Goal: Task Accomplishment & Management: Manage account settings

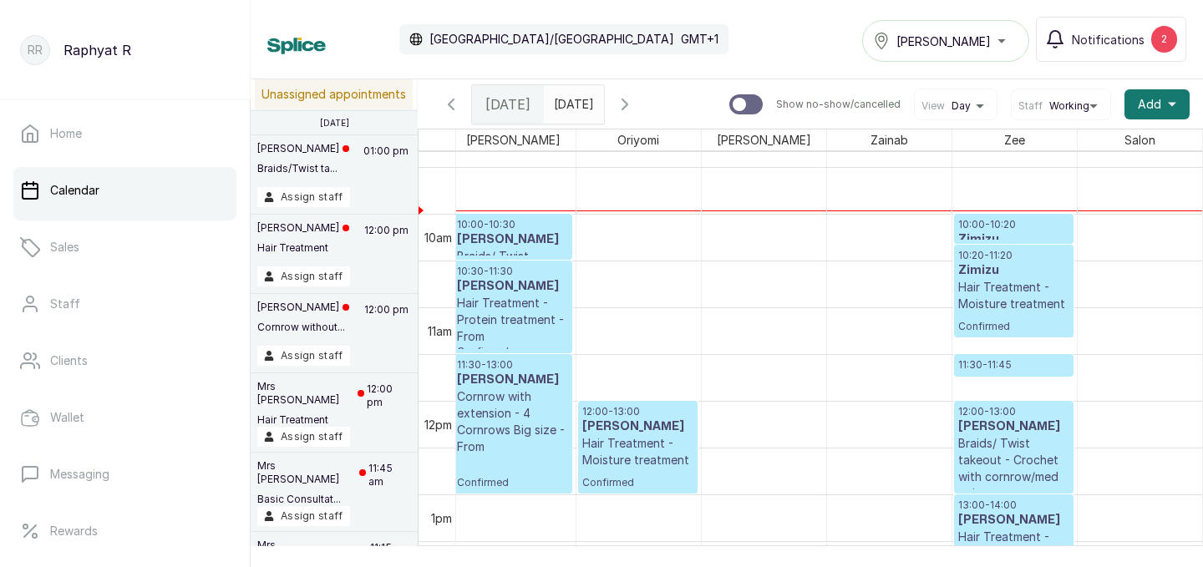
click at [992, 227] on p "10:00 - 10:20" at bounding box center [1013, 224] width 111 height 13
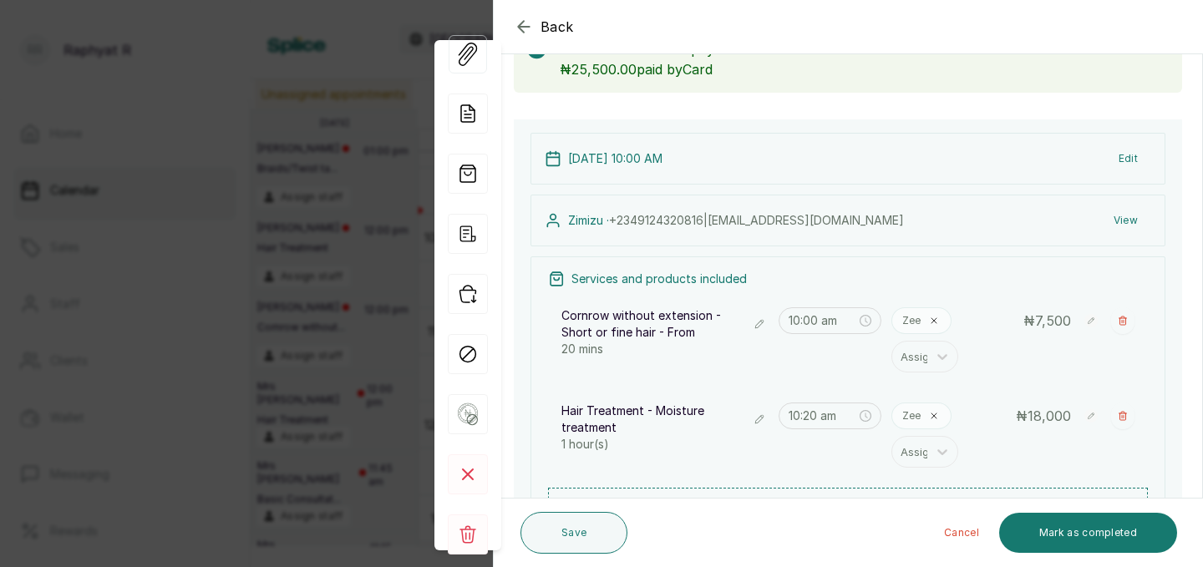
click at [523, 24] on icon "button" at bounding box center [524, 27] width 20 height 20
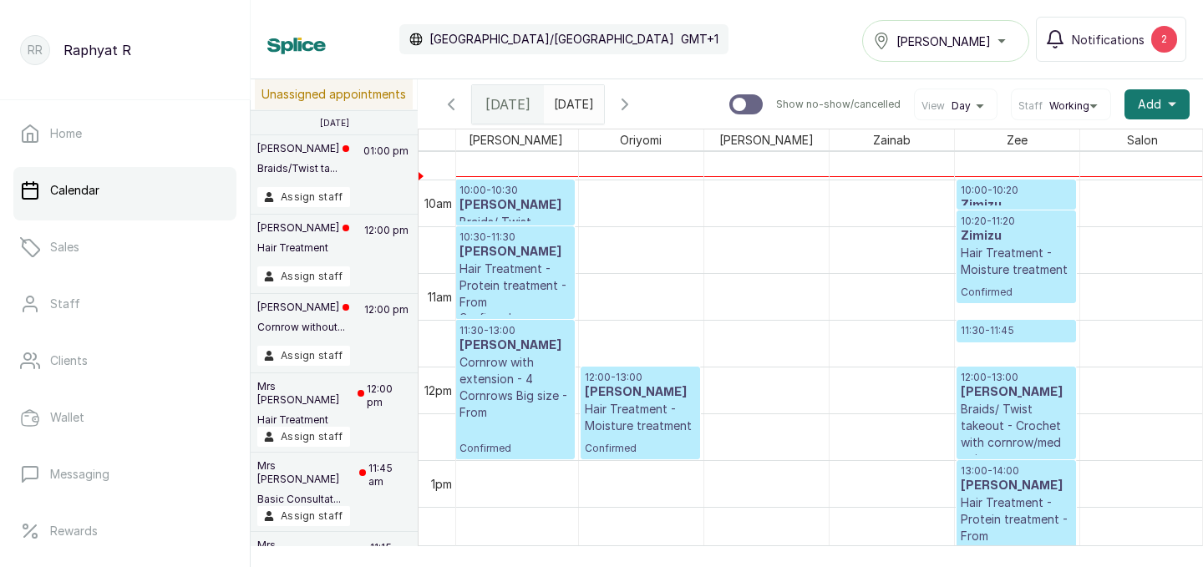
click at [979, 331] on p "11:30 - 11:45" at bounding box center [1016, 330] width 111 height 13
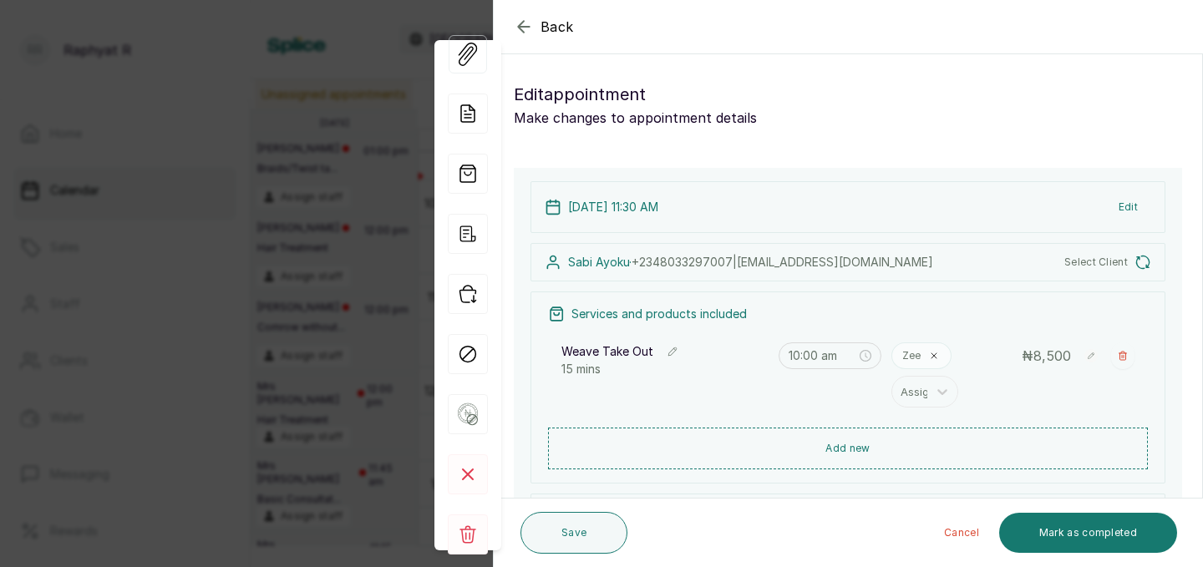
type input "11:30 am"
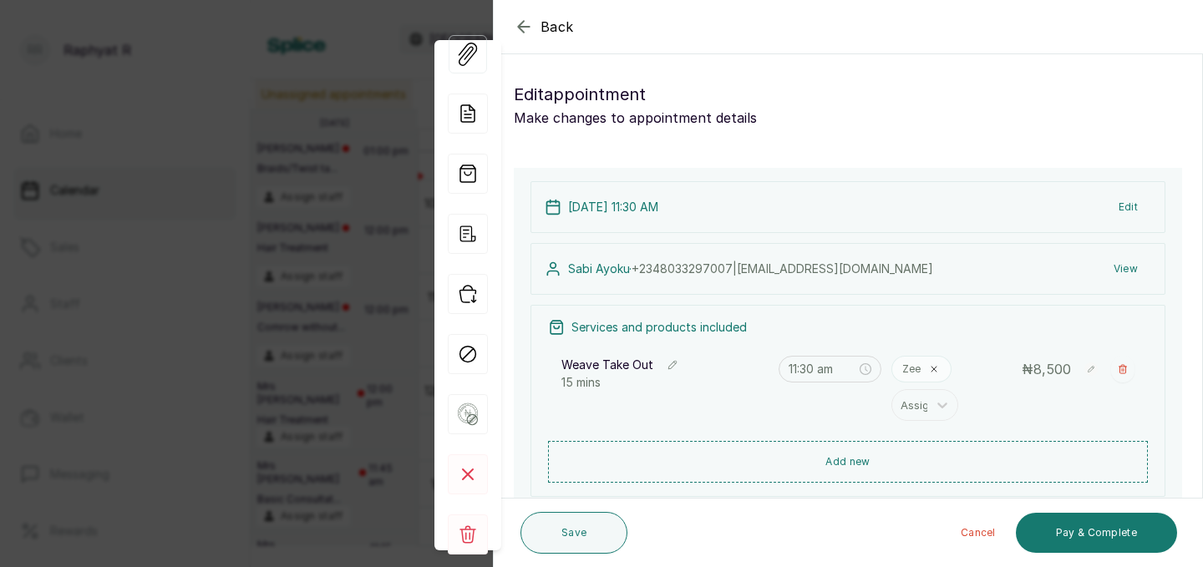
click at [523, 21] on icon "button" at bounding box center [523, 26] width 11 height 11
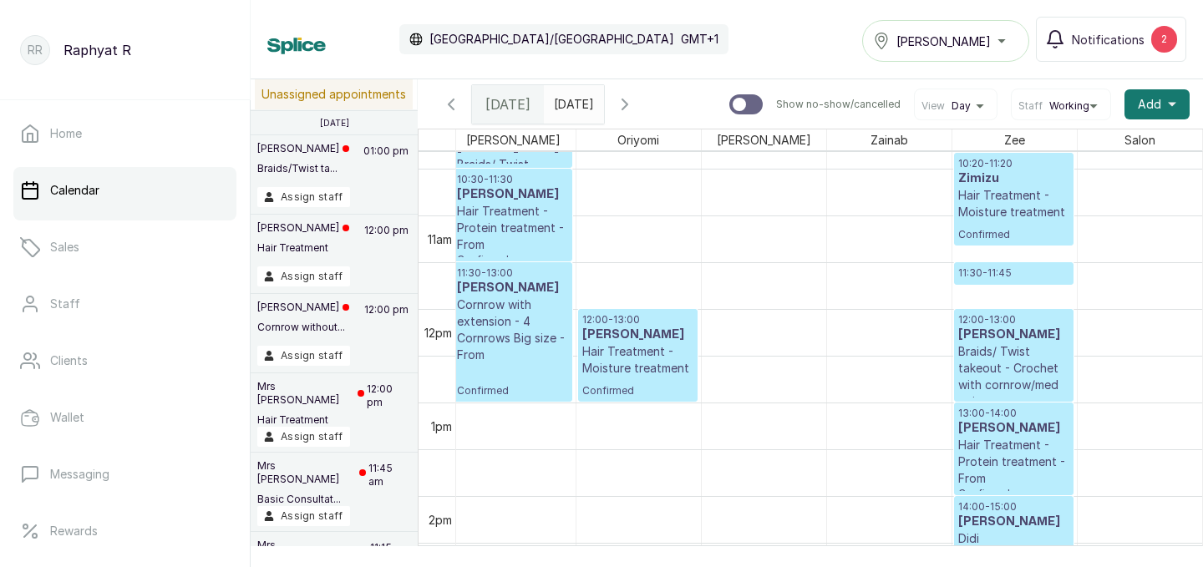
scroll to position [959, 257]
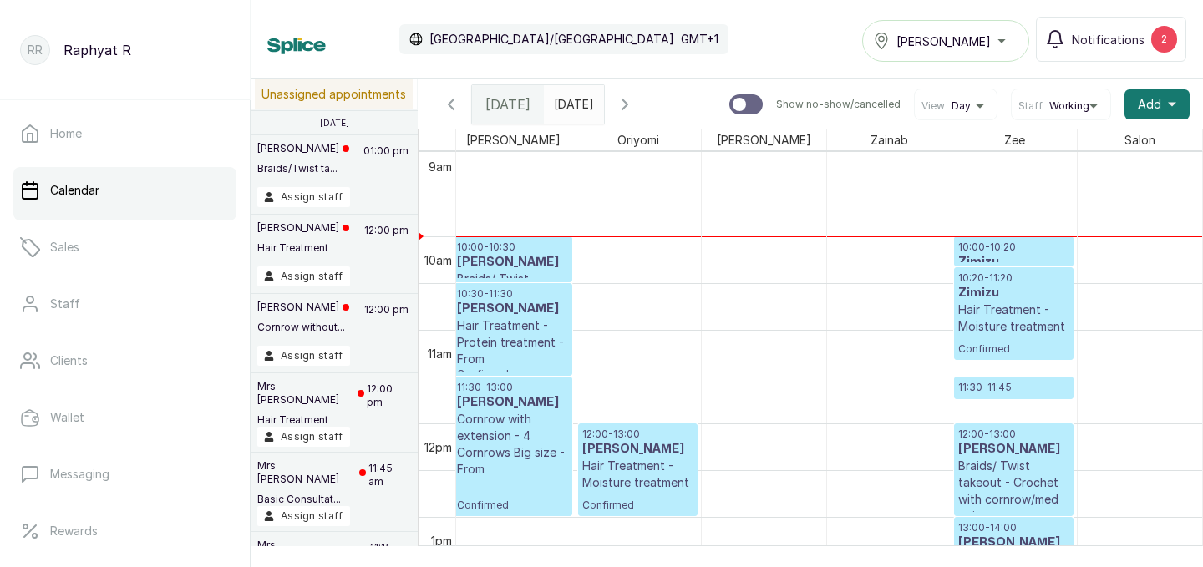
click at [998, 388] on p "11:30 - 11:45" at bounding box center [1013, 387] width 111 height 13
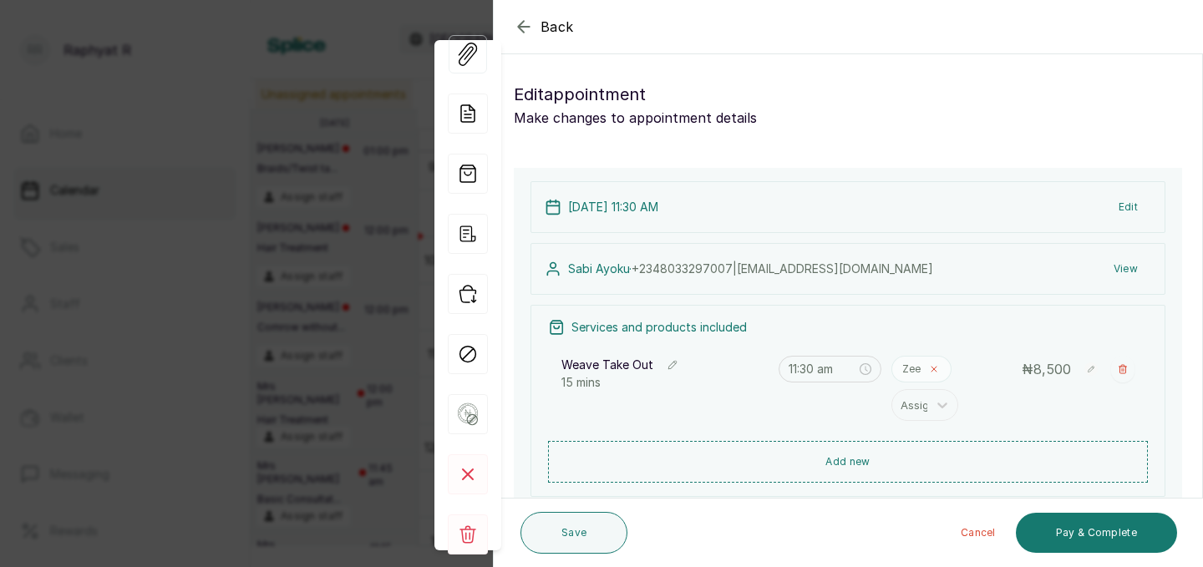
click at [937, 367] on icon at bounding box center [934, 369] width 10 height 10
click at [937, 367] on icon at bounding box center [942, 372] width 17 height 17
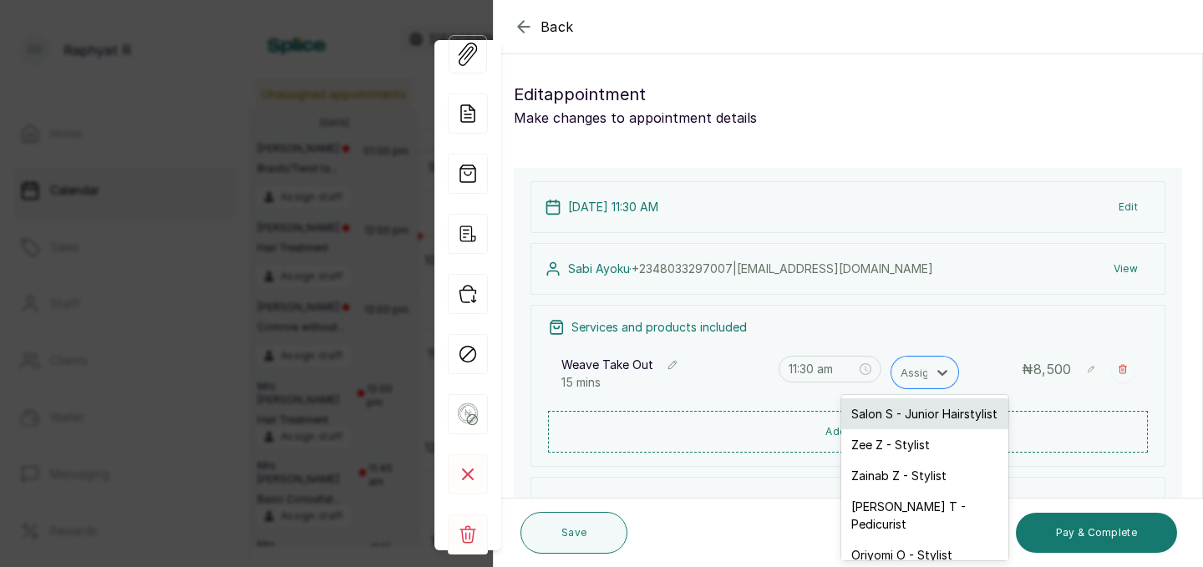
click at [913, 408] on div "Salon S - Junior Hairstylist" at bounding box center [924, 414] width 167 height 31
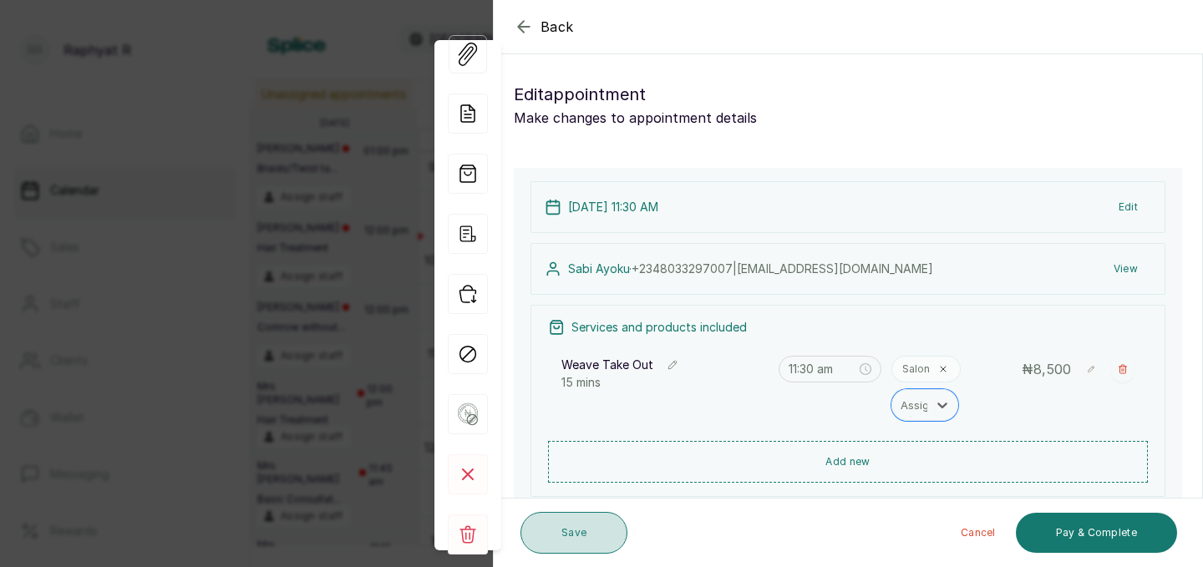
click at [592, 528] on button "Save" at bounding box center [574, 533] width 107 height 42
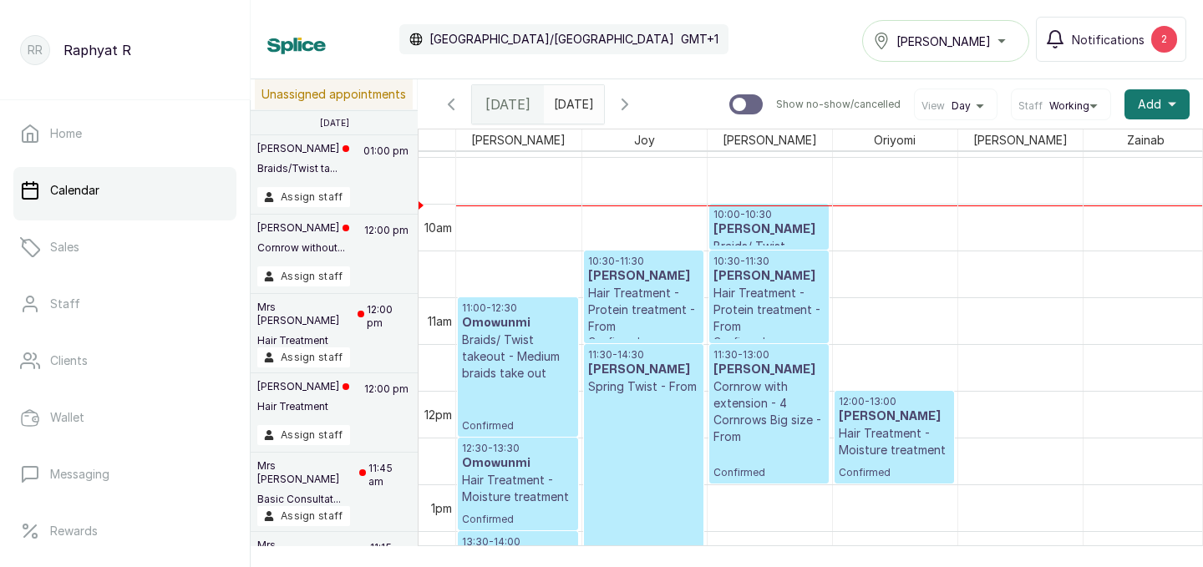
click at [753, 220] on p "10:00 - 10:30" at bounding box center [769, 214] width 111 height 13
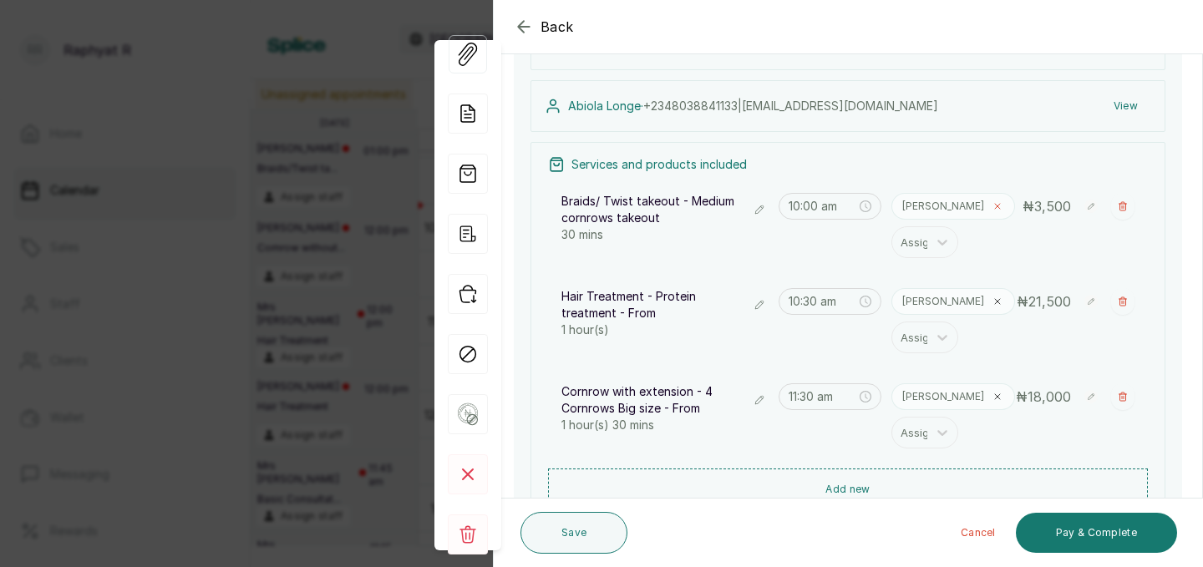
click at [991, 200] on span at bounding box center [997, 206] width 13 height 13
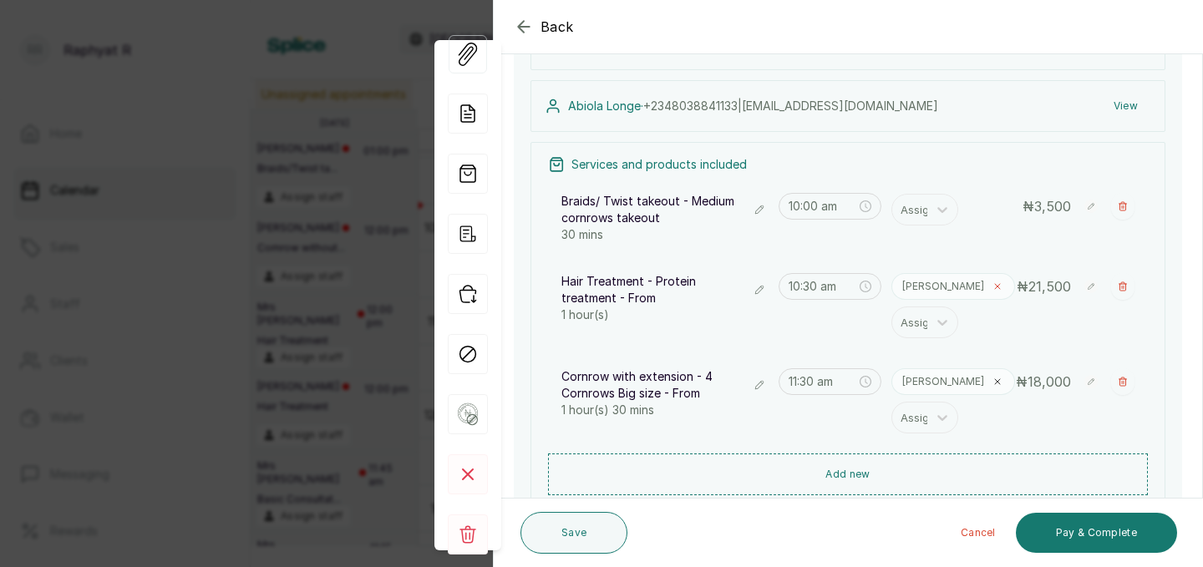
click at [991, 292] on span at bounding box center [997, 286] width 13 height 13
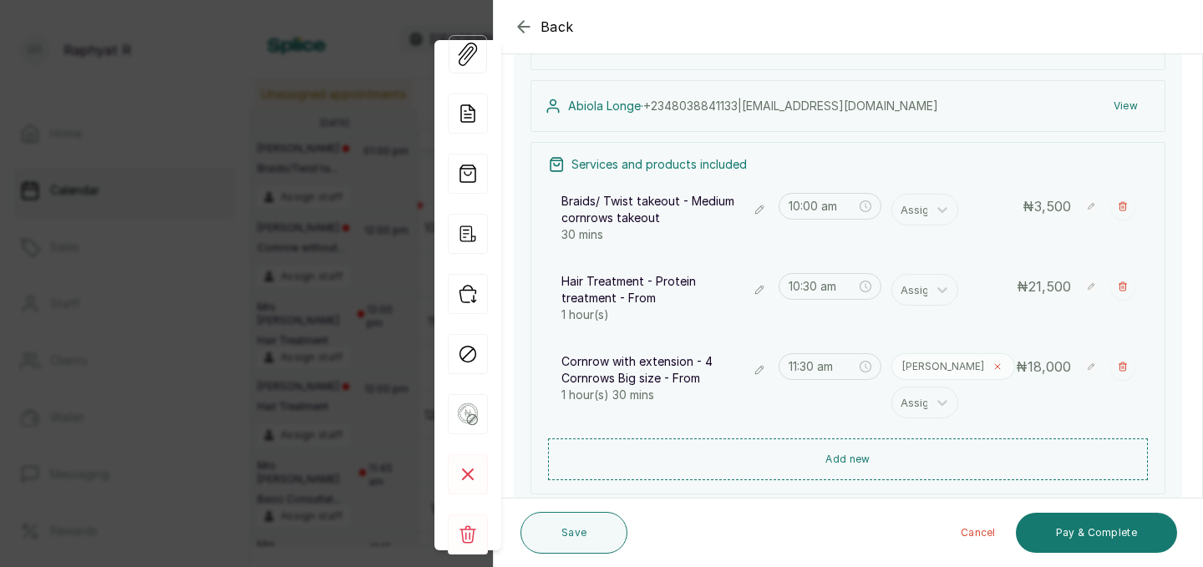
click at [995, 365] on icon at bounding box center [997, 366] width 5 height 5
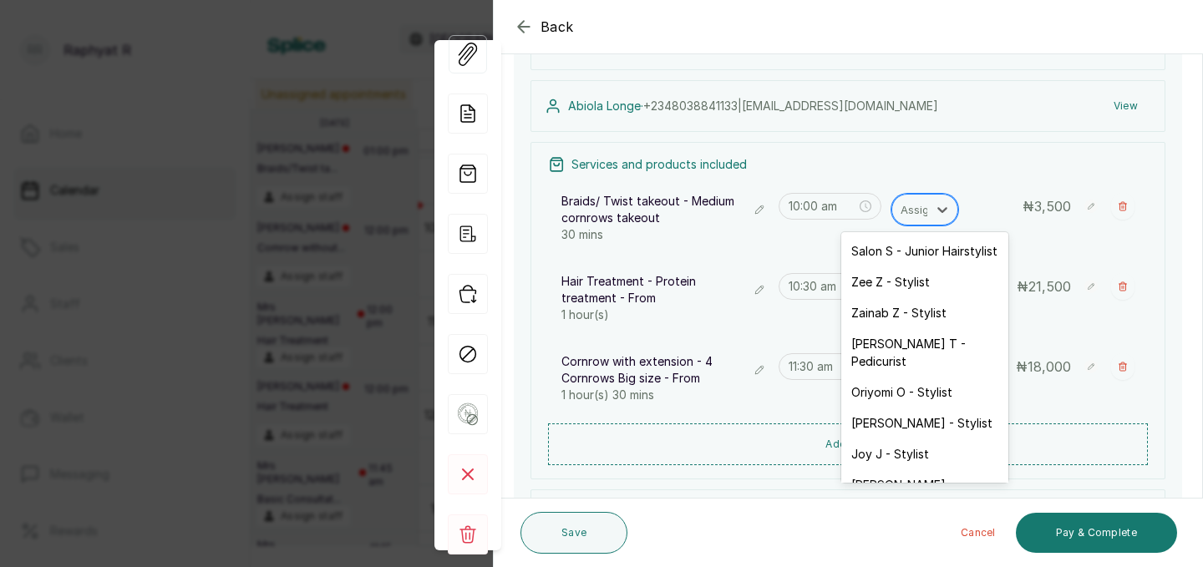
click at [918, 205] on div at bounding box center [918, 210] width 35 height 22
click at [903, 252] on div "Salon S - Junior Hairstylist" at bounding box center [924, 251] width 167 height 31
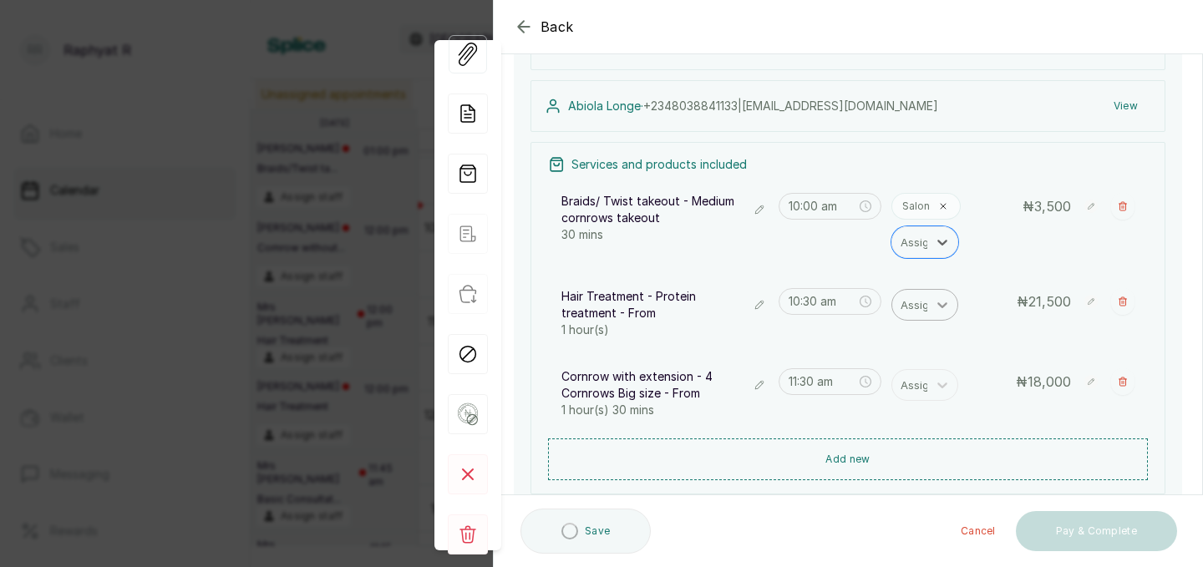
click at [936, 307] on icon at bounding box center [942, 305] width 17 height 17
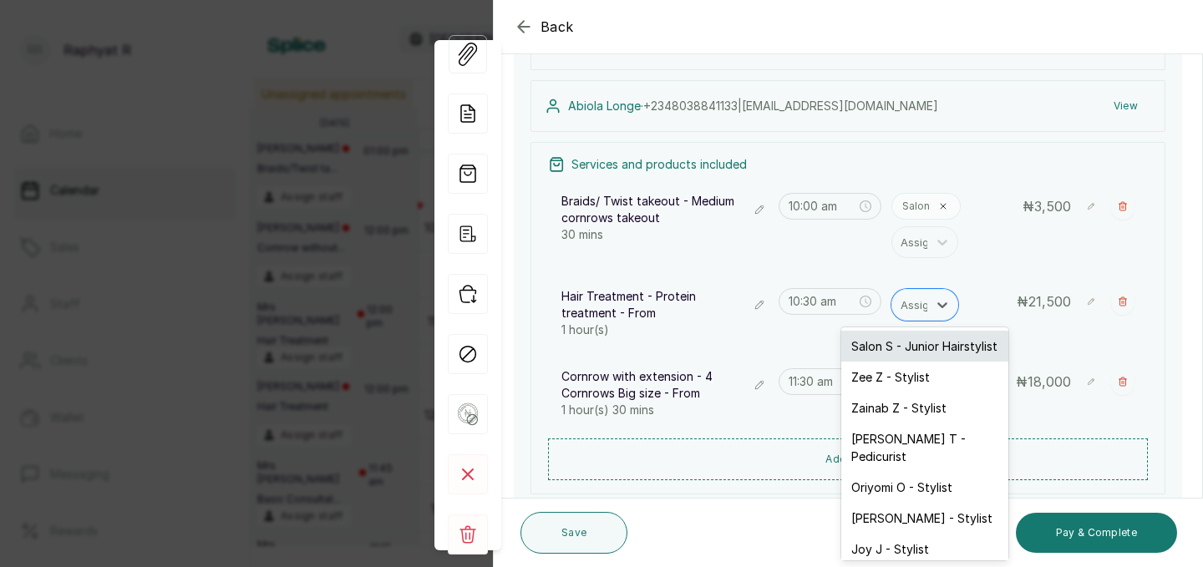
click at [935, 342] on div "Salon S - Junior Hairstylist" at bounding box center [924, 346] width 167 height 31
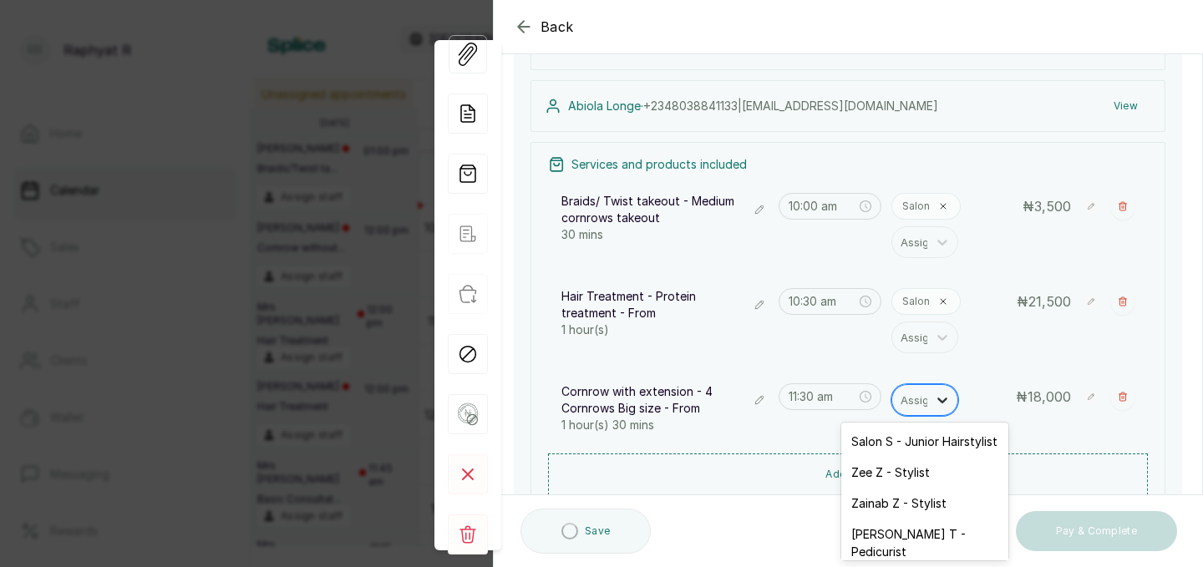
click at [937, 404] on icon at bounding box center [942, 400] width 17 height 17
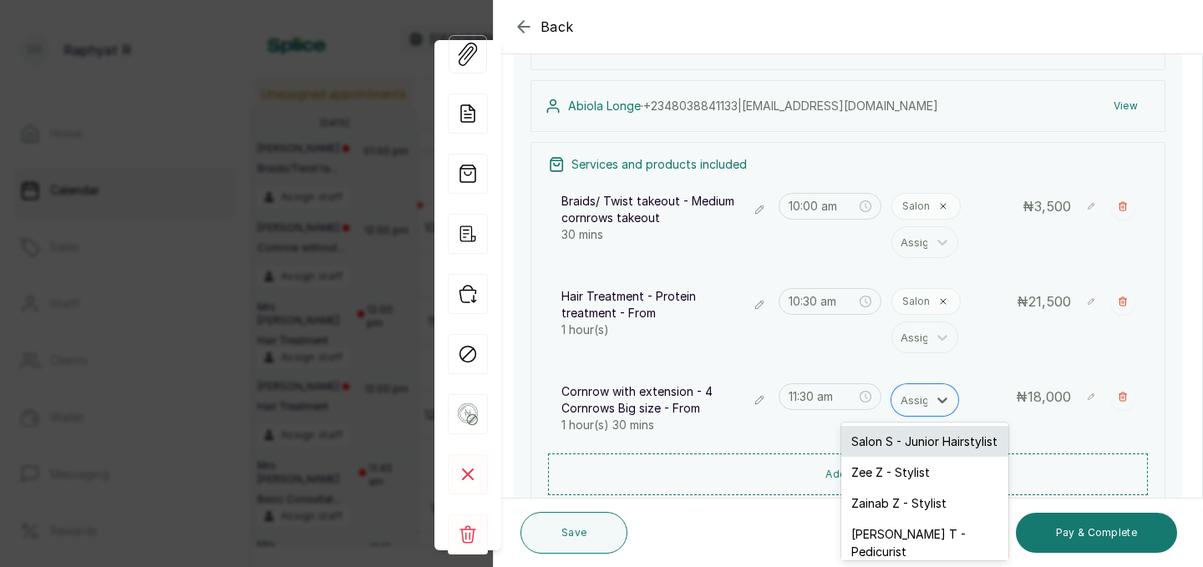
click at [936, 437] on div "Salon S - Junior Hairstylist" at bounding box center [924, 441] width 167 height 31
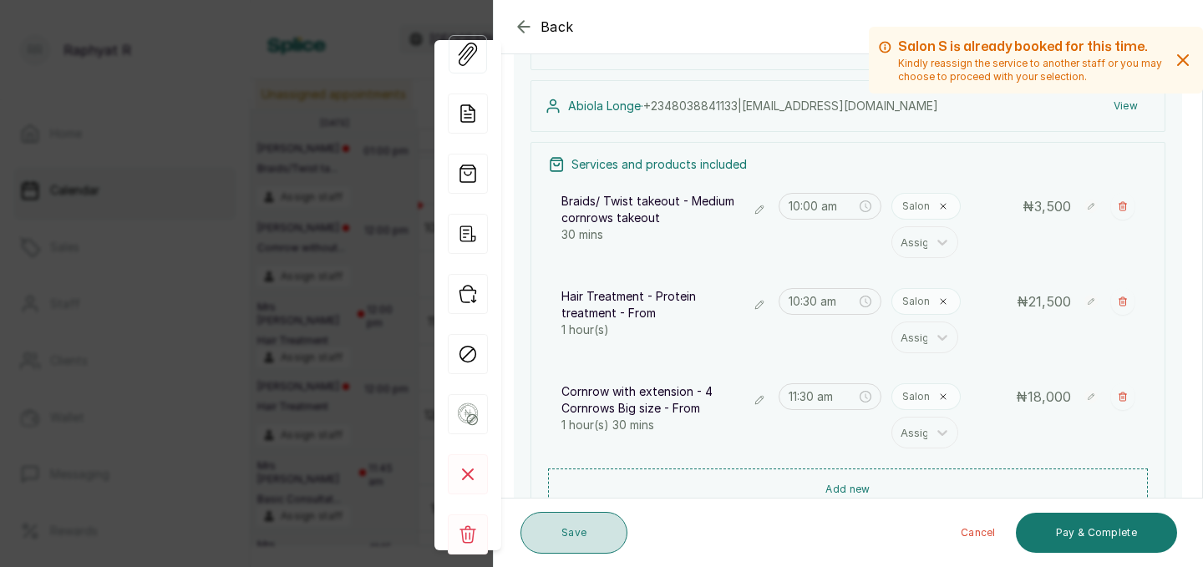
click at [589, 526] on button "Save" at bounding box center [574, 533] width 107 height 42
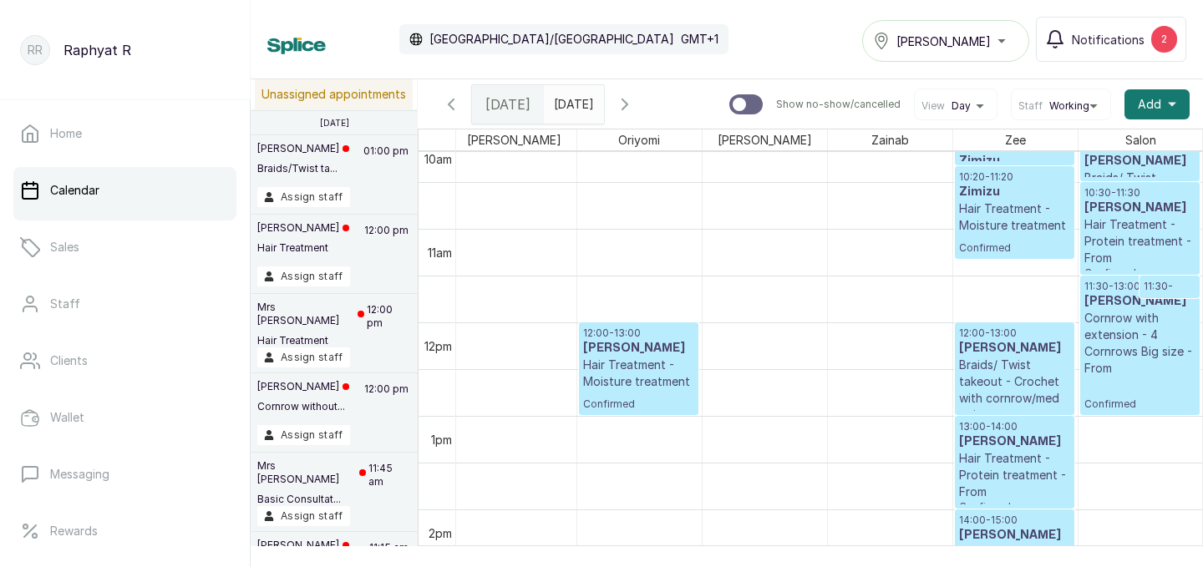
click at [1161, 290] on p "11:30 - 11:45" at bounding box center [1170, 293] width 52 height 27
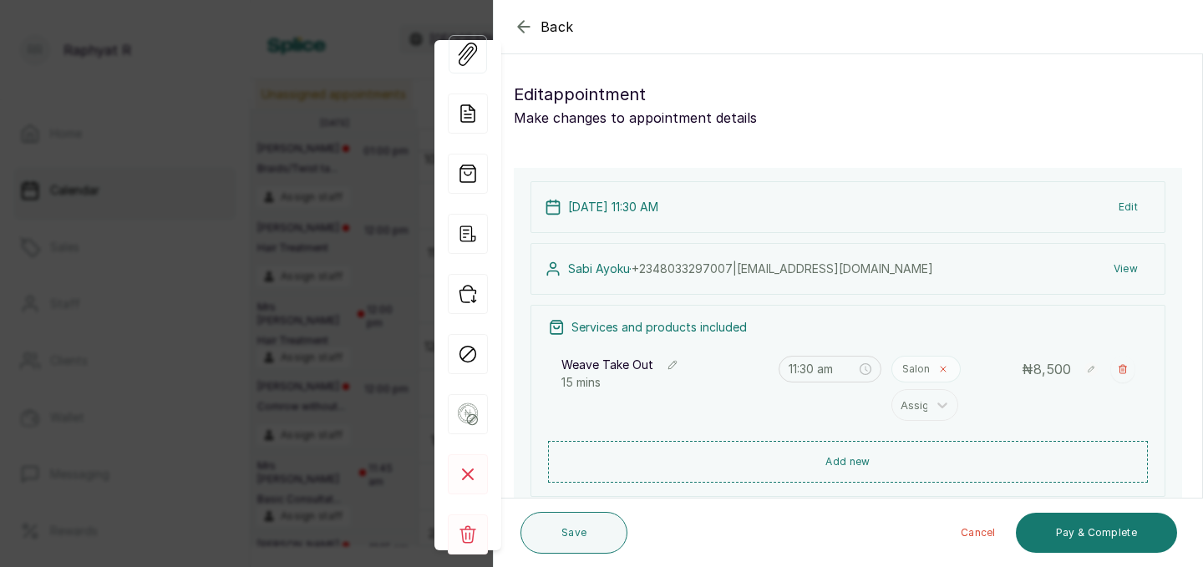
click at [944, 368] on icon at bounding box center [943, 369] width 5 height 5
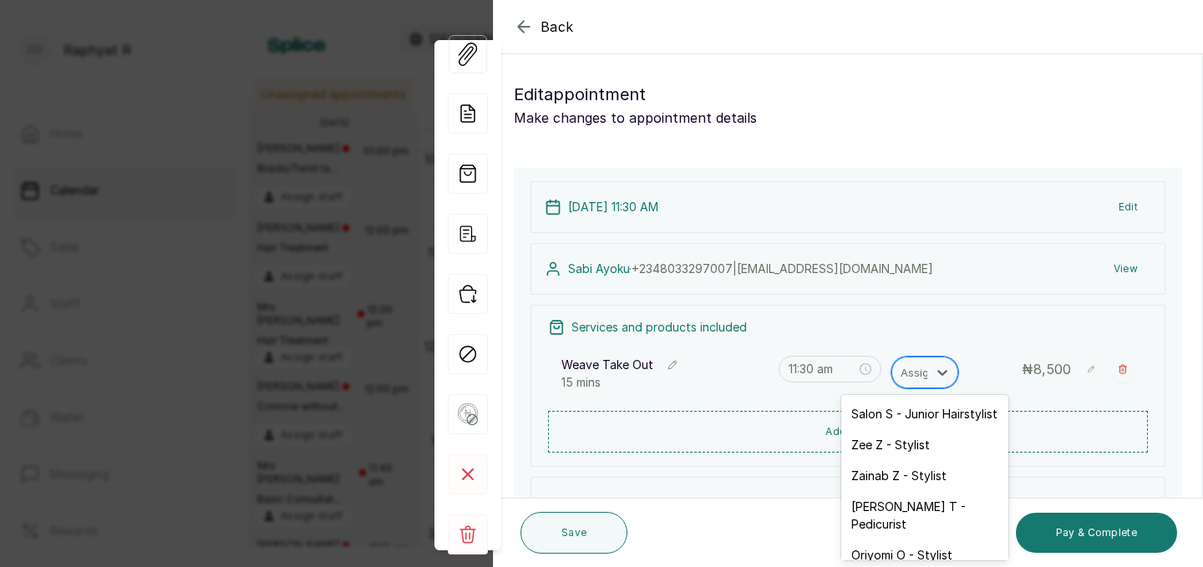
click at [911, 379] on div at bounding box center [918, 373] width 35 height 22
click at [897, 449] on div "Zee Z - Stylist" at bounding box center [924, 445] width 167 height 31
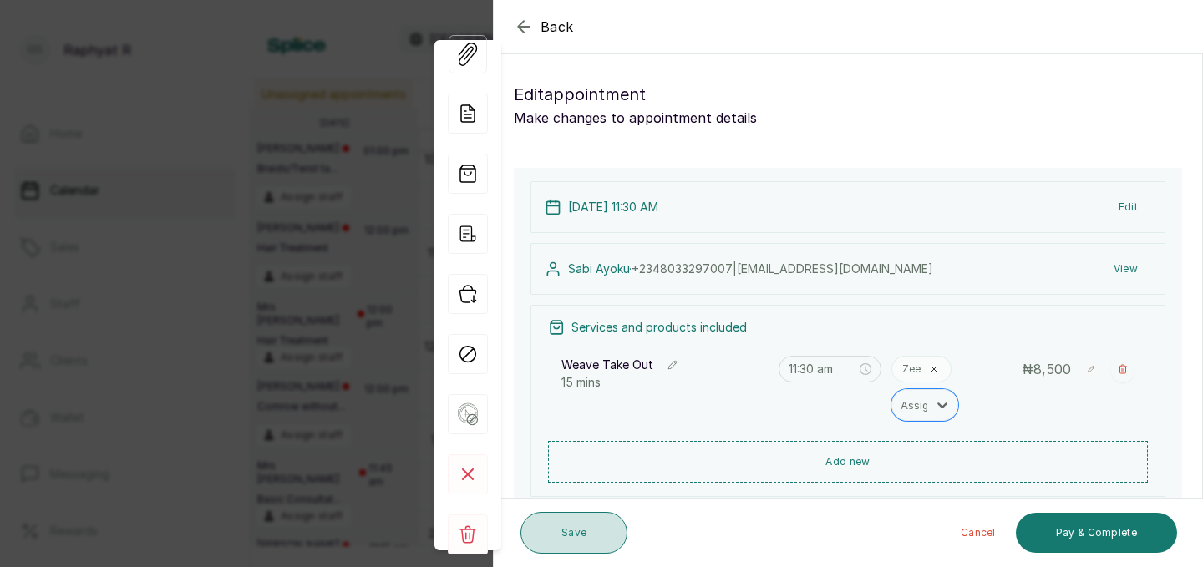
click at [598, 528] on button "Save" at bounding box center [574, 533] width 107 height 42
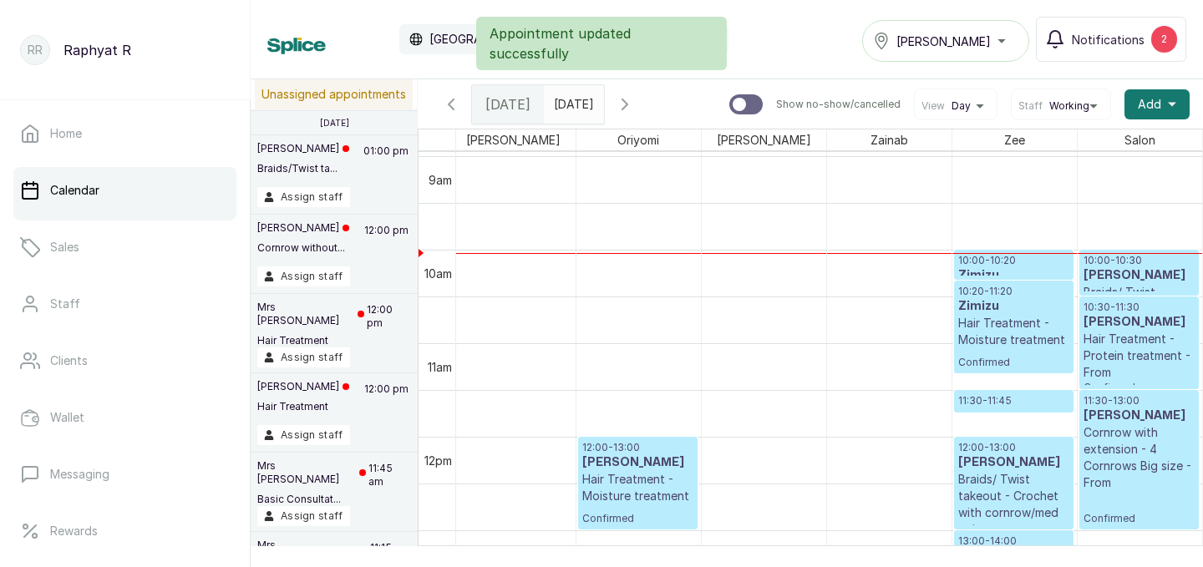
click at [983, 263] on p "10:00 - 10:20" at bounding box center [1013, 260] width 111 height 13
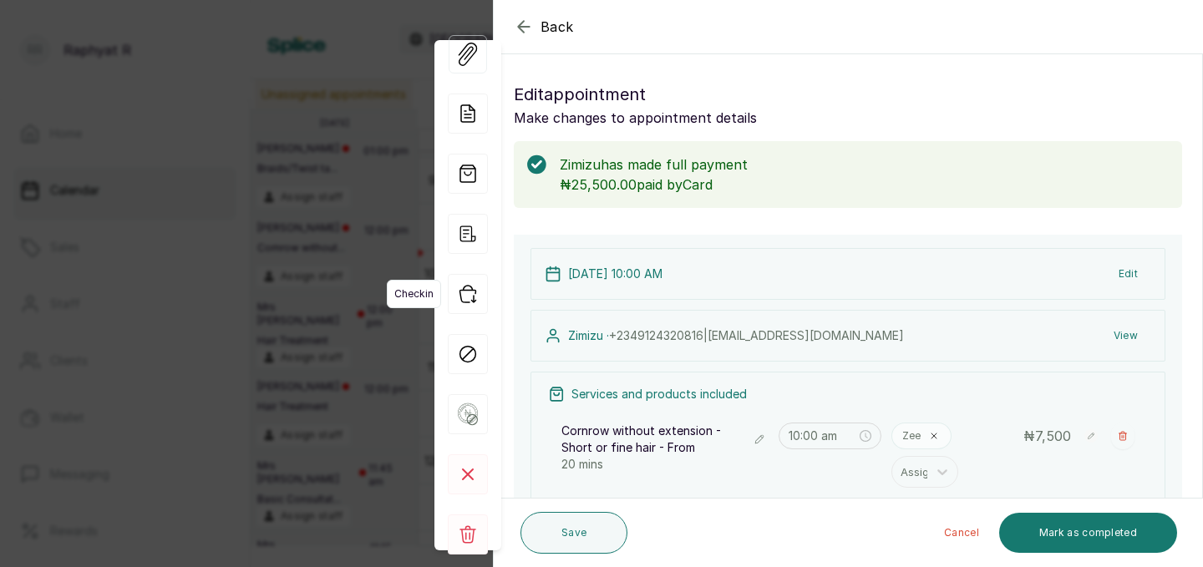
click at [473, 293] on icon "button" at bounding box center [468, 294] width 40 height 40
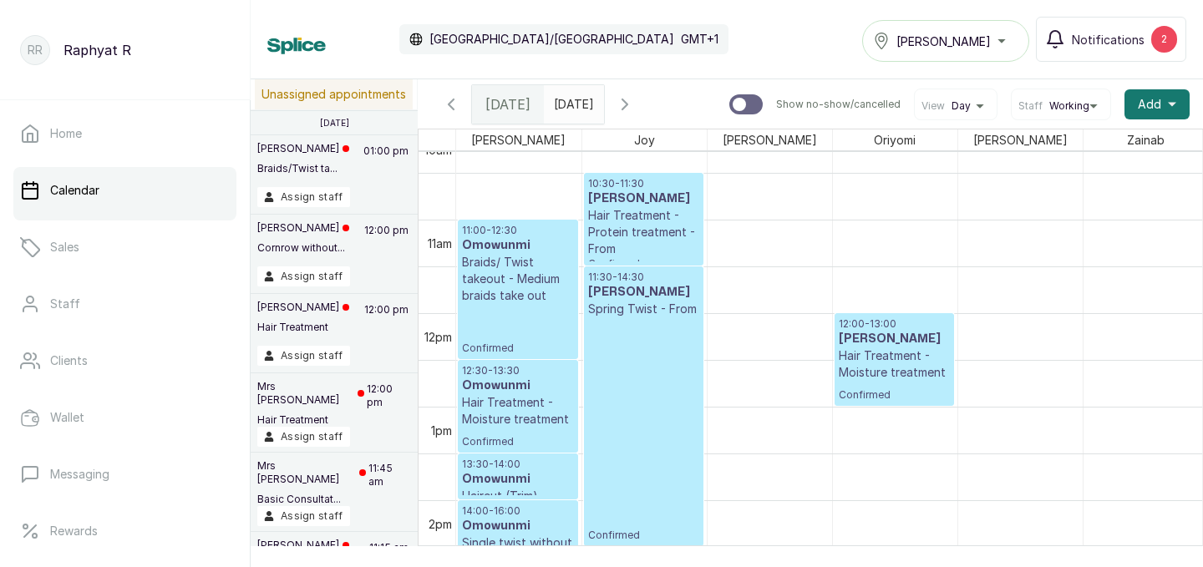
click at [521, 232] on p "11:00 - 12:30" at bounding box center [518, 230] width 112 height 13
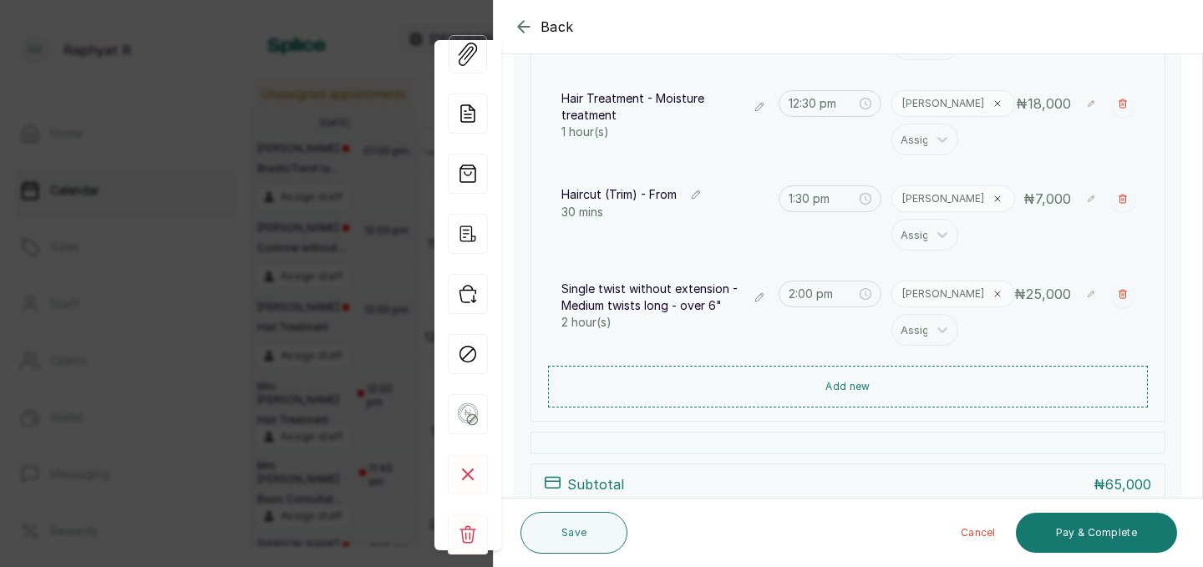
click at [521, 24] on icon "button" at bounding box center [523, 26] width 11 height 11
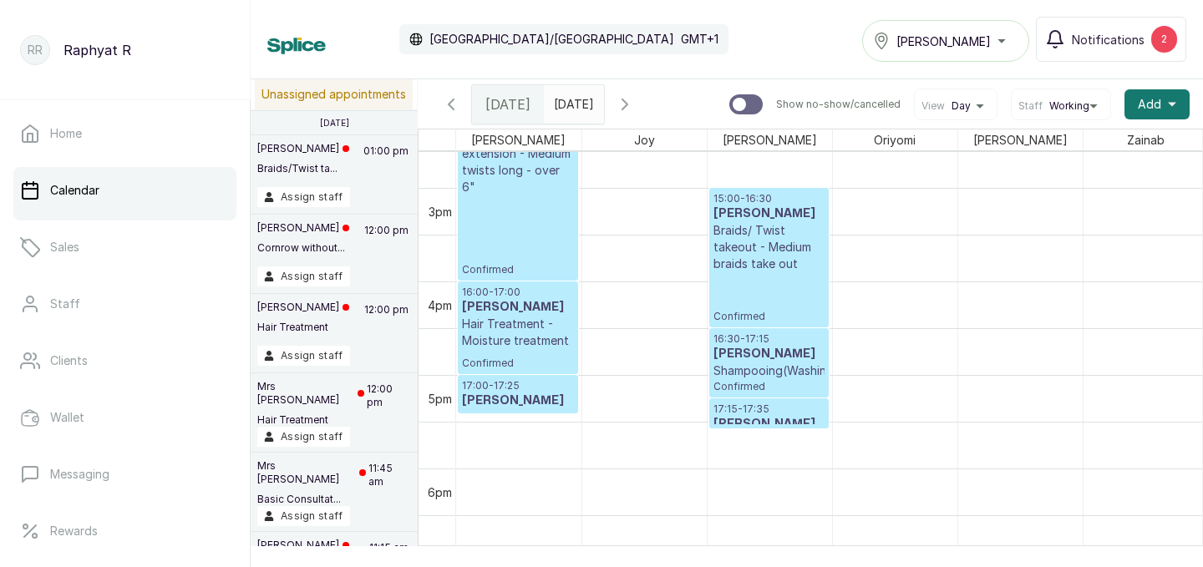
click at [505, 301] on h3 "Nadiya Kabir" at bounding box center [518, 307] width 112 height 17
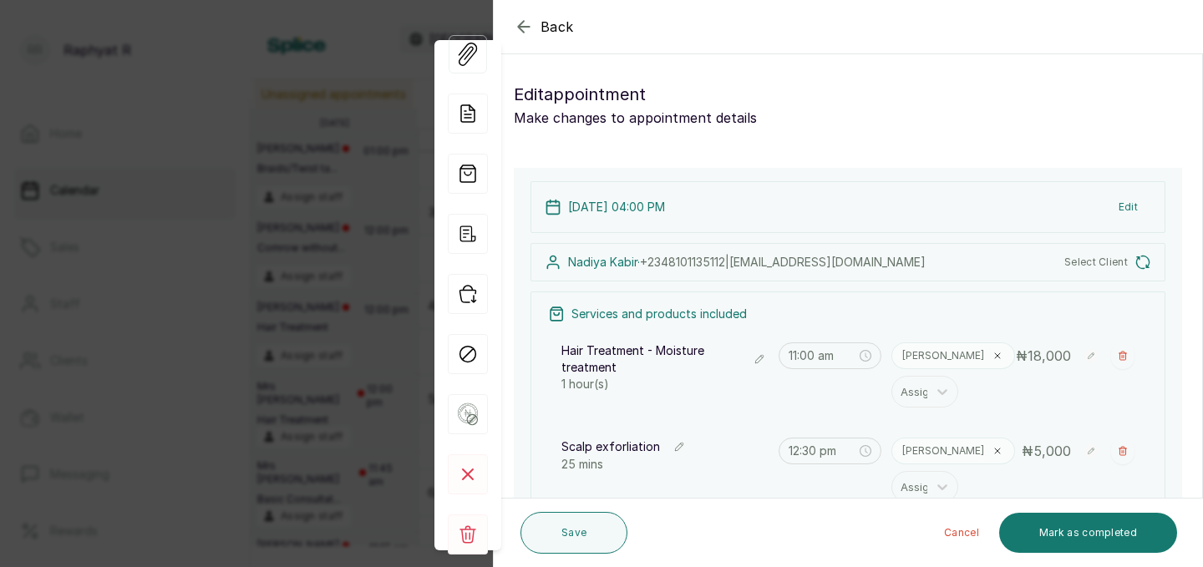
type input "4:00 pm"
type input "5:00 pm"
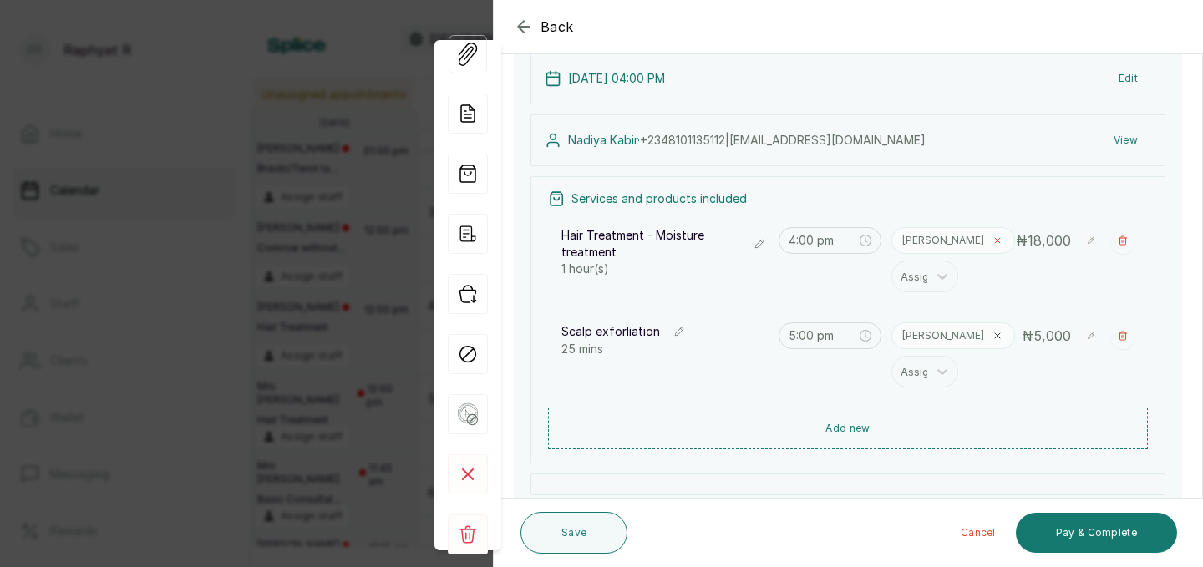
click at [993, 236] on icon at bounding box center [998, 241] width 10 height 10
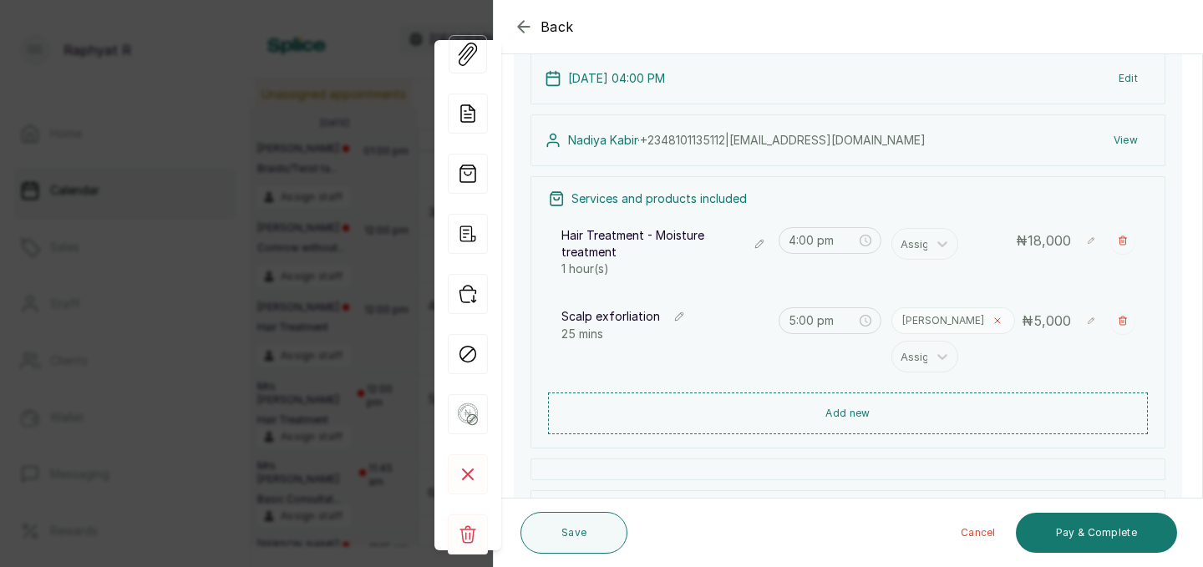
click at [995, 319] on icon at bounding box center [997, 320] width 5 height 5
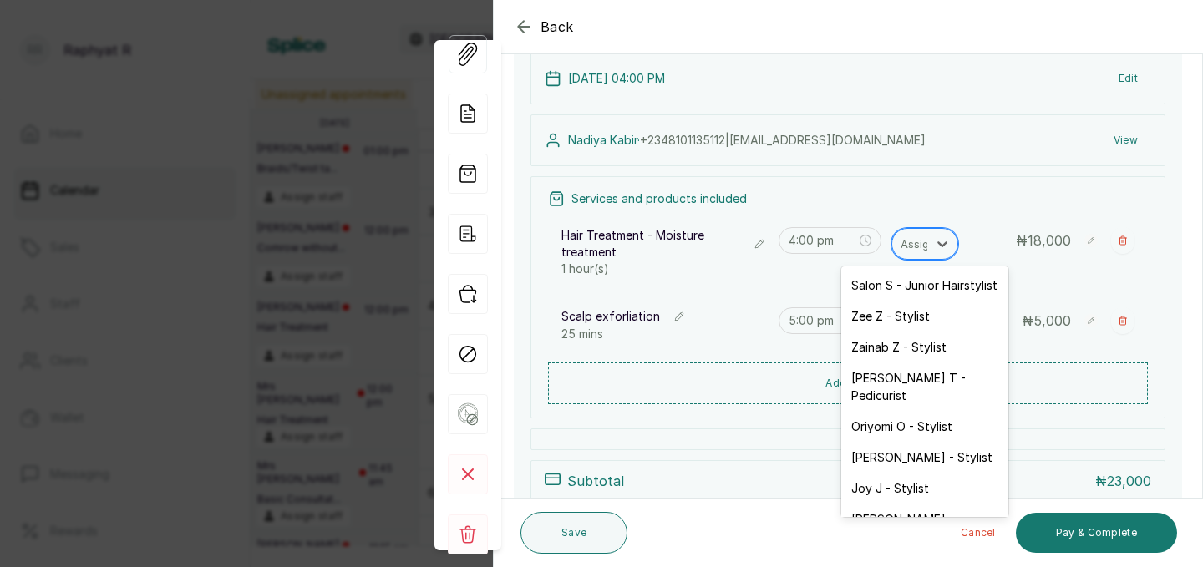
click at [927, 247] on div at bounding box center [918, 244] width 35 height 22
click at [927, 294] on div "Salon S - Junior Hairstylist" at bounding box center [924, 285] width 167 height 31
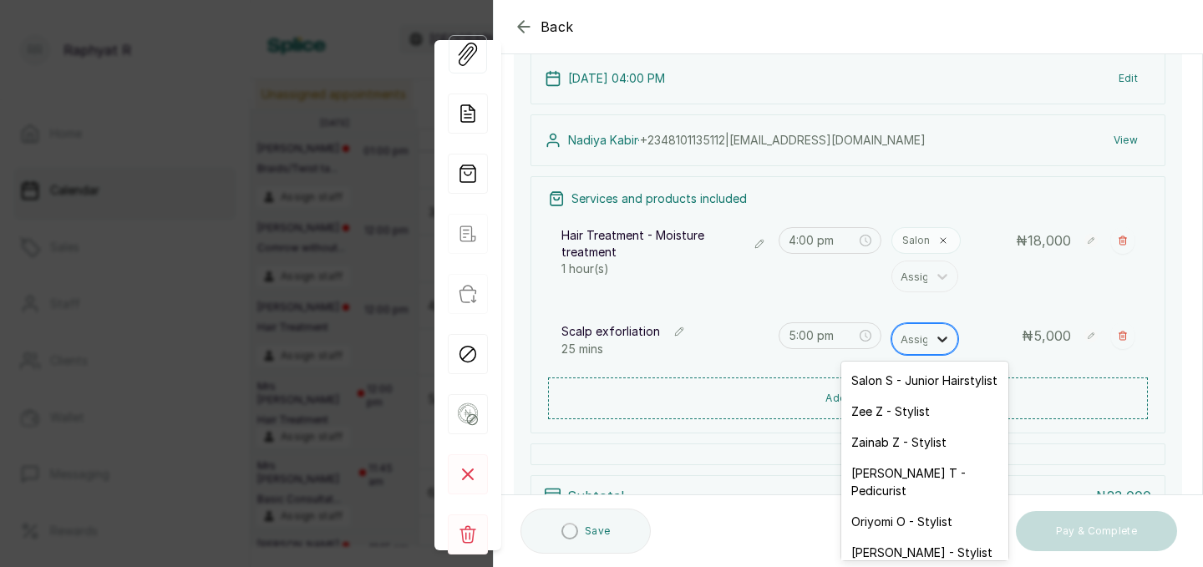
click at [929, 341] on div at bounding box center [943, 339] width 30 height 30
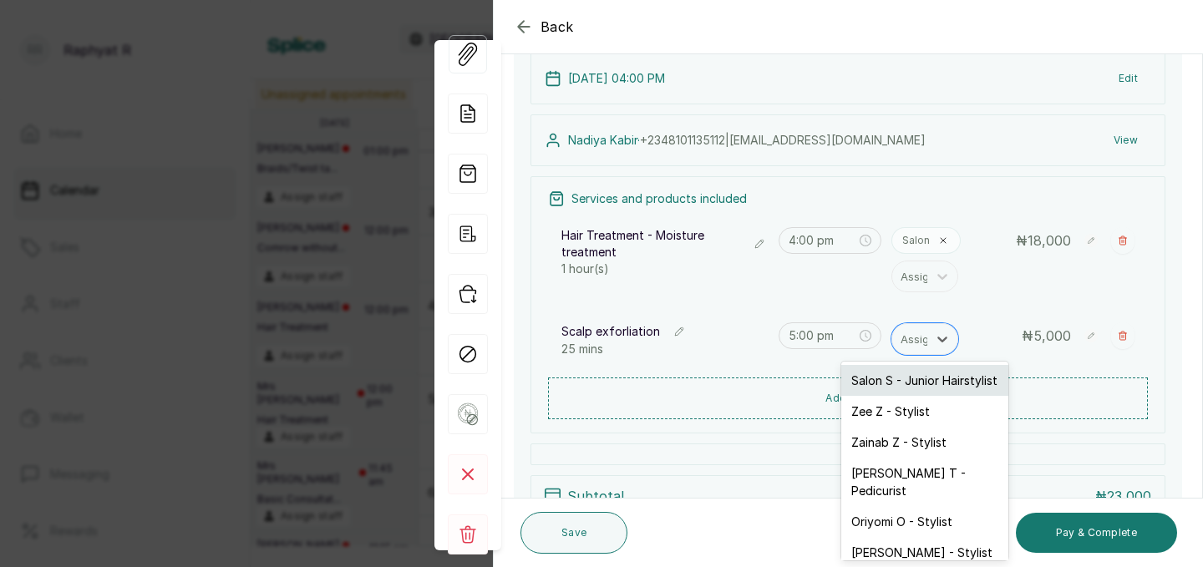
click at [924, 384] on div "Salon S - Junior Hairstylist" at bounding box center [924, 380] width 167 height 31
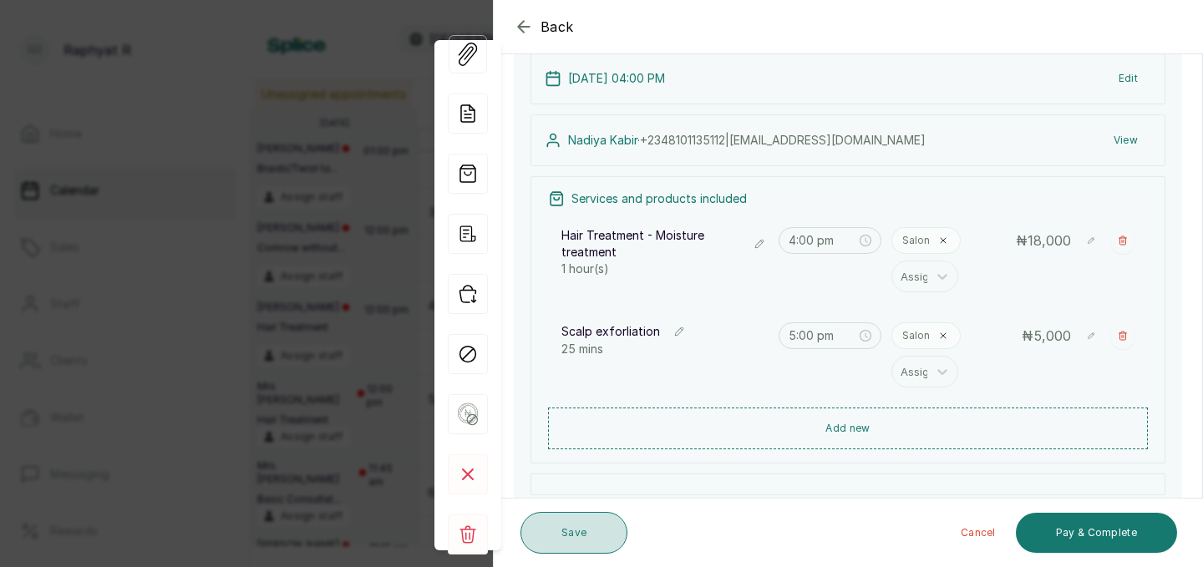
click at [595, 531] on button "Save" at bounding box center [574, 533] width 107 height 42
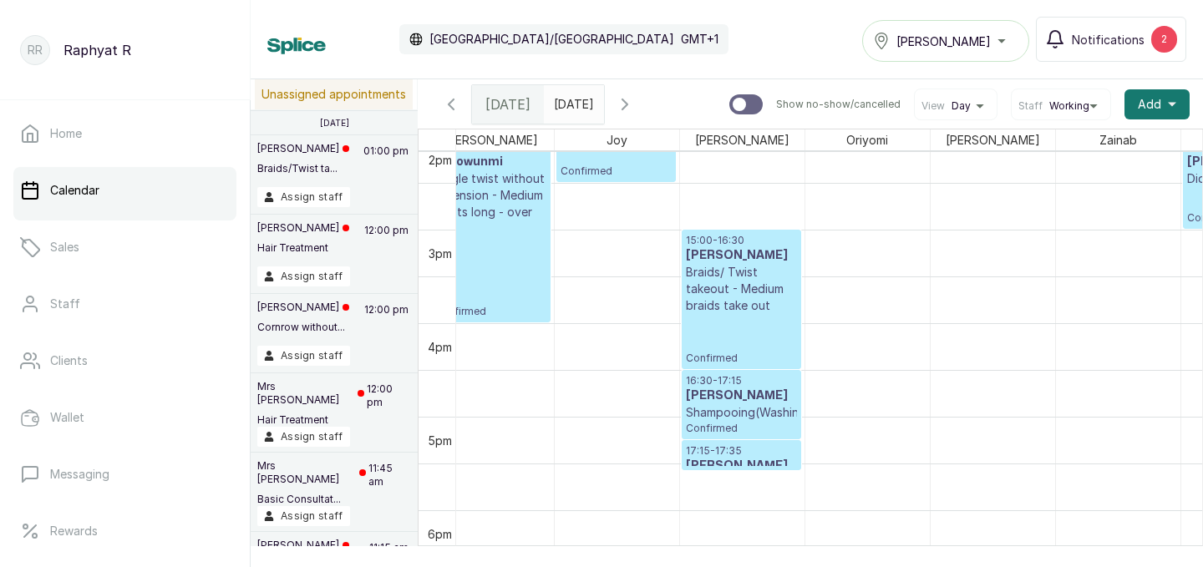
click at [729, 241] on p "15:00 - 16:30" at bounding box center [741, 240] width 111 height 13
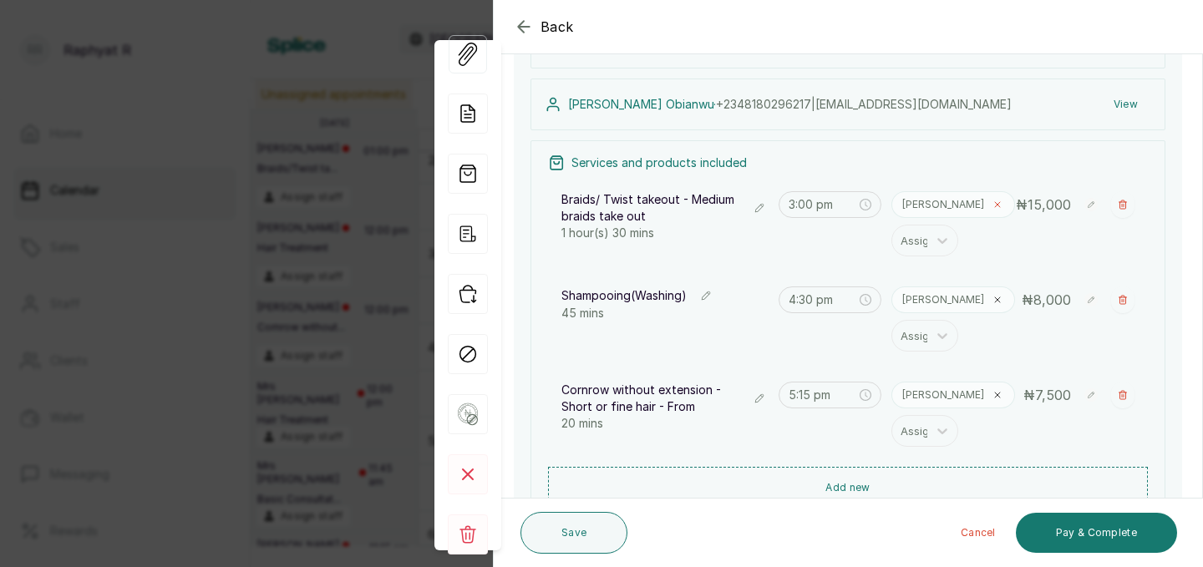
click at [991, 198] on span at bounding box center [997, 204] width 13 height 13
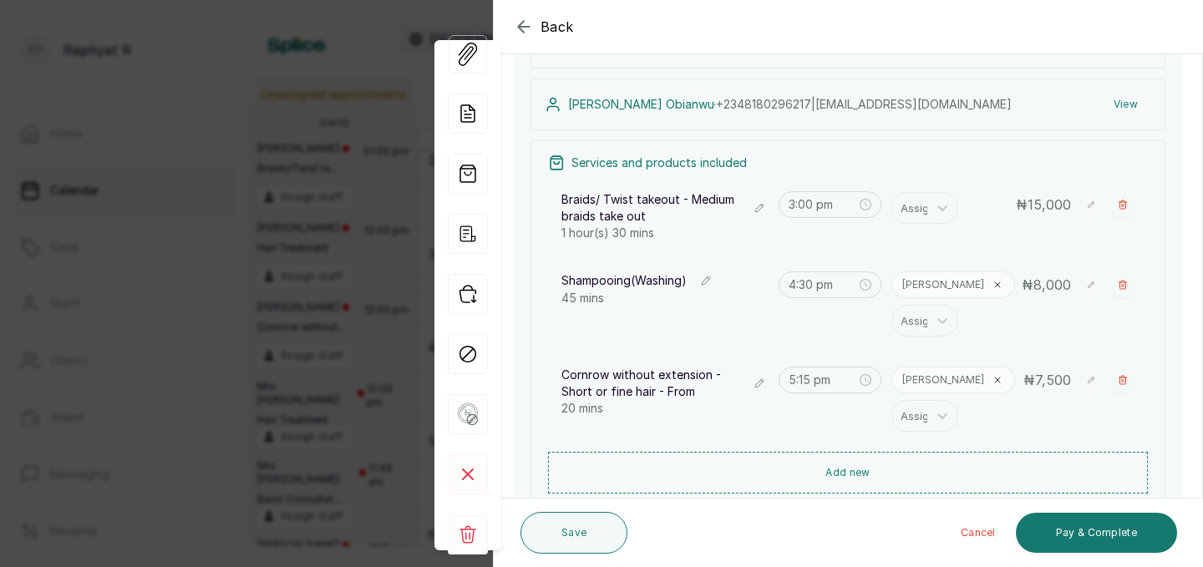
click at [942, 293] on div "Maria" at bounding box center [954, 285] width 124 height 27
click at [995, 284] on icon at bounding box center [997, 284] width 5 height 5
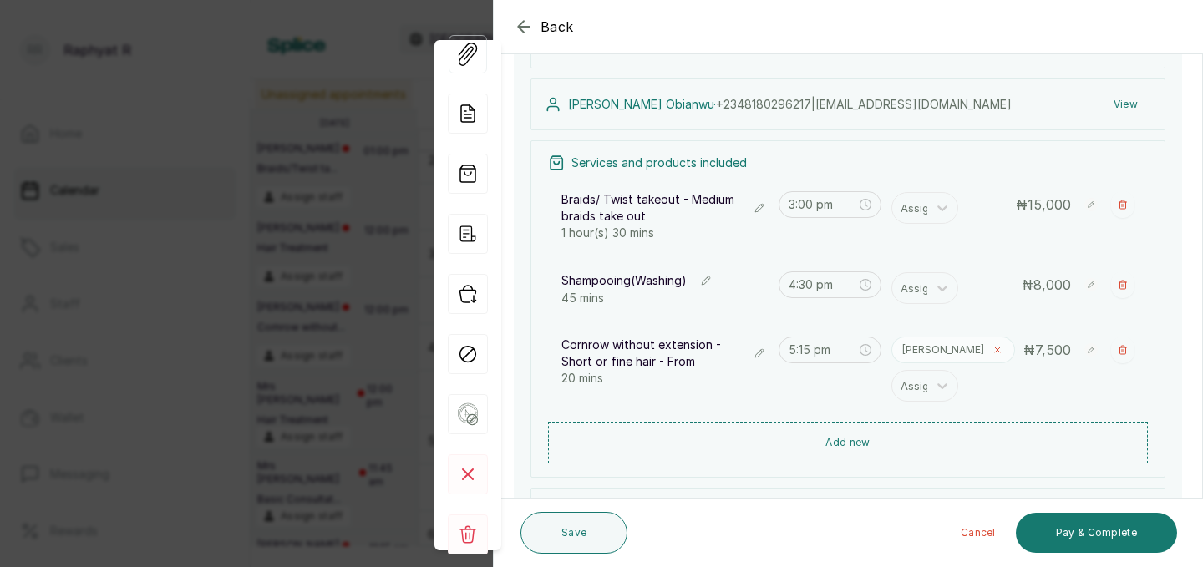
click at [993, 349] on icon at bounding box center [998, 350] width 10 height 10
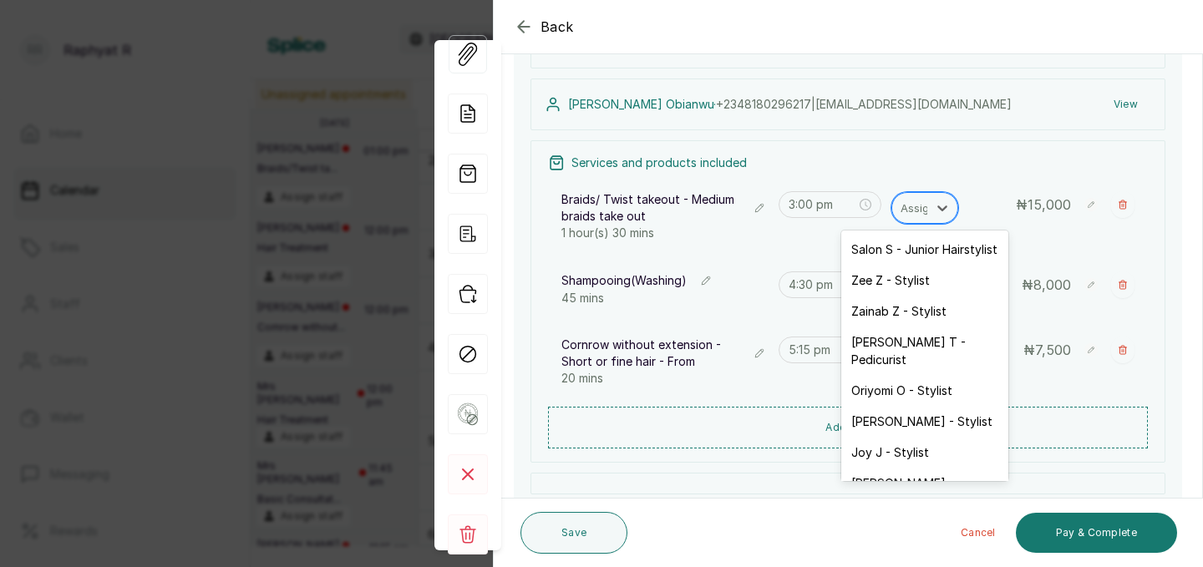
click at [911, 219] on div "Assign" at bounding box center [909, 208] width 35 height 28
click at [906, 375] on div "Oriyomi O - Stylist" at bounding box center [924, 390] width 167 height 31
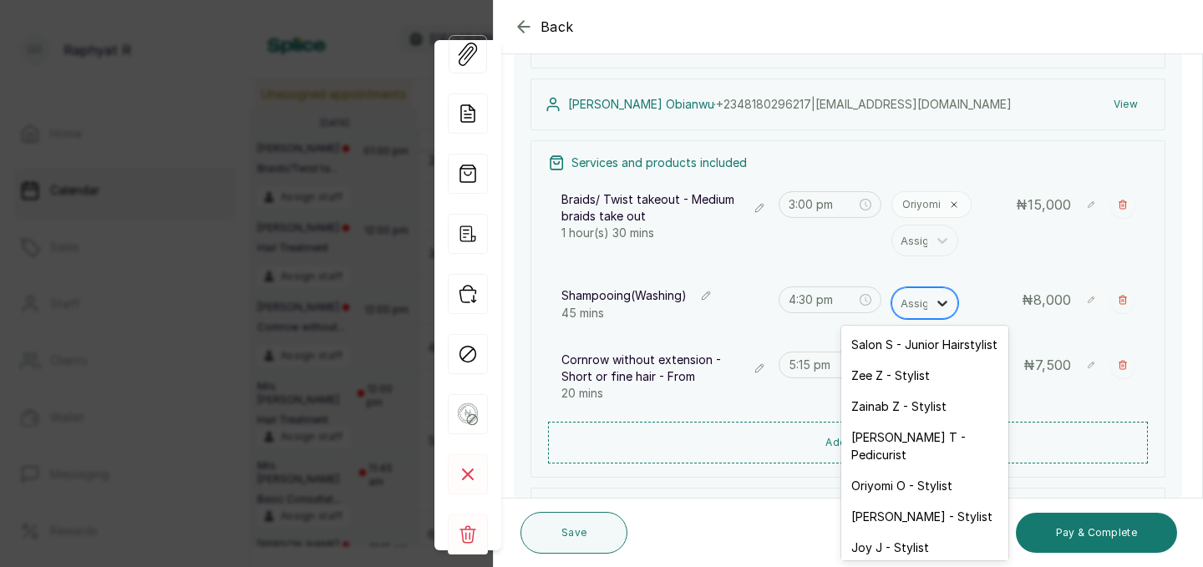
click at [940, 300] on icon at bounding box center [942, 303] width 17 height 17
click at [901, 470] on div "Oriyomi O - Stylist" at bounding box center [924, 485] width 167 height 31
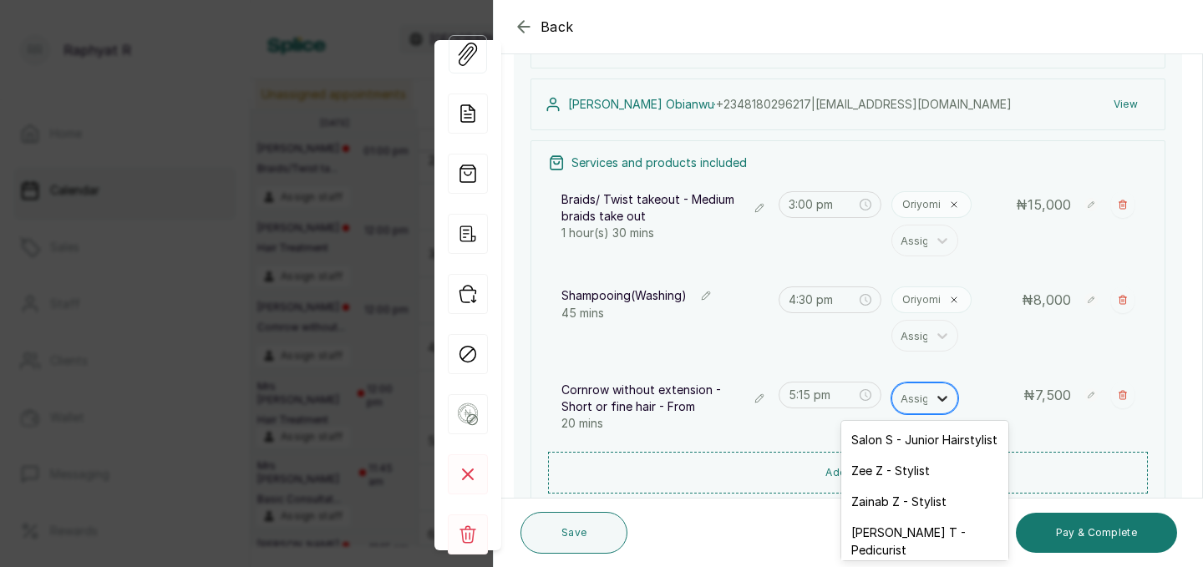
click at [929, 399] on div at bounding box center [943, 399] width 30 height 30
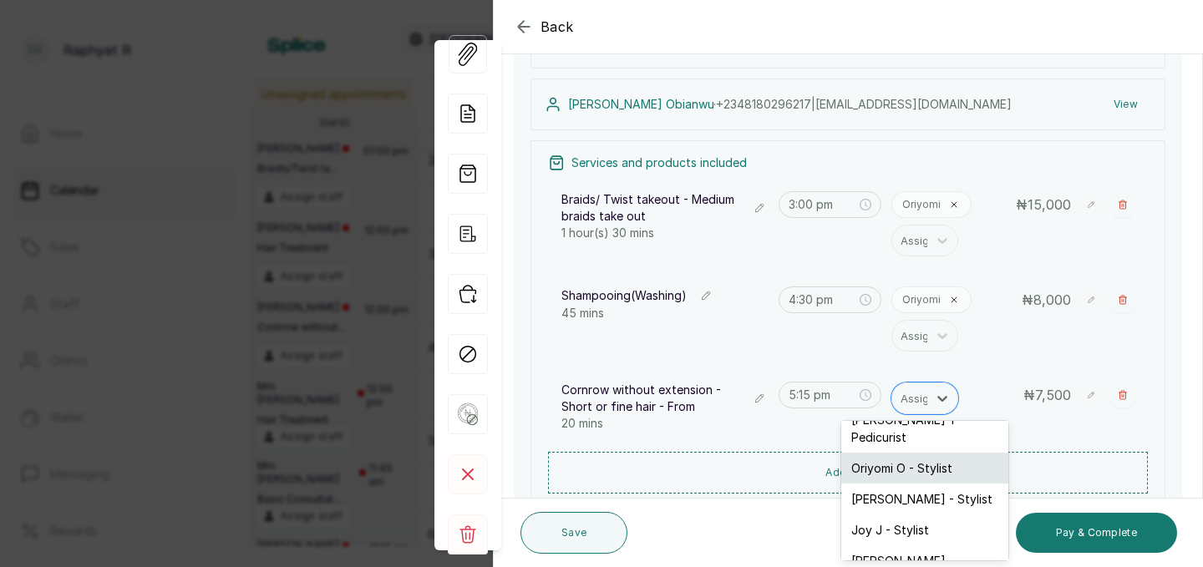
click at [918, 453] on div "Oriyomi O - Stylist" at bounding box center [924, 468] width 167 height 31
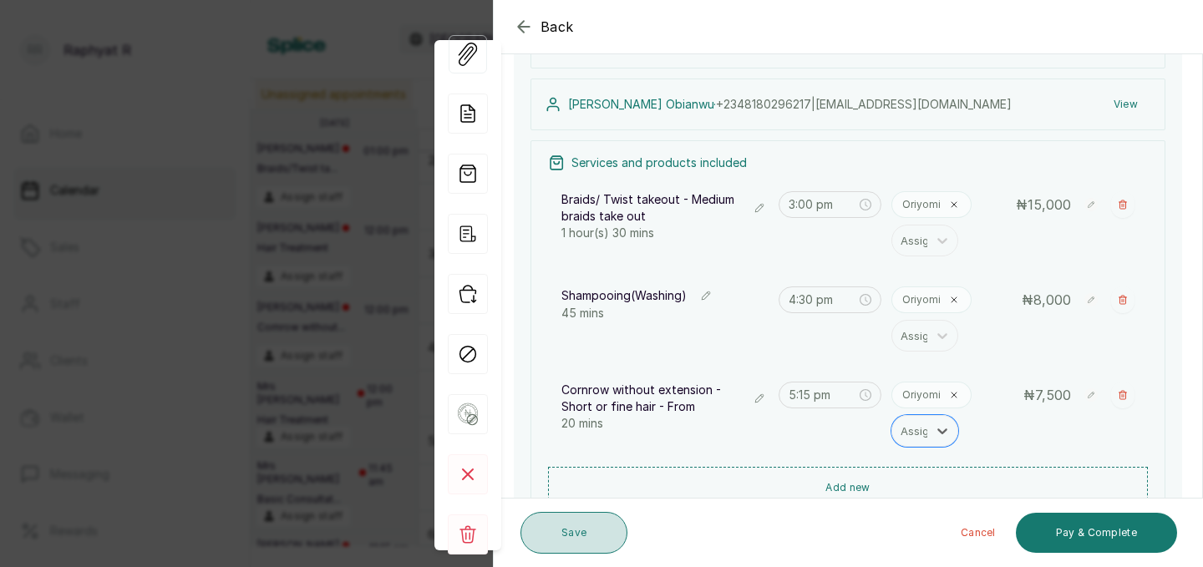
click at [608, 523] on button "Save" at bounding box center [574, 533] width 107 height 42
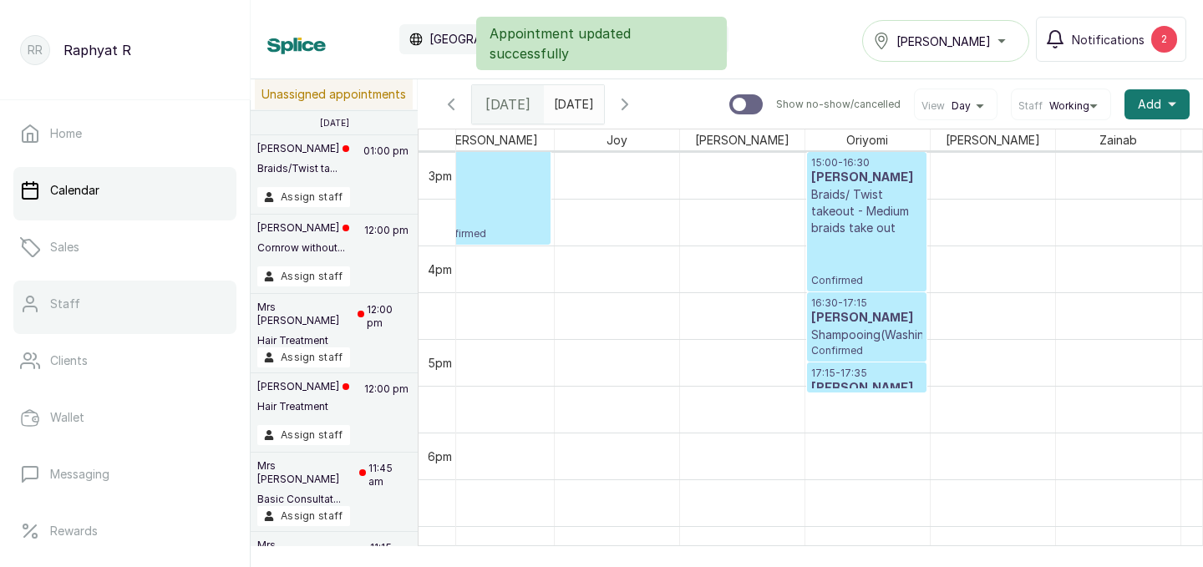
click at [102, 292] on link "Staff" at bounding box center [124, 304] width 223 height 47
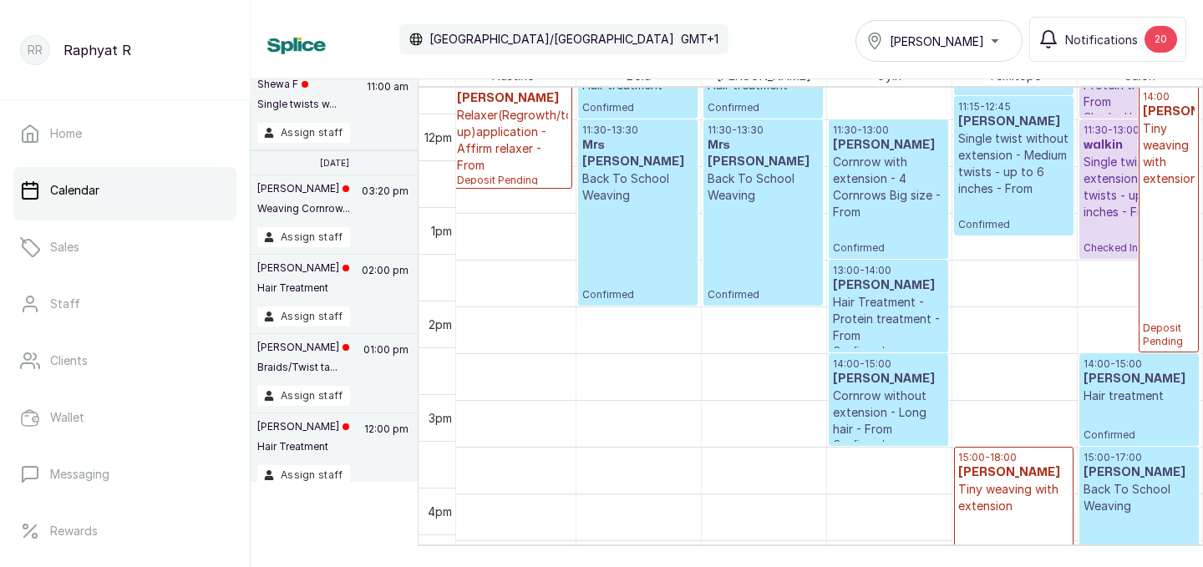
scroll to position [1045, 0]
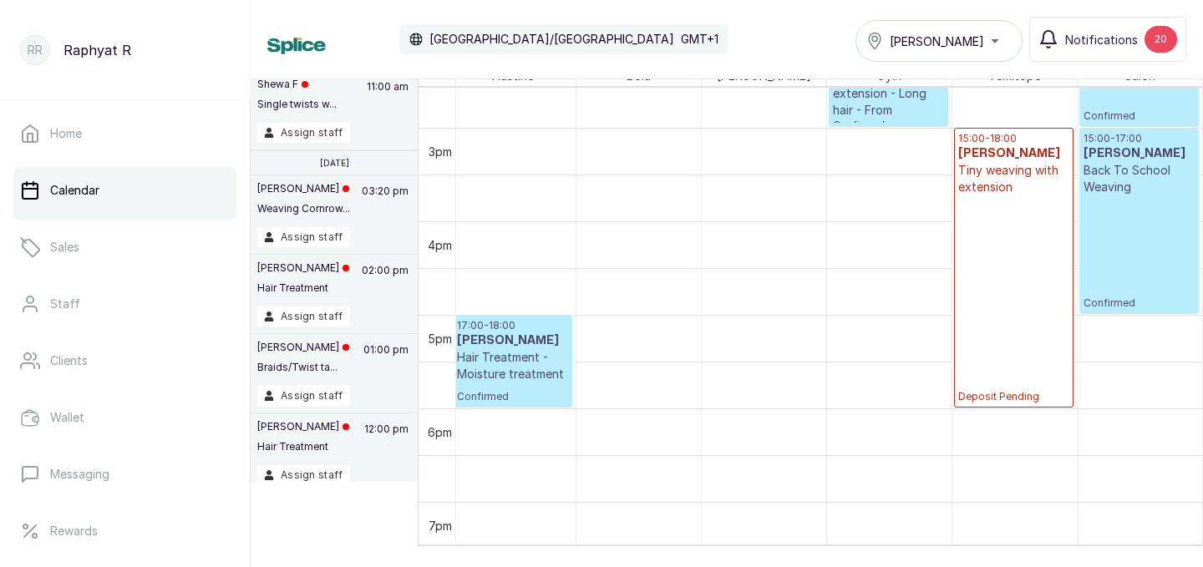
click at [1002, 40] on div "[PERSON_NAME]" at bounding box center [939, 41] width 145 height 20
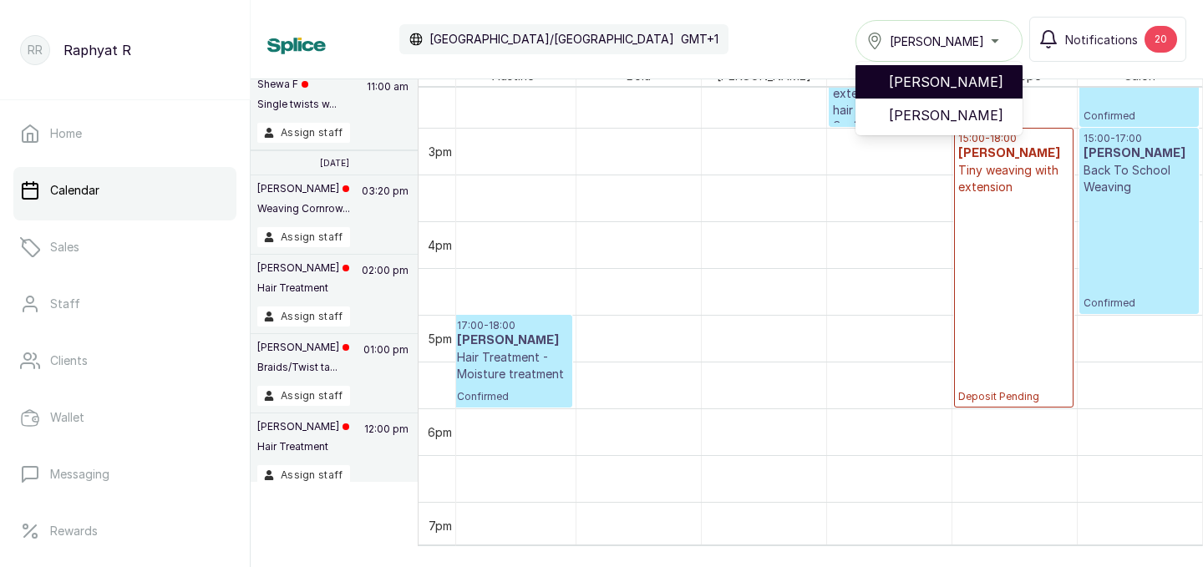
click at [950, 74] on span "[PERSON_NAME]" at bounding box center [949, 82] width 120 height 20
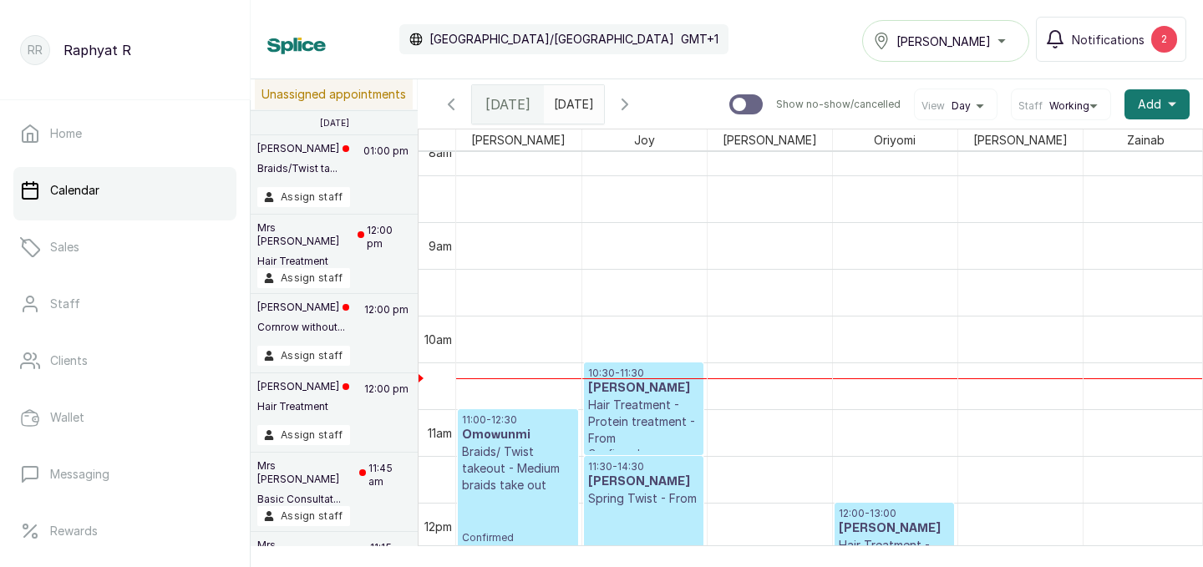
scroll to position [732, 0]
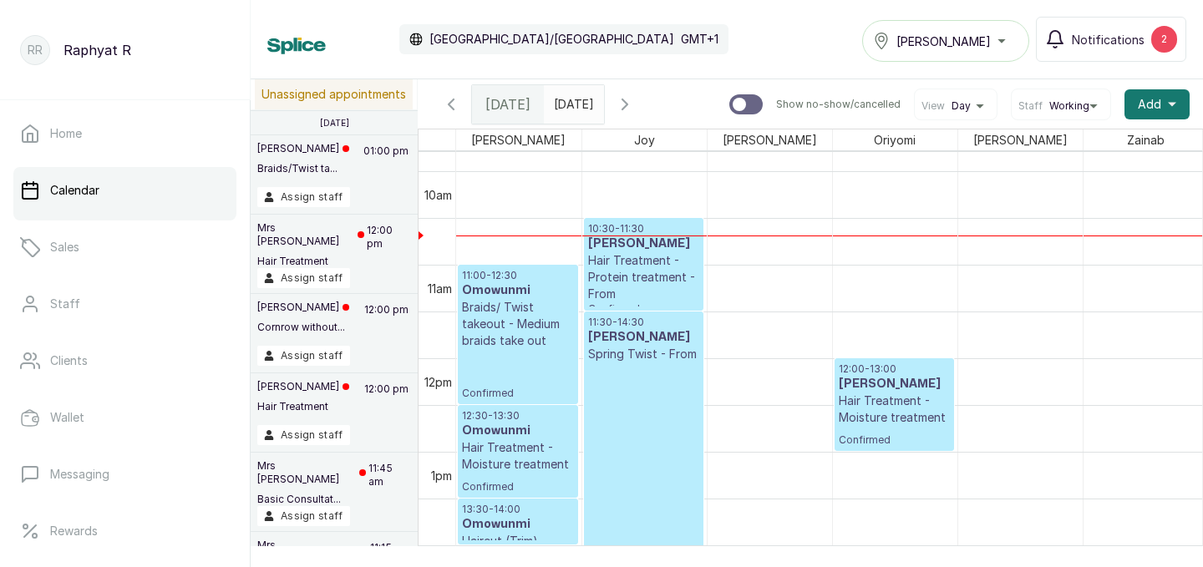
click at [679, 319] on p "11:30 - 14:30" at bounding box center [643, 322] width 111 height 13
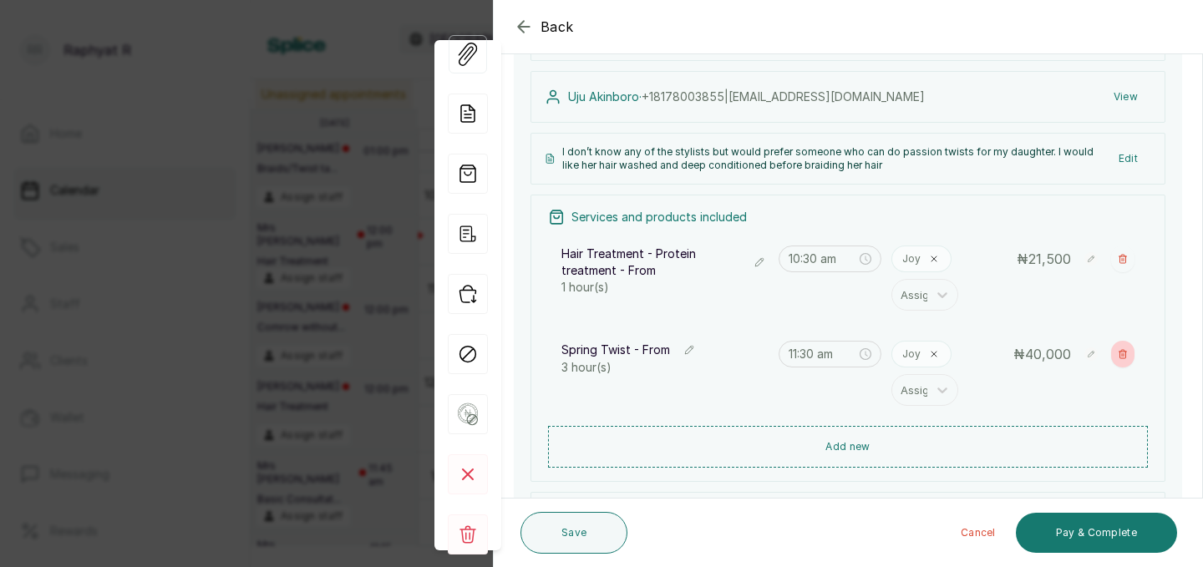
click at [1123, 356] on icon "button" at bounding box center [1123, 354] width 8 height 8
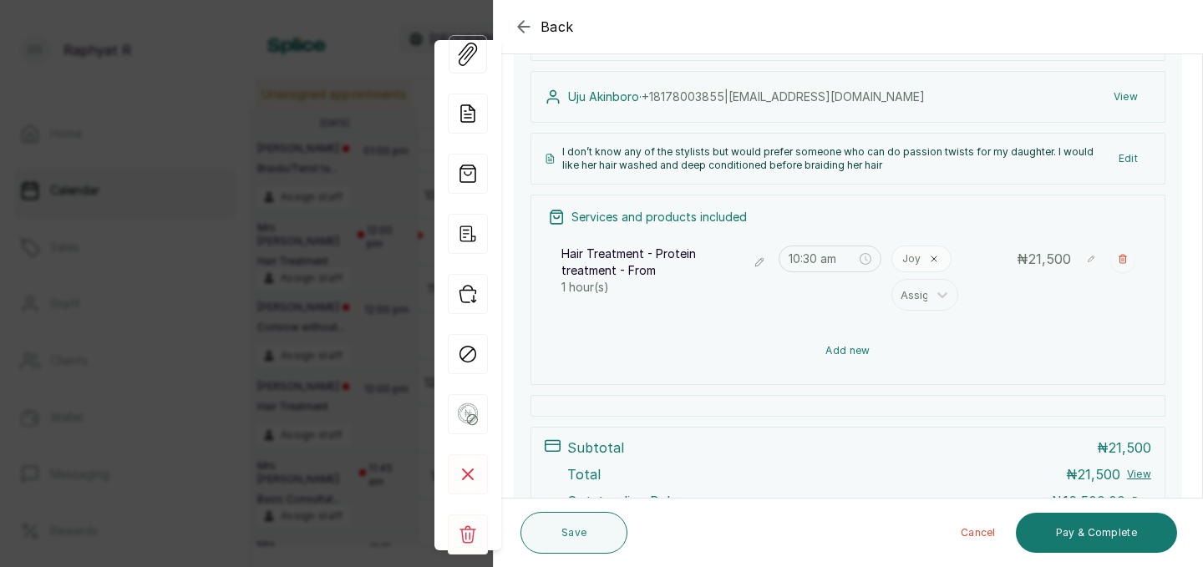
click at [892, 358] on button "Add new" at bounding box center [848, 351] width 600 height 40
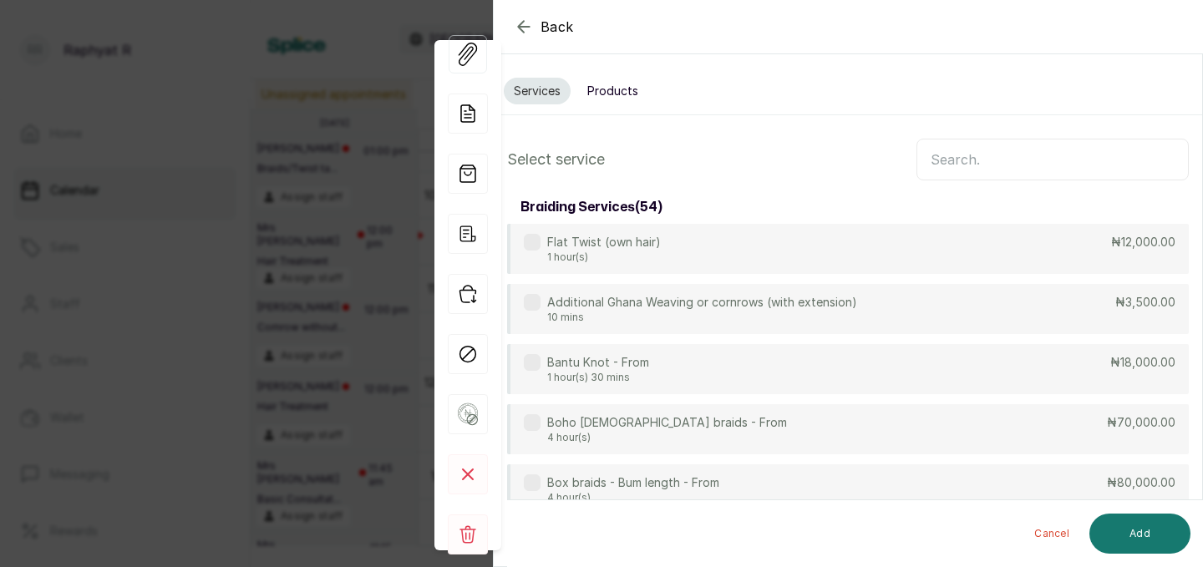
click at [952, 166] on input "text" at bounding box center [1053, 160] width 272 height 42
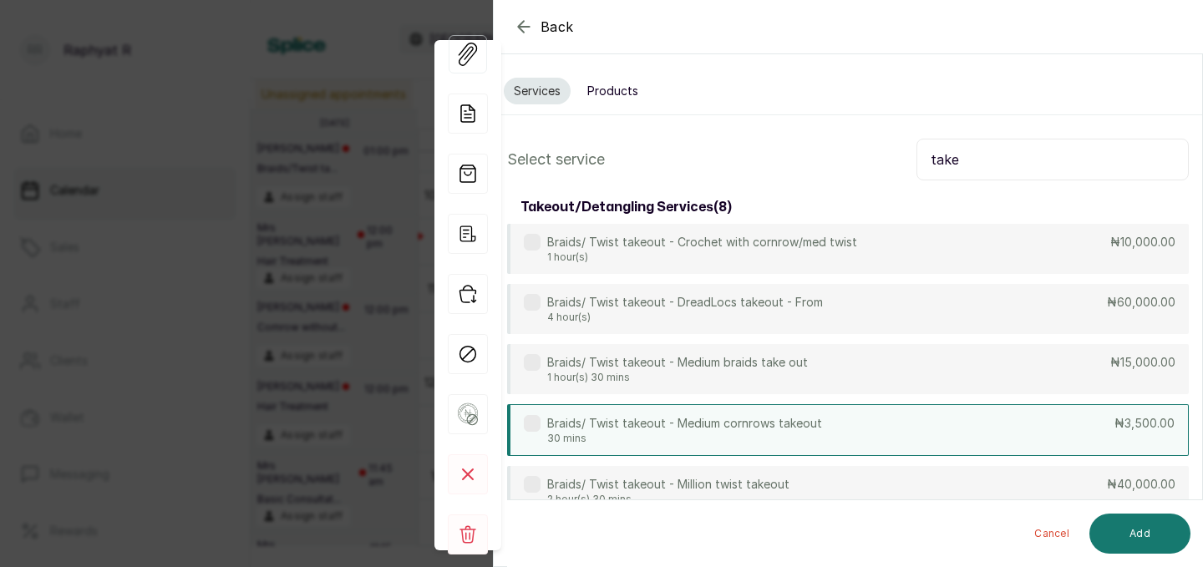
type input "take"
click at [1020, 410] on div "Braids/ Twist takeout - Medium cornrows takeout 30 mins ₦3,500.00" at bounding box center [848, 430] width 682 height 52
click at [1141, 544] on button "Add" at bounding box center [1140, 534] width 101 height 40
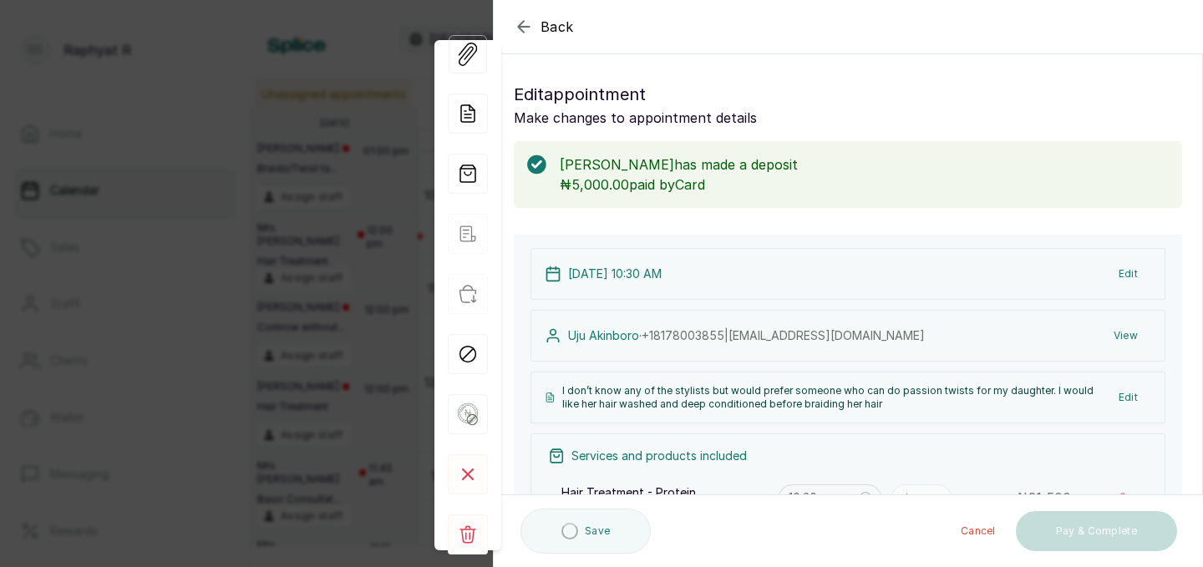
type input "11:30 am"
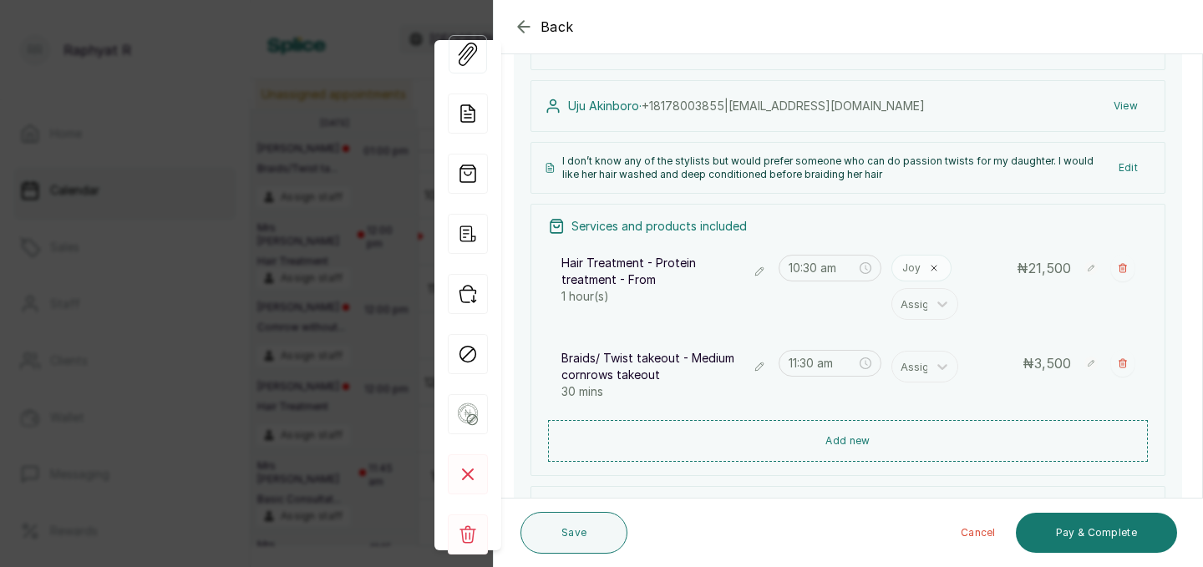
scroll to position [252, 0]
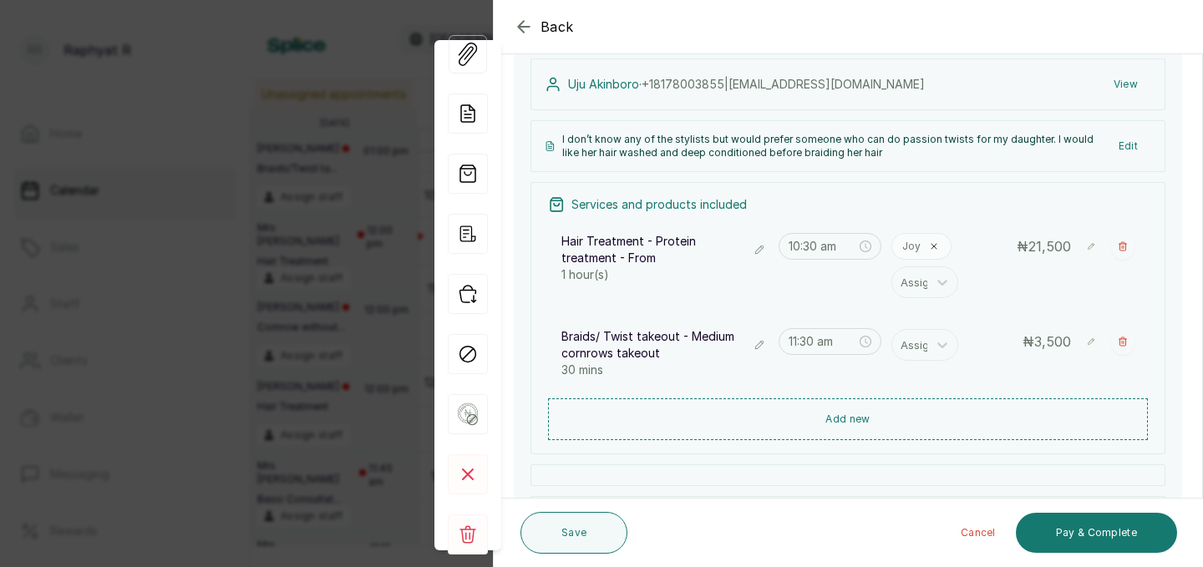
click at [922, 328] on div "Assign" at bounding box center [957, 344] width 130 height 33
click at [922, 344] on div at bounding box center [918, 345] width 35 height 22
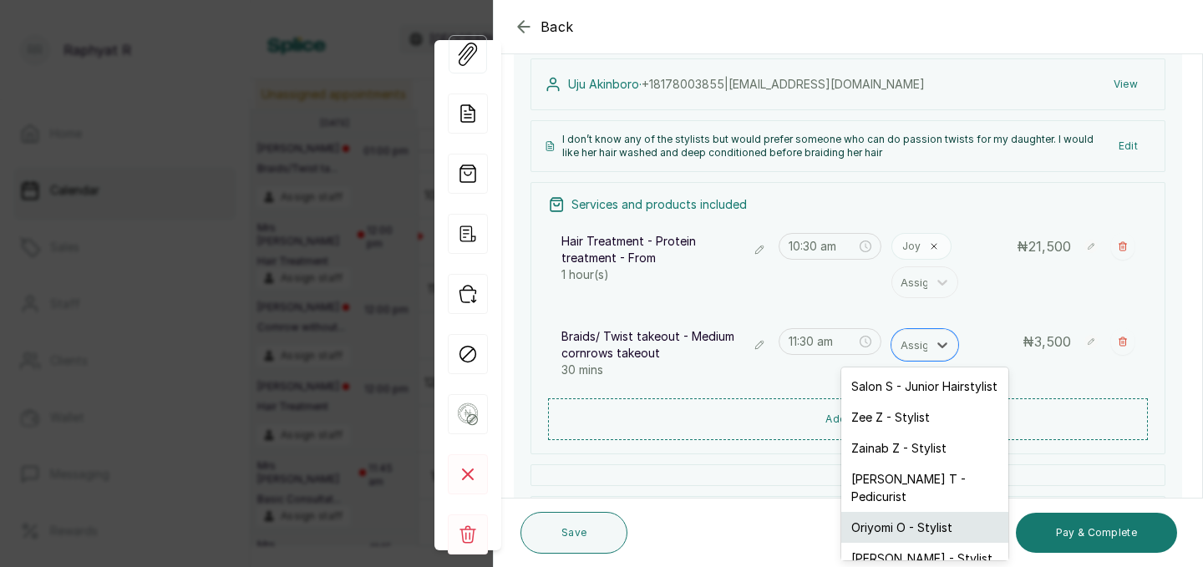
scroll to position [92, 0]
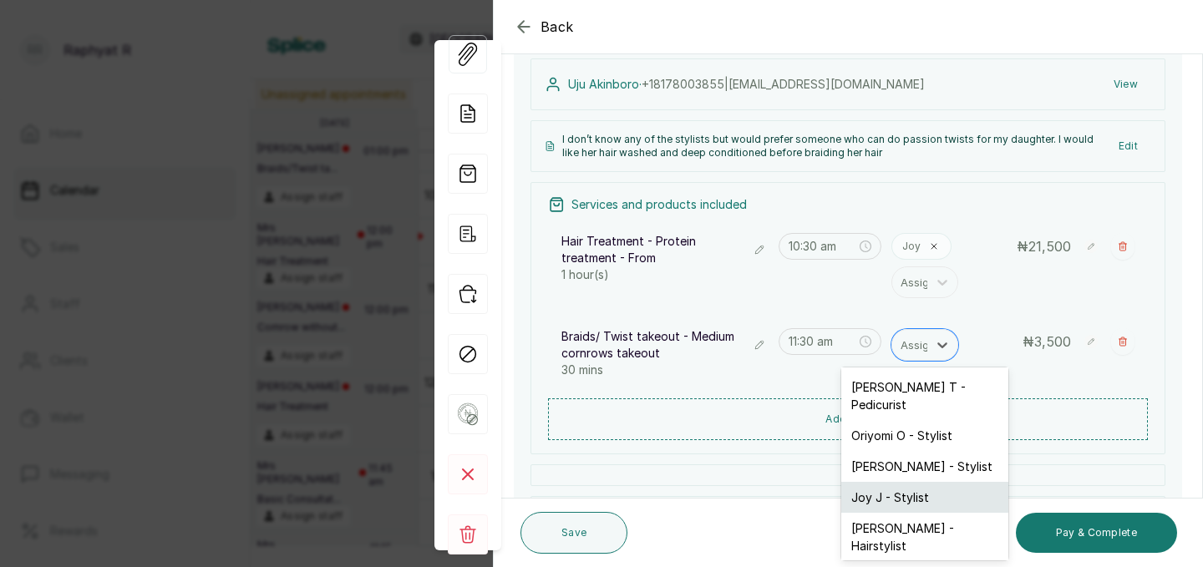
click at [898, 482] on div "Joy J - Stylist" at bounding box center [924, 497] width 167 height 31
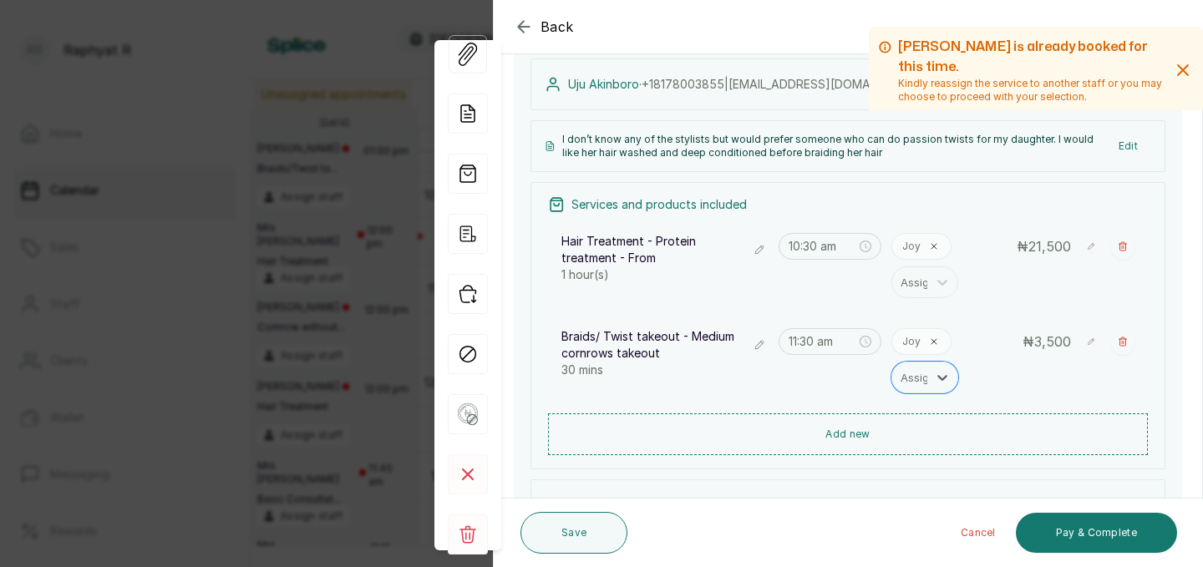
click at [898, 475] on div "15 Aug 2025, 10:30 AM Edit Uju Akinboro · +1 8178003855 | uakinboro@gmail.com V…" at bounding box center [848, 319] width 669 height 672
click at [597, 531] on button "Save" at bounding box center [574, 533] width 107 height 42
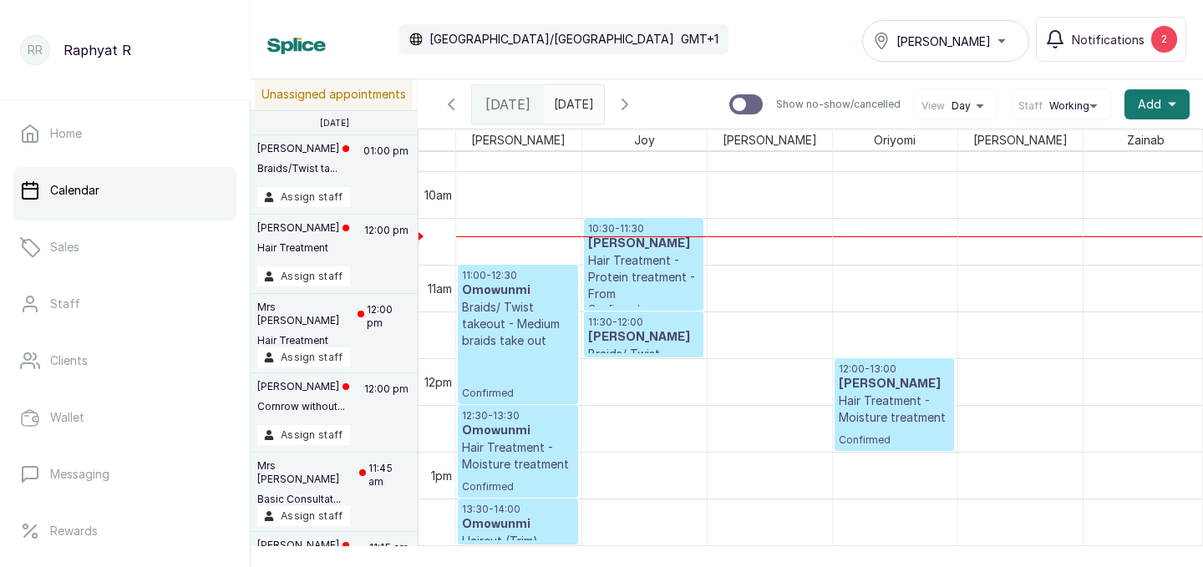
click at [633, 228] on p "10:30 - 11:30" at bounding box center [643, 228] width 111 height 13
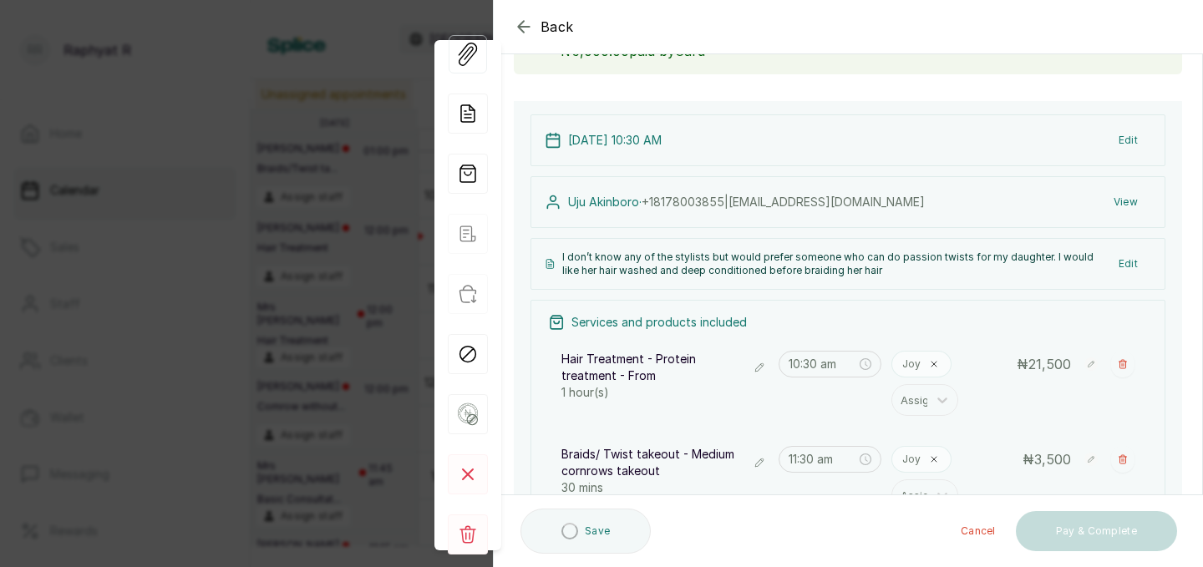
scroll to position [226, 0]
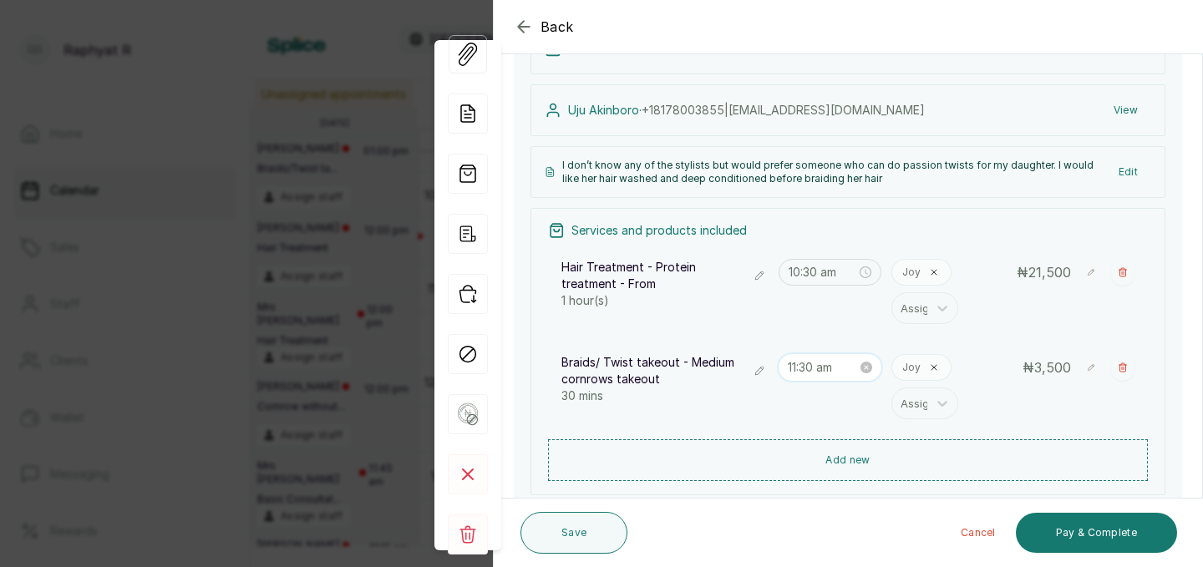
click at [812, 364] on input "11:30 am" at bounding box center [823, 367] width 70 height 18
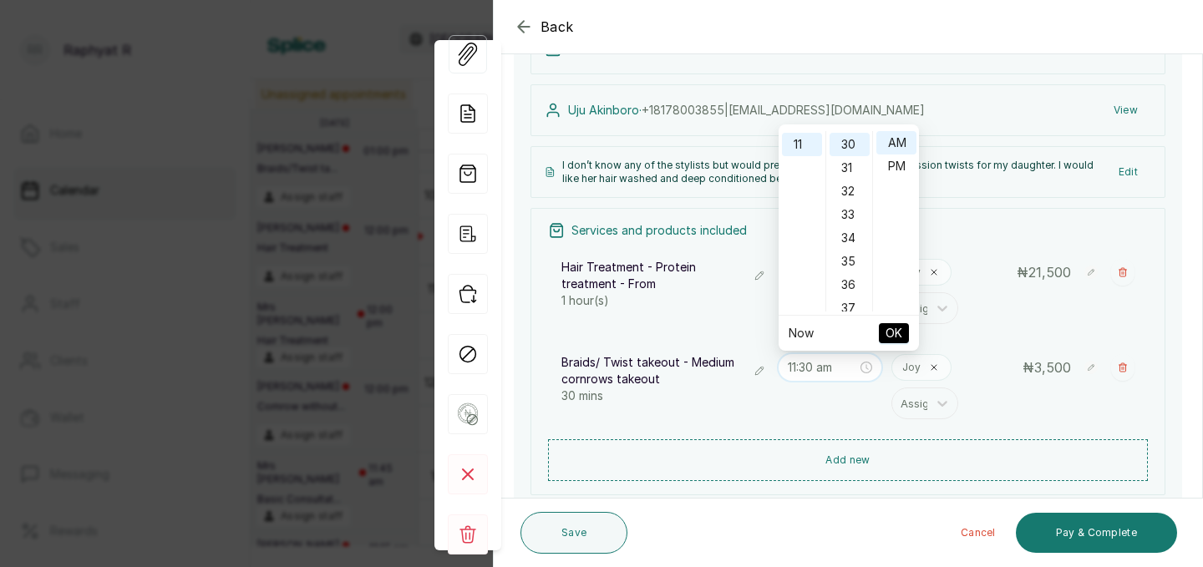
scroll to position [222, 0]
click at [799, 161] on div "10" at bounding box center [802, 154] width 40 height 23
type input "10:30 am"
click at [902, 337] on button "OK" at bounding box center [894, 333] width 30 height 20
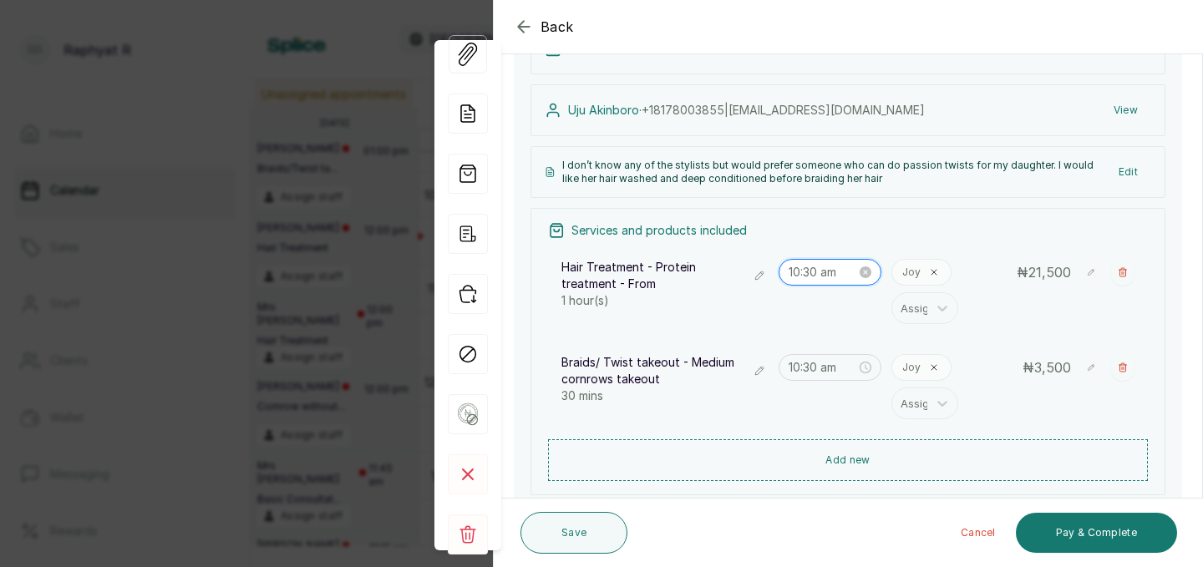
click at [816, 276] on input "10:30 am" at bounding box center [823, 272] width 69 height 18
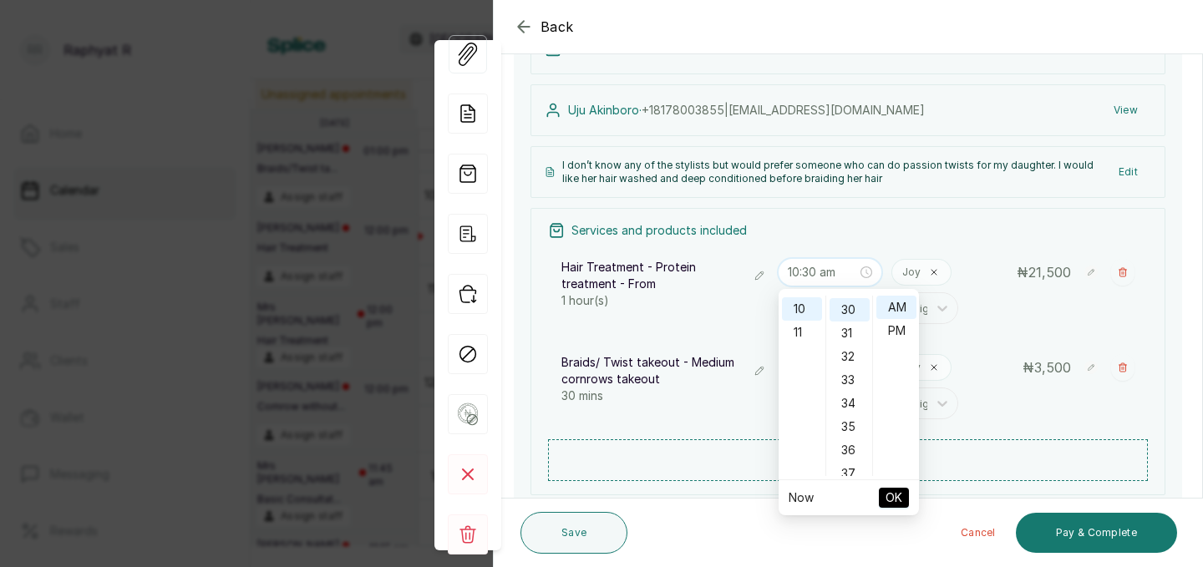
scroll to position [700, 0]
click at [801, 332] on div "11" at bounding box center [802, 332] width 40 height 23
click at [855, 298] on div "00" at bounding box center [850, 307] width 40 height 23
click at [894, 505] on span "OK" at bounding box center [894, 498] width 17 height 32
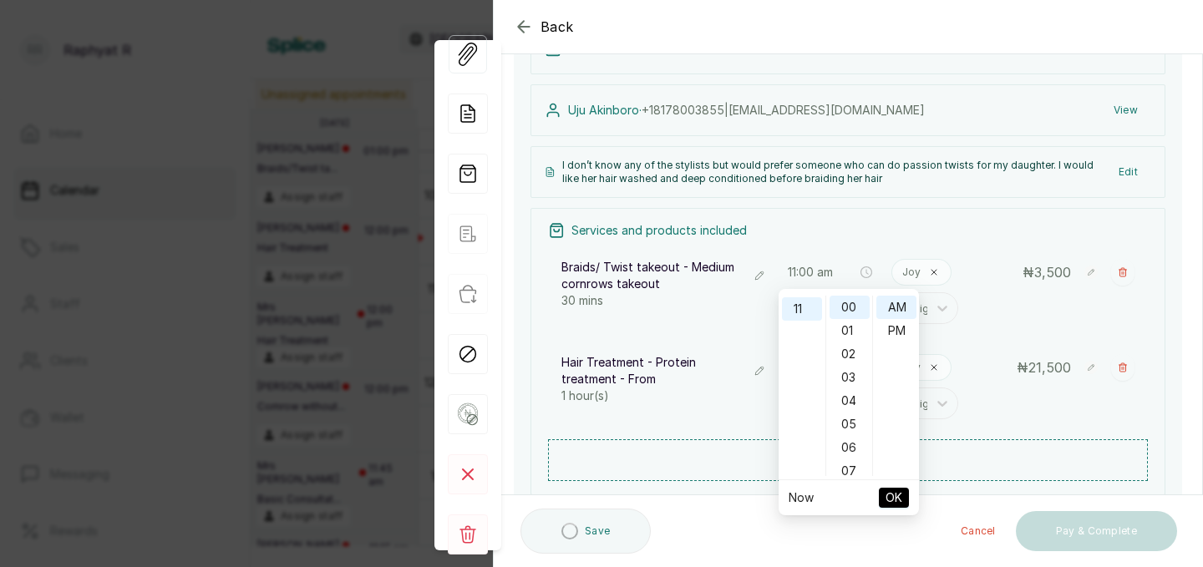
type input "10:30 am"
type input "11:00 am"
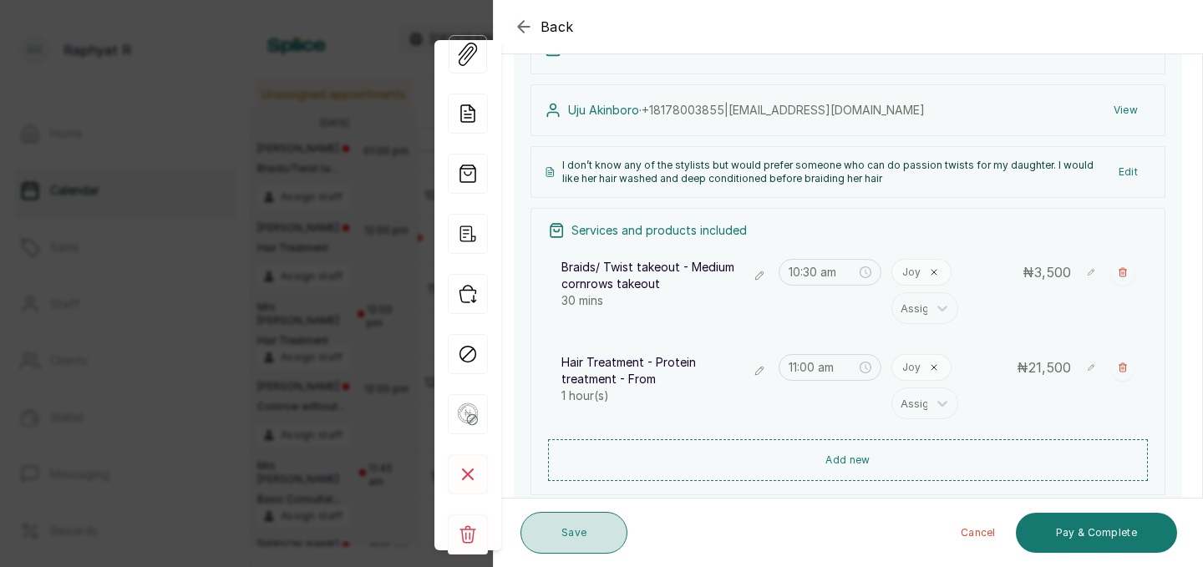
click at [543, 540] on button "Save" at bounding box center [574, 533] width 107 height 42
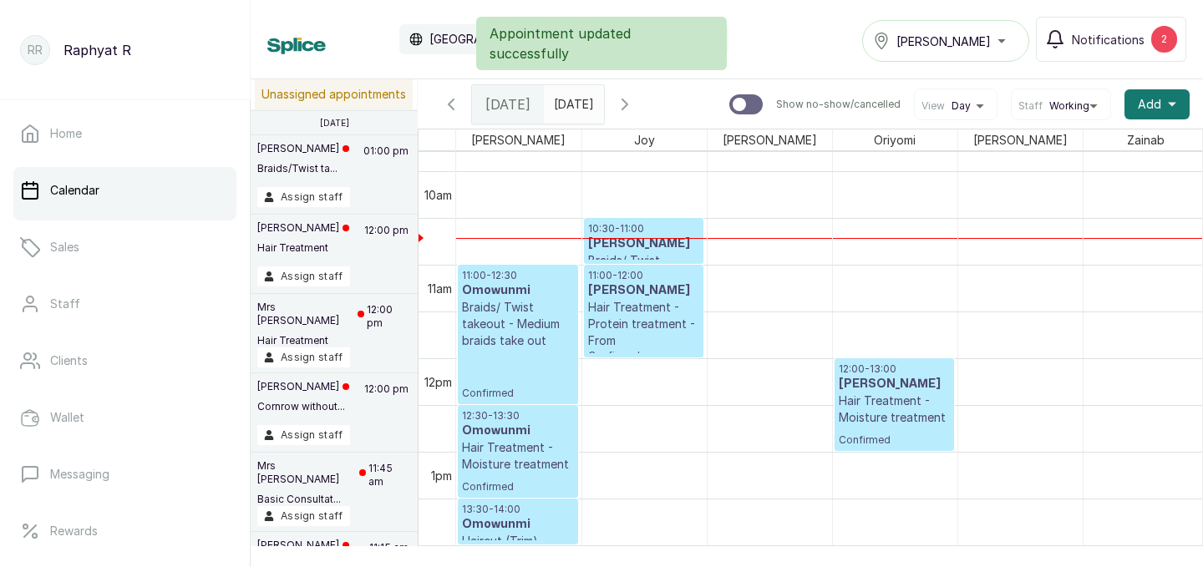
click at [636, 224] on p "10:30 - 11:00" at bounding box center [643, 228] width 111 height 13
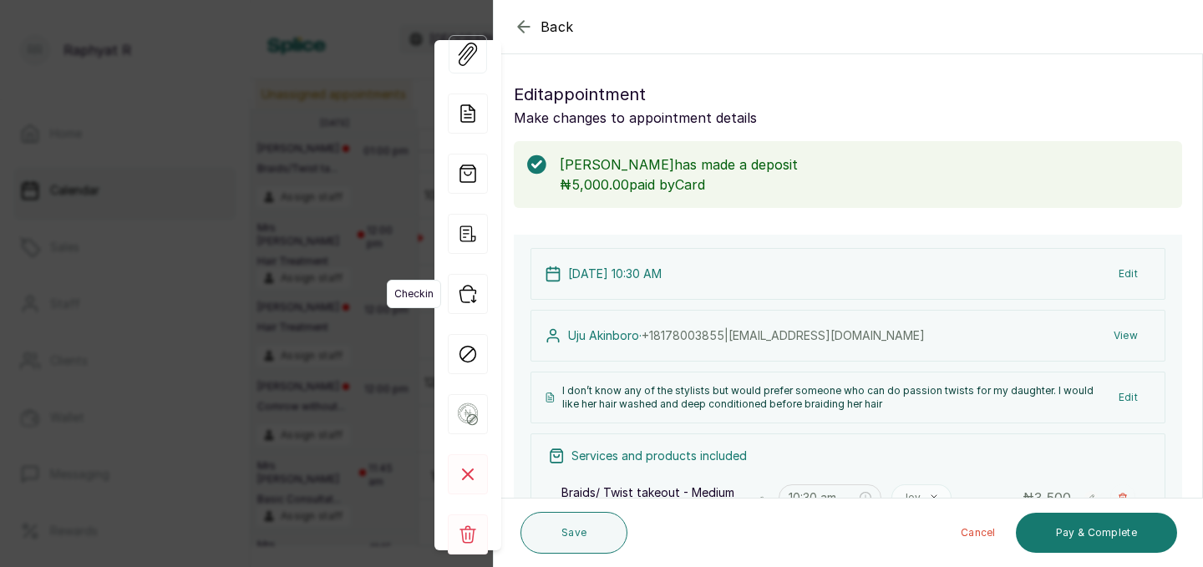
click at [470, 297] on icon "button" at bounding box center [468, 294] width 40 height 40
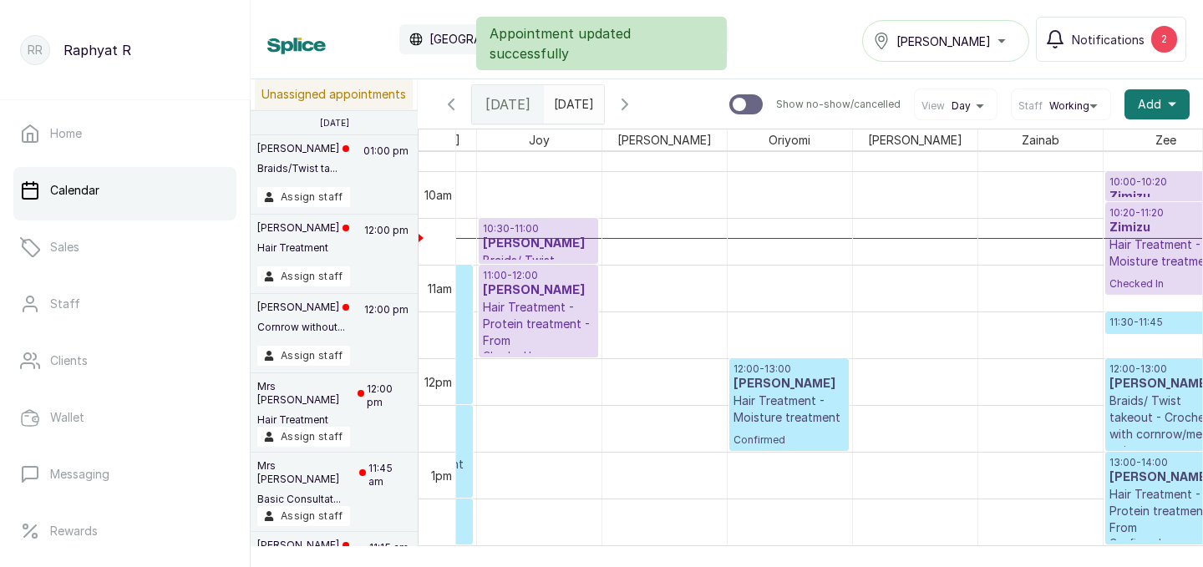
scroll to position [917, 125]
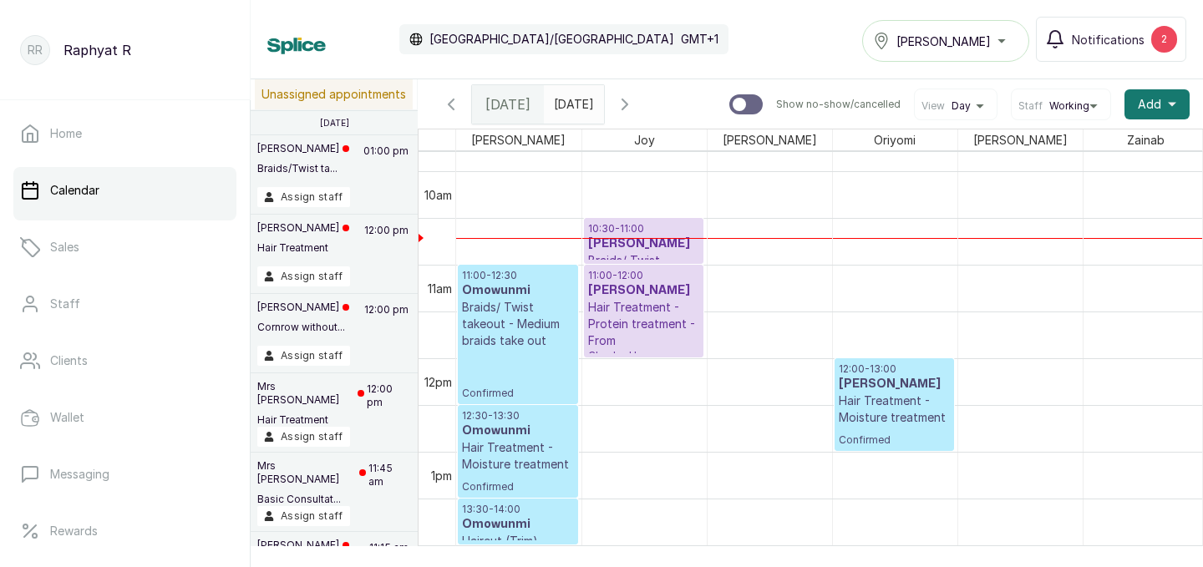
click at [482, 271] on p "11:00 - 12:30" at bounding box center [518, 275] width 112 height 13
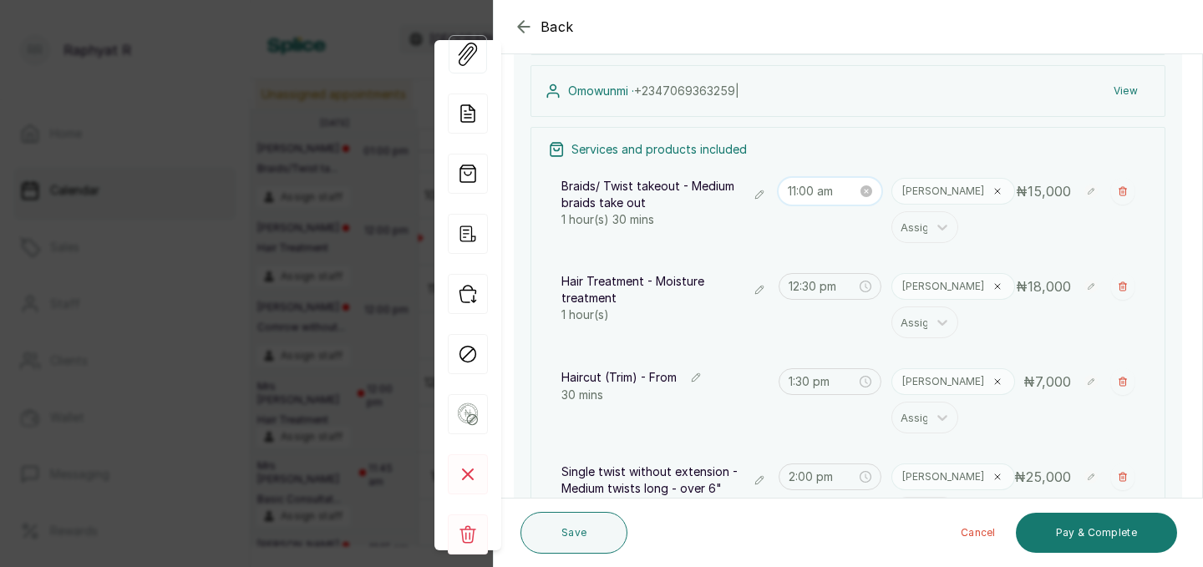
click at [813, 192] on input "11:00 am" at bounding box center [823, 191] width 70 height 18
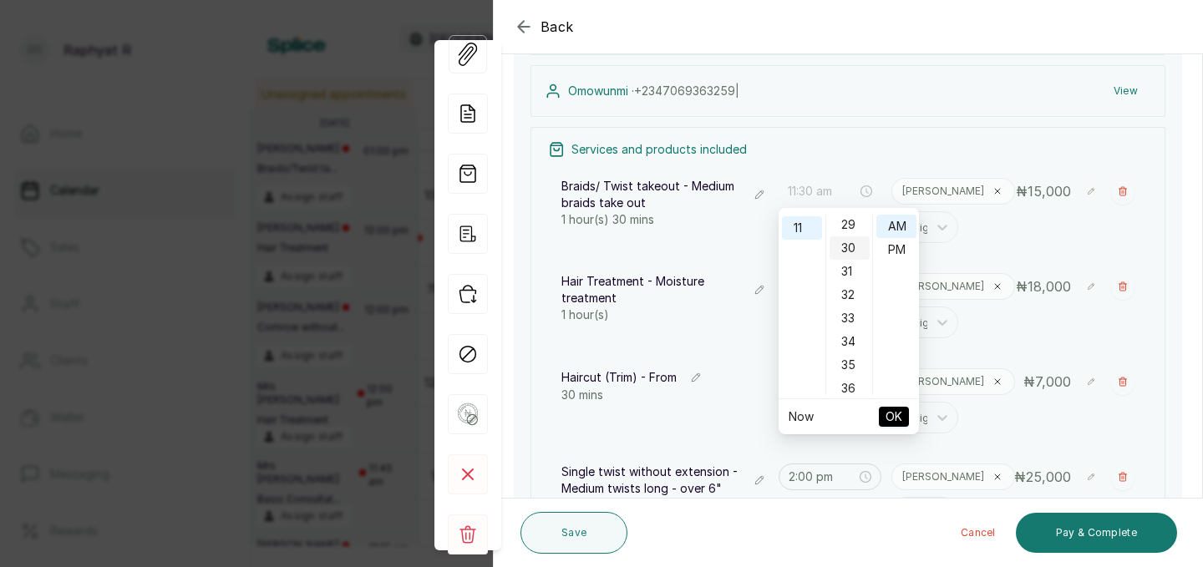
click at [847, 249] on div "30" at bounding box center [850, 247] width 40 height 23
type input "11:30 am"
click at [901, 423] on span "OK" at bounding box center [894, 417] width 17 height 32
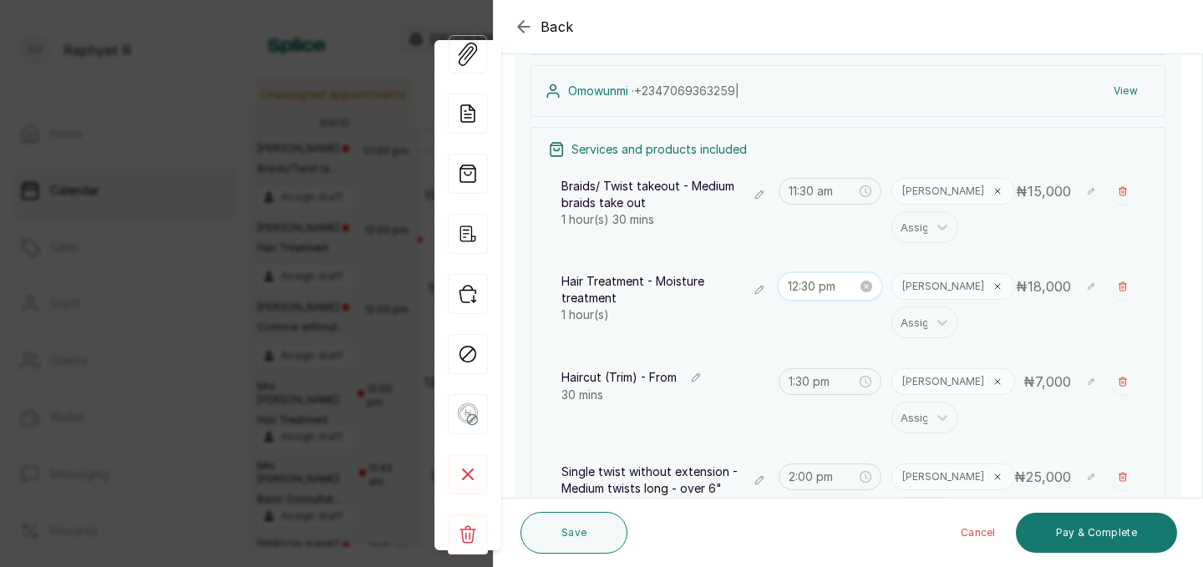
click at [819, 284] on input "12:30 pm" at bounding box center [823, 286] width 70 height 18
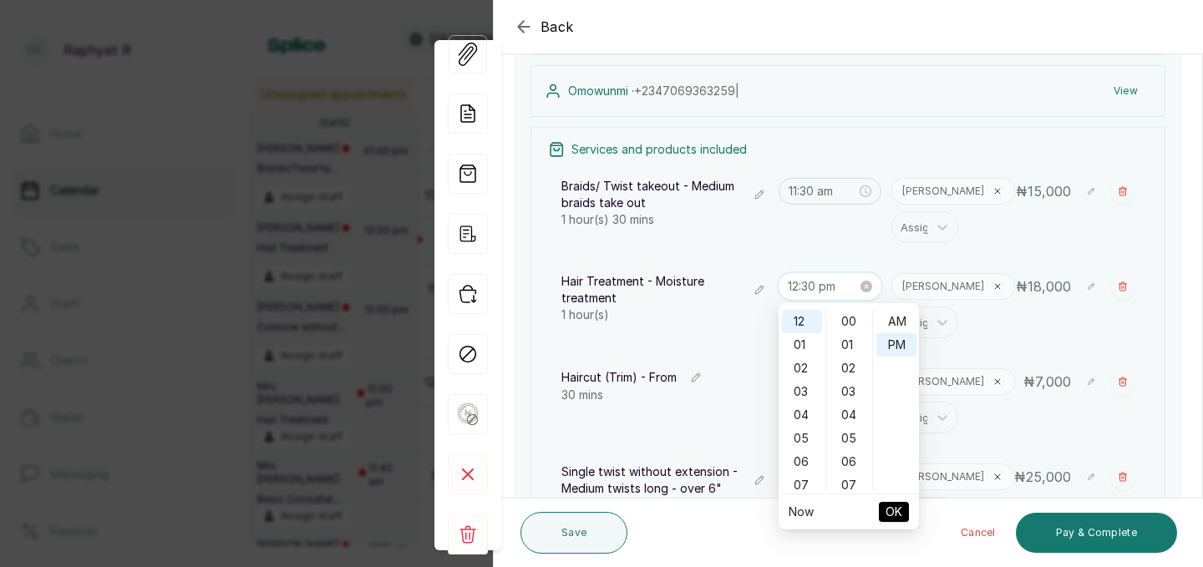
scroll to position [22, 0]
click at [803, 342] on div "01" at bounding box center [802, 344] width 40 height 23
type input "1:00 pm"
click at [848, 315] on div "00" at bounding box center [850, 321] width 40 height 23
click at [892, 514] on span "OK" at bounding box center [894, 512] width 17 height 32
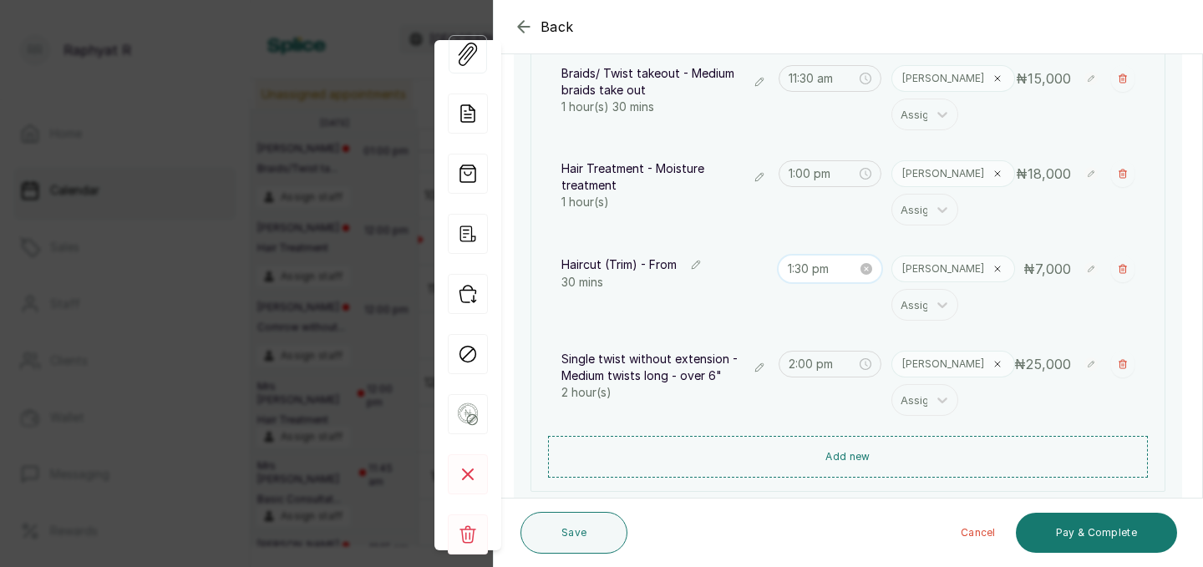
click at [810, 270] on input "1:30 pm" at bounding box center [823, 269] width 70 height 18
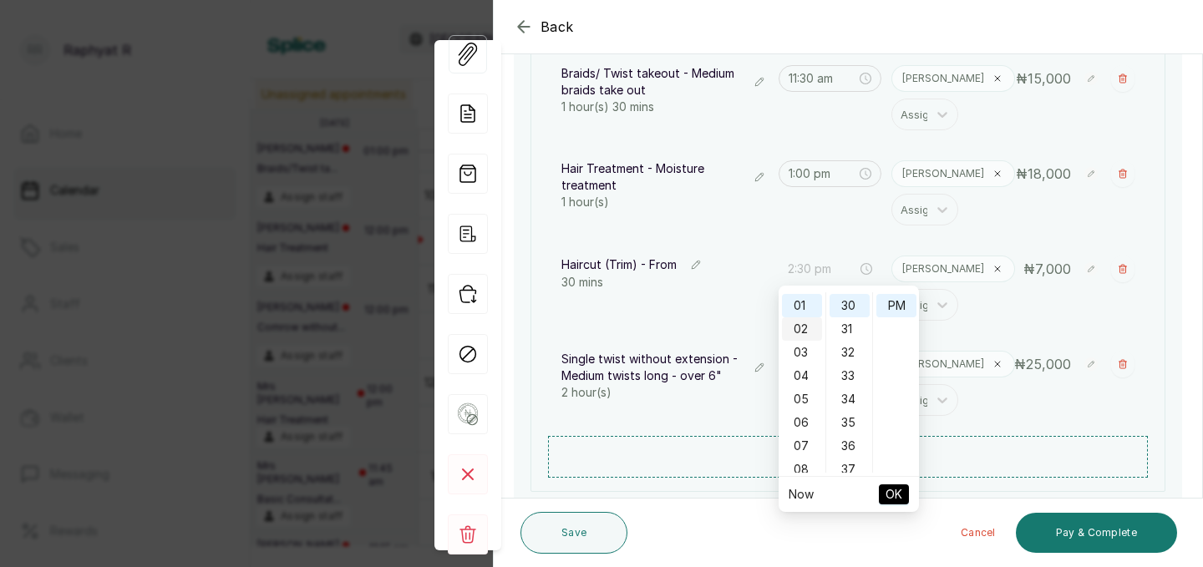
click at [802, 324] on div "02" at bounding box center [802, 329] width 40 height 23
type input "2:00 pm"
click at [852, 305] on div "00" at bounding box center [850, 303] width 40 height 23
click at [898, 495] on span "OK" at bounding box center [894, 495] width 17 height 32
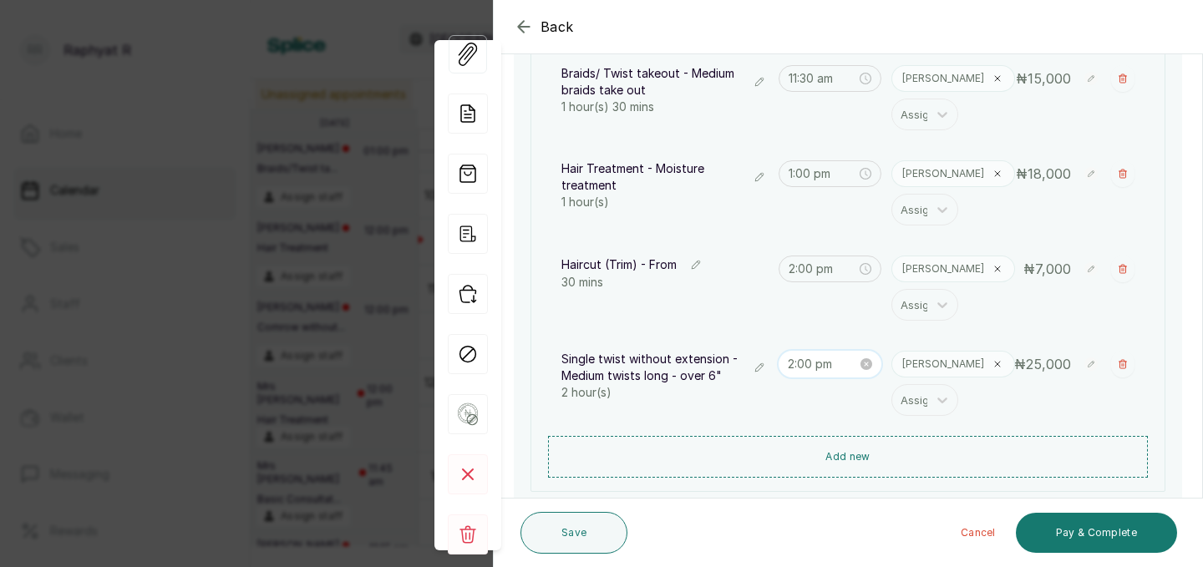
click at [806, 365] on input "2:00 pm" at bounding box center [823, 364] width 70 height 18
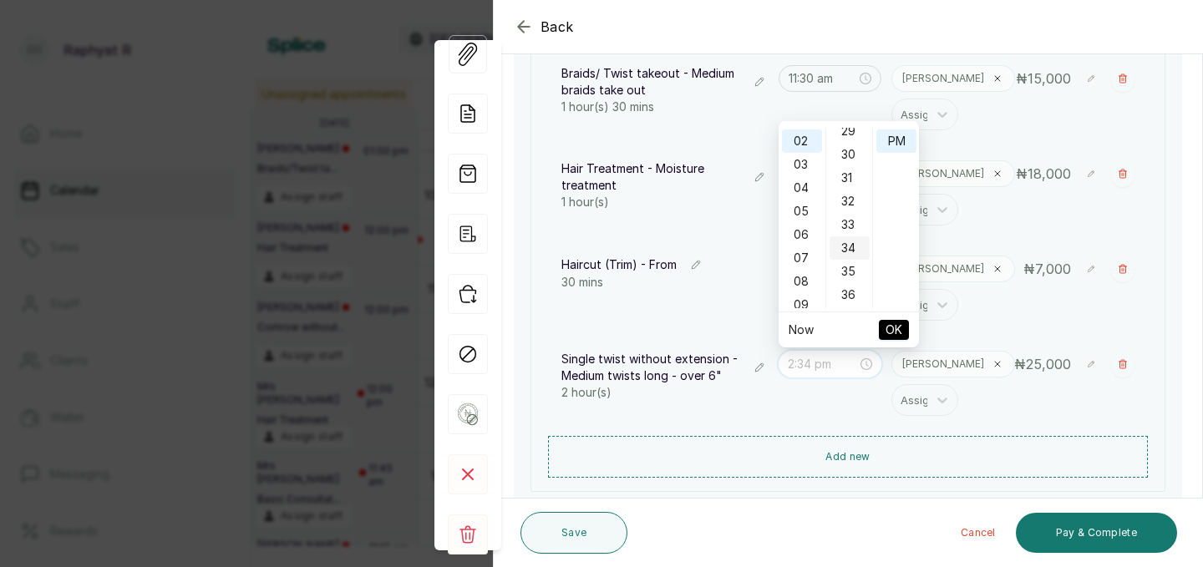
scroll to position [669, 0]
click at [848, 170] on div "30" at bounding box center [850, 171] width 40 height 23
type input "2:30 pm"
click at [894, 331] on span "OK" at bounding box center [894, 330] width 17 height 32
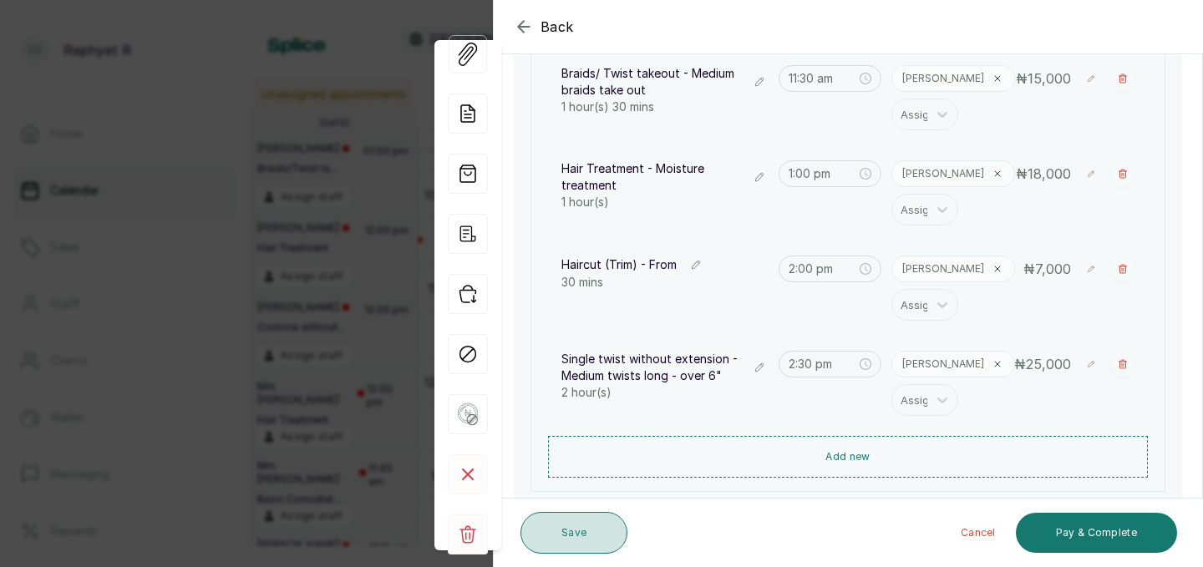
click at [593, 531] on button "Save" at bounding box center [574, 533] width 107 height 42
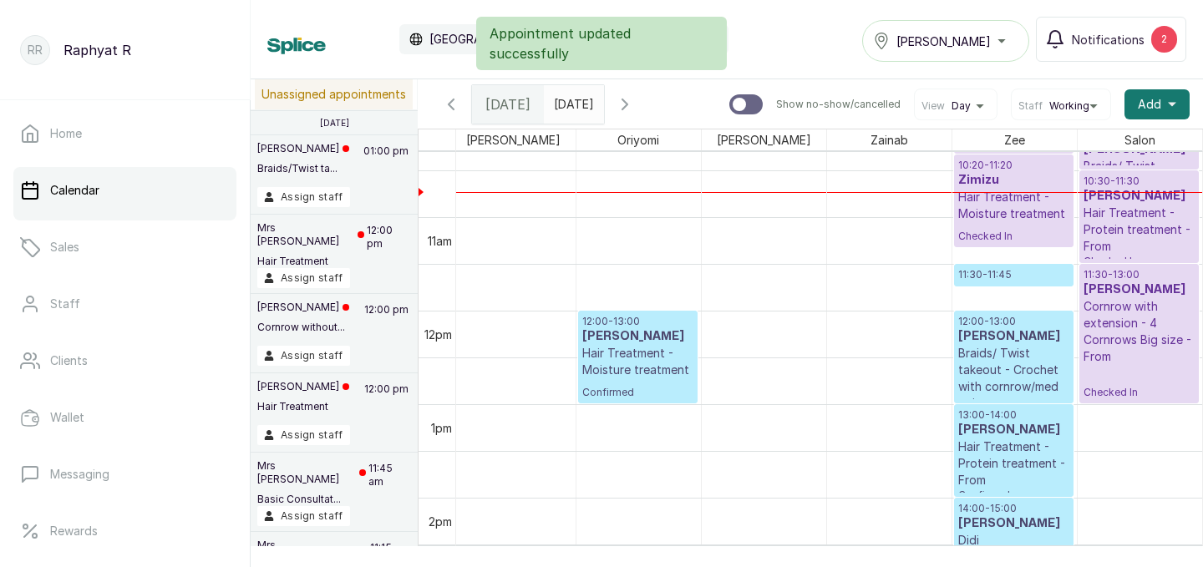
scroll to position [832, 0]
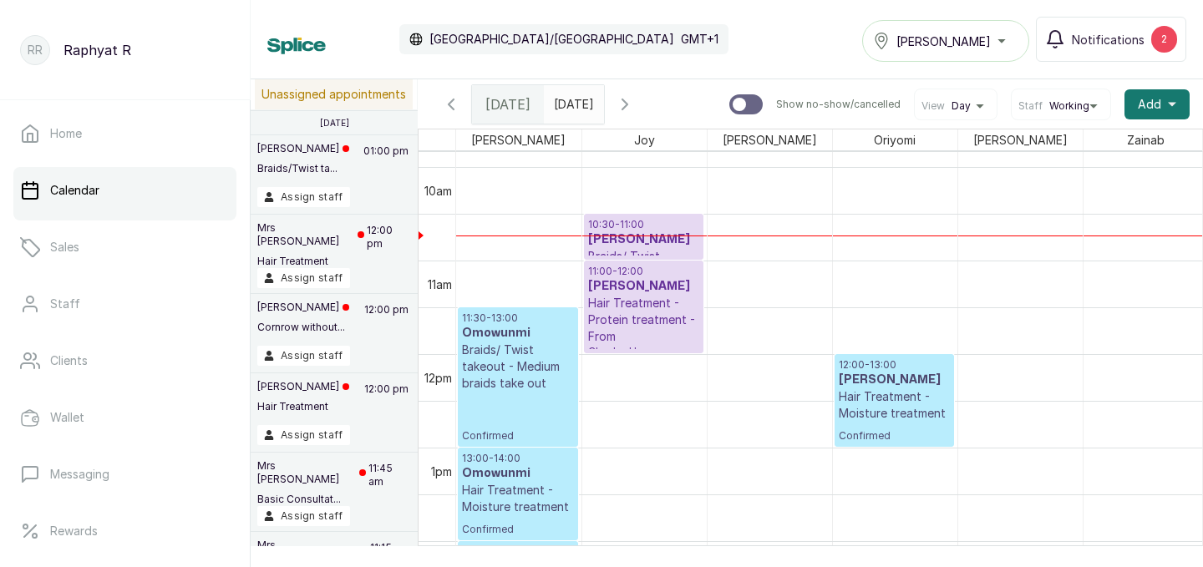
click at [592, 94] on icon "calender simple" at bounding box center [587, 99] width 10 height 11
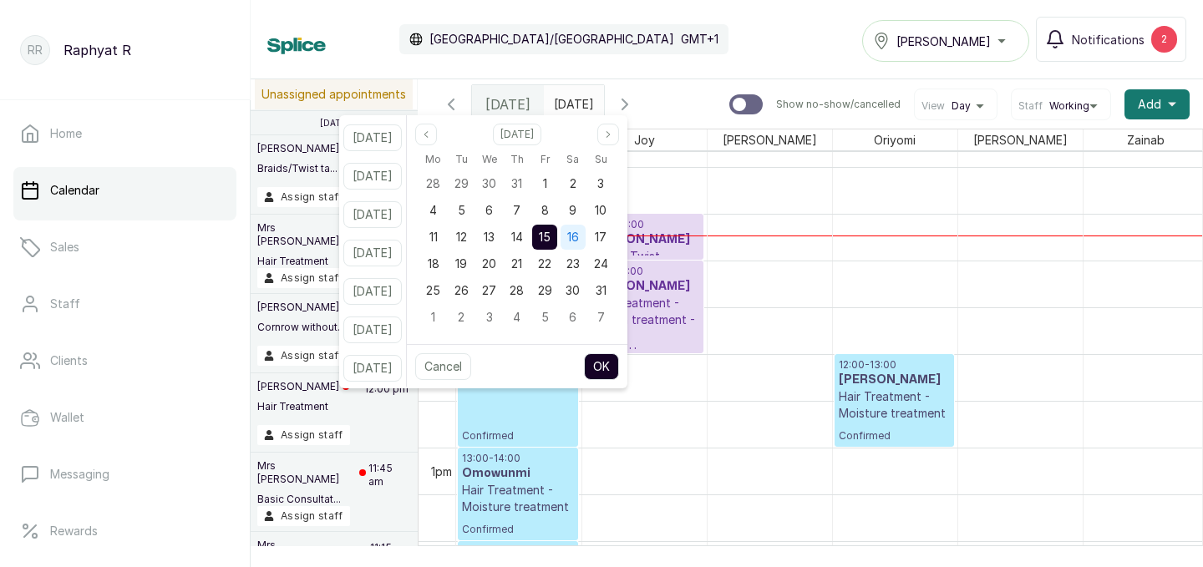
click at [579, 238] on span "16" at bounding box center [573, 237] width 12 height 14
click at [619, 368] on button "OK" at bounding box center [601, 366] width 35 height 27
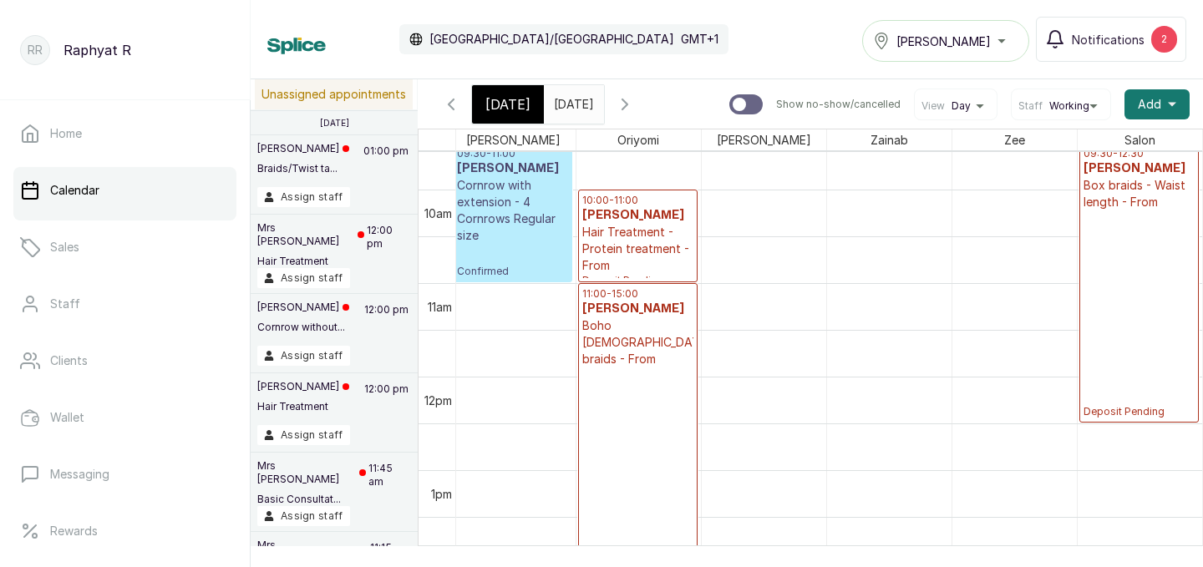
click at [572, 111] on input "16/08/2025" at bounding box center [558, 100] width 27 height 28
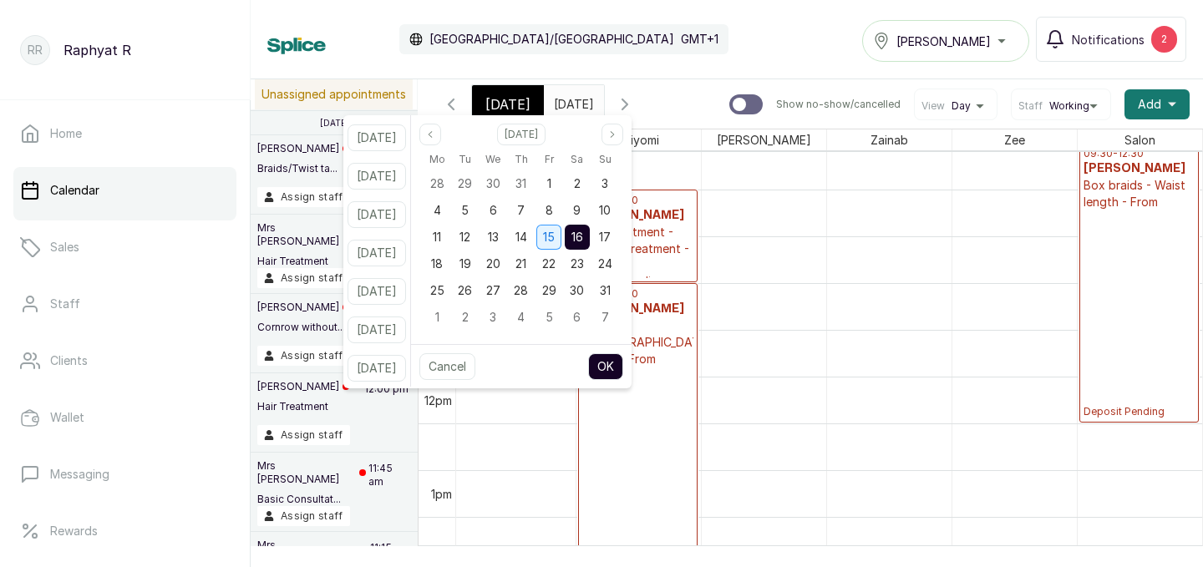
click at [562, 226] on div "15" at bounding box center [548, 237] width 25 height 25
click at [623, 361] on button "OK" at bounding box center [605, 366] width 35 height 27
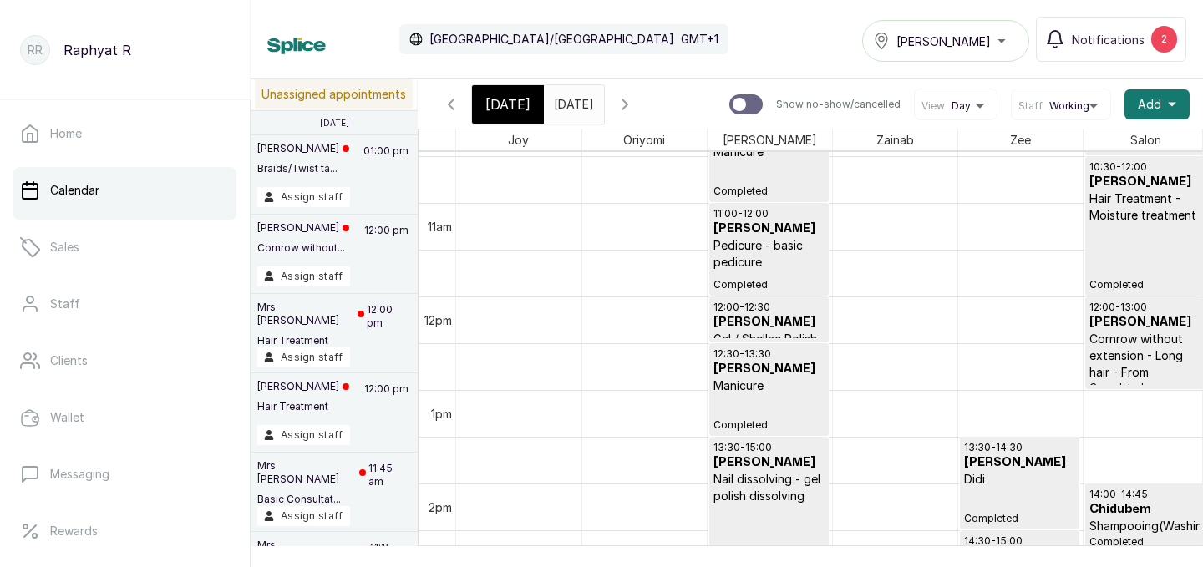
scroll to position [977, 0]
type input "07/08/2025"
click at [635, 100] on icon "button" at bounding box center [625, 104] width 20 height 20
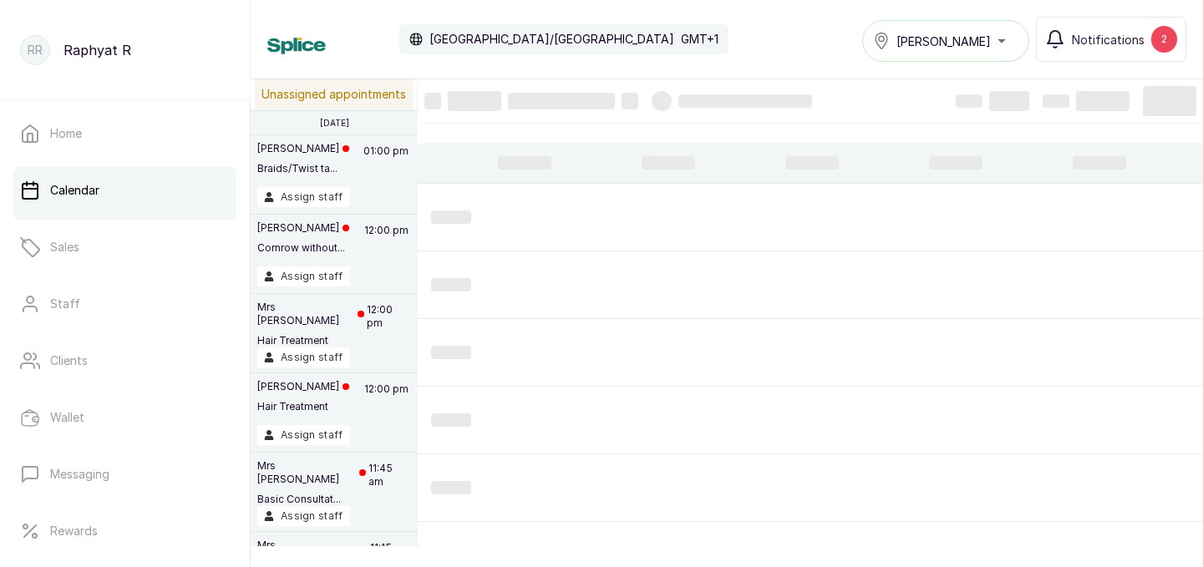
scroll to position [562, 0]
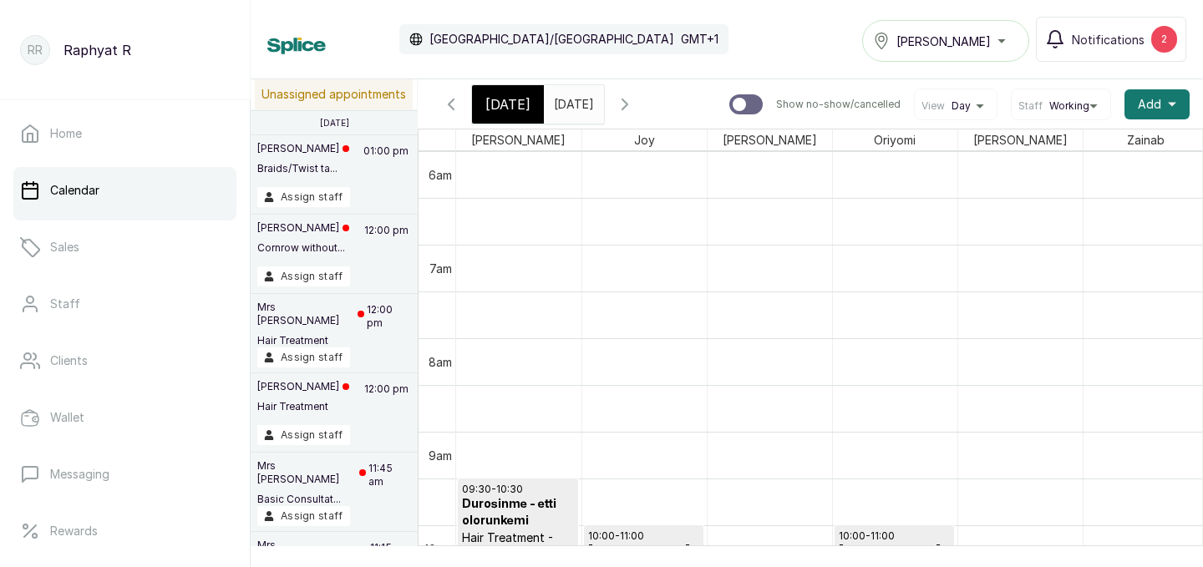
click at [515, 108] on span "[DATE]" at bounding box center [508, 104] width 45 height 20
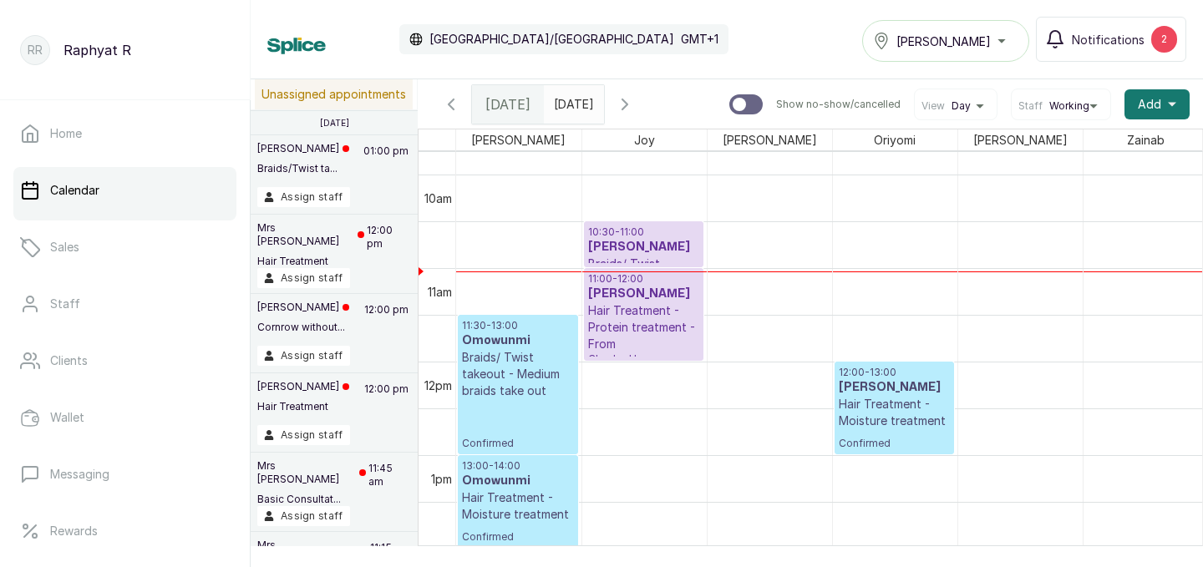
scroll to position [925, 0]
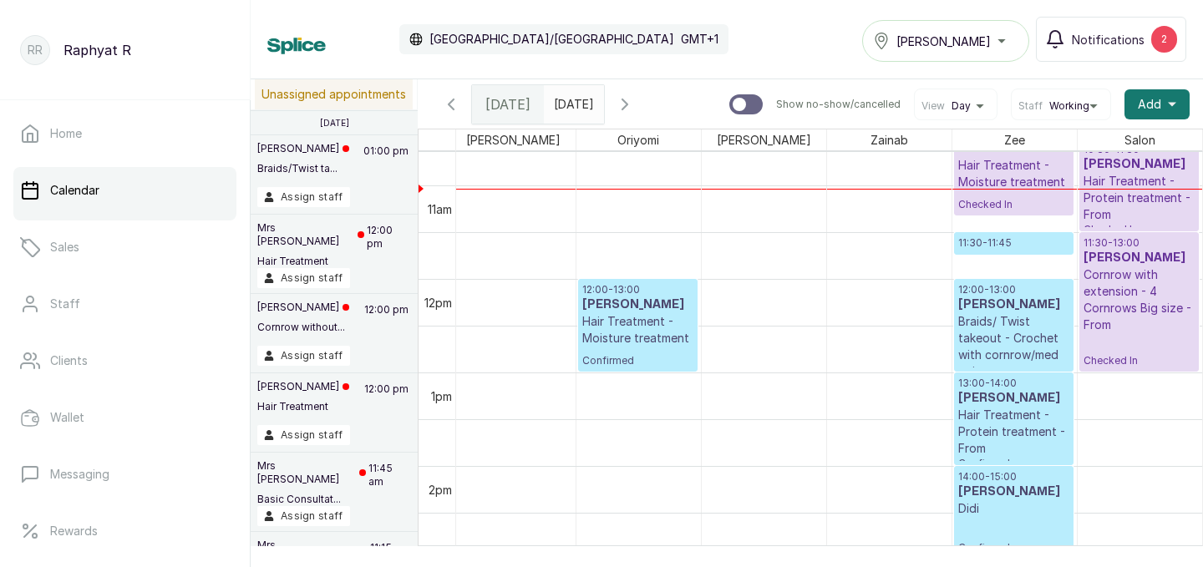
click at [621, 293] on p "12:00 - 13:00" at bounding box center [637, 289] width 111 height 13
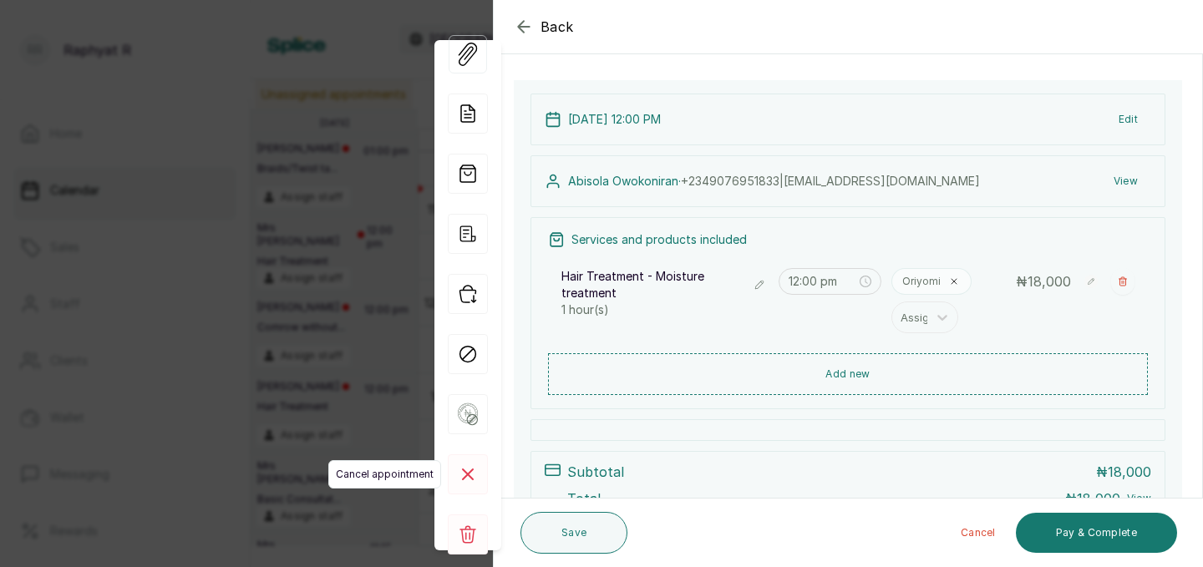
click at [465, 468] on rect at bounding box center [468, 475] width 40 height 40
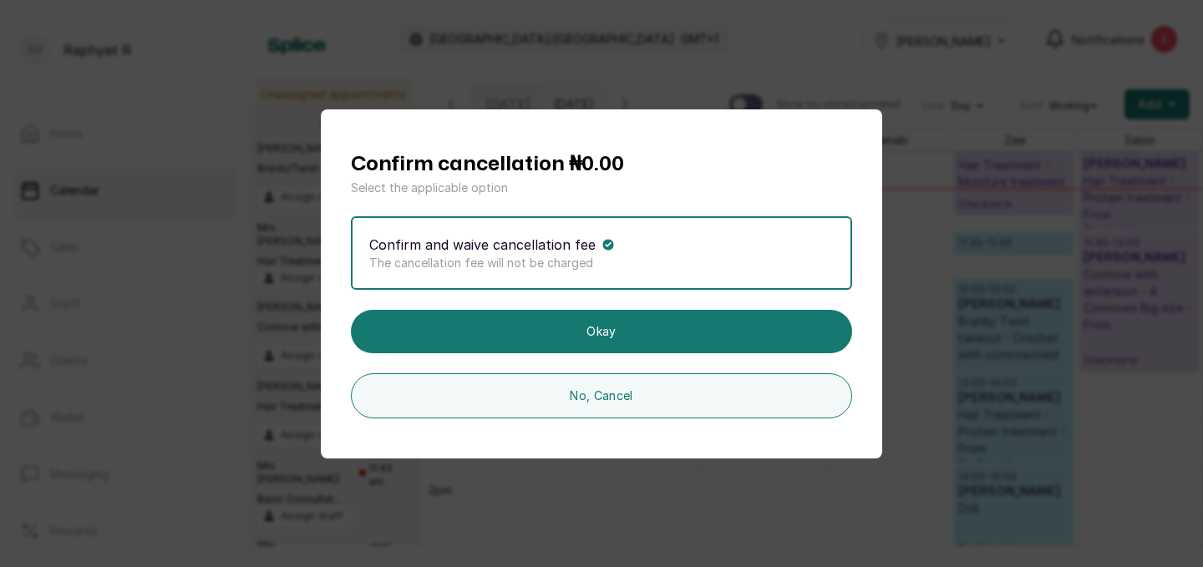
click at [215, 294] on div "Confirm cancellation ₦0.00 Select the applicable option Confirm and waive cance…" at bounding box center [601, 283] width 1203 height 567
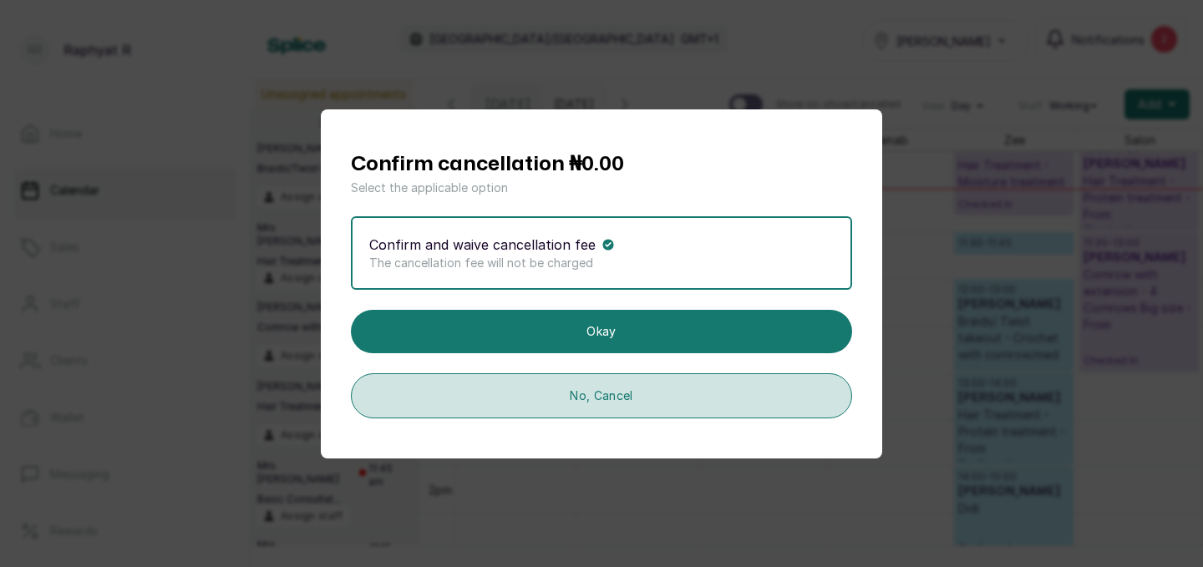
click at [469, 380] on button "No, Cancel" at bounding box center [601, 396] width 501 height 45
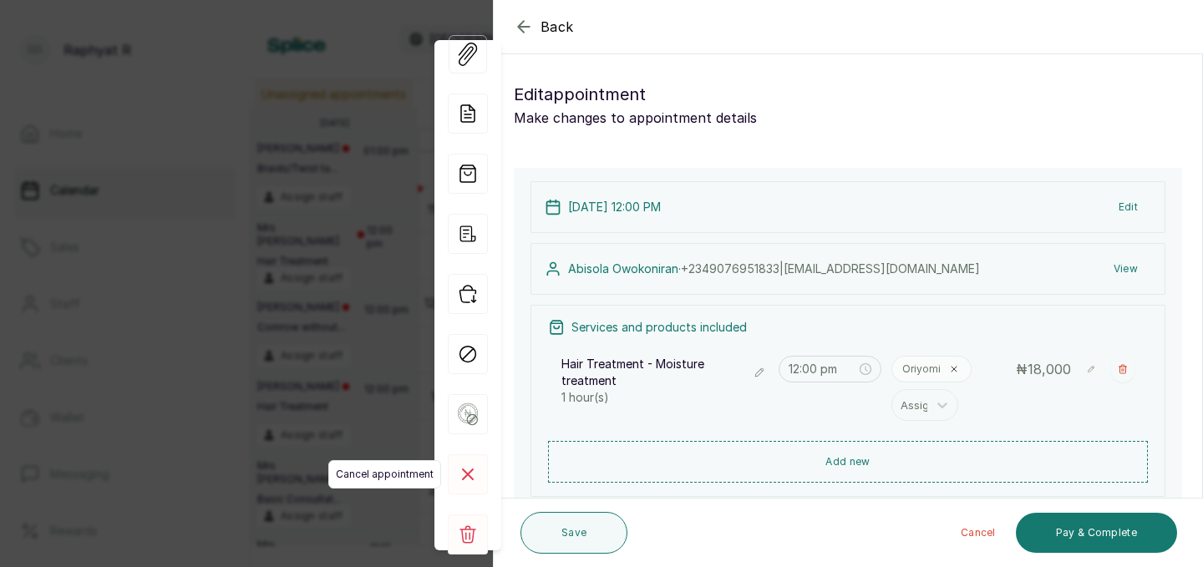
click at [468, 473] on icon at bounding box center [468, 475] width 10 height 10
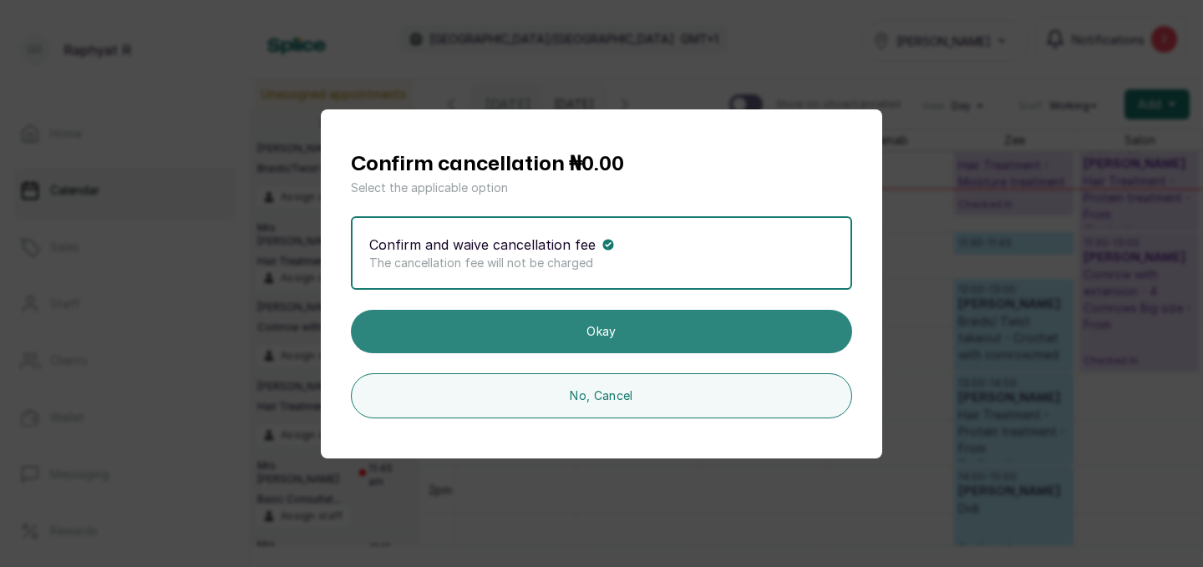
click at [567, 337] on button "Okay" at bounding box center [601, 331] width 501 height 43
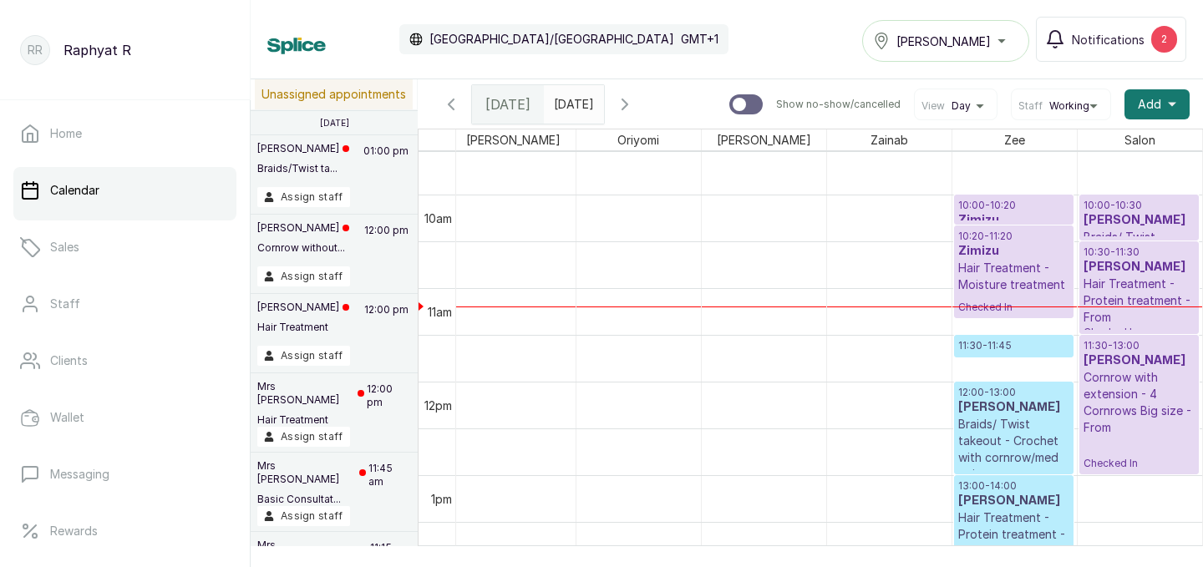
click at [635, 97] on icon "button" at bounding box center [625, 104] width 20 height 20
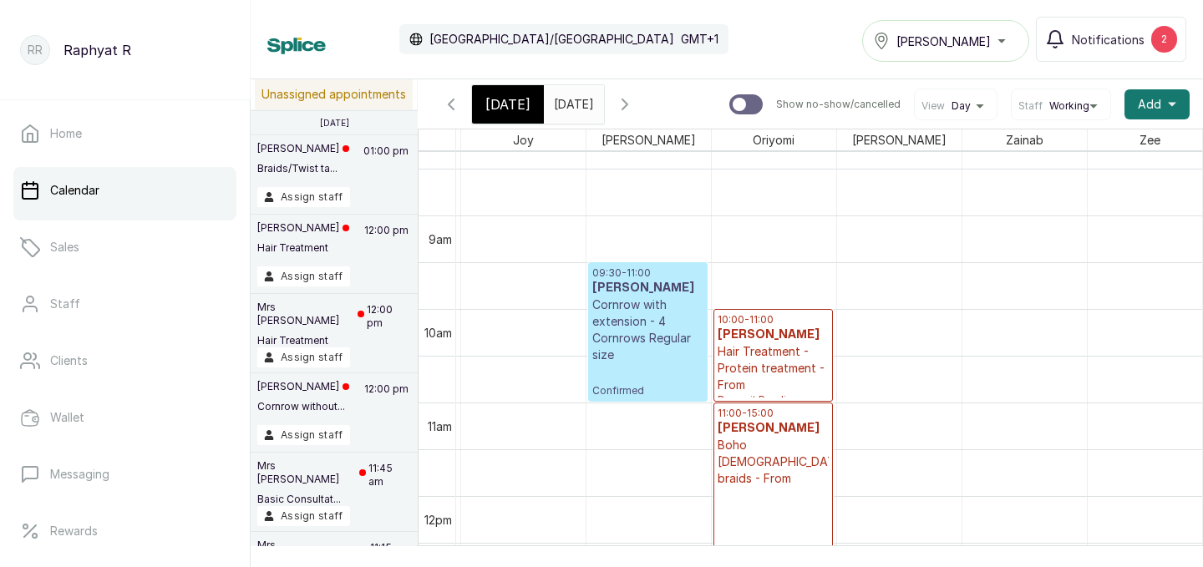
scroll to position [758, 121]
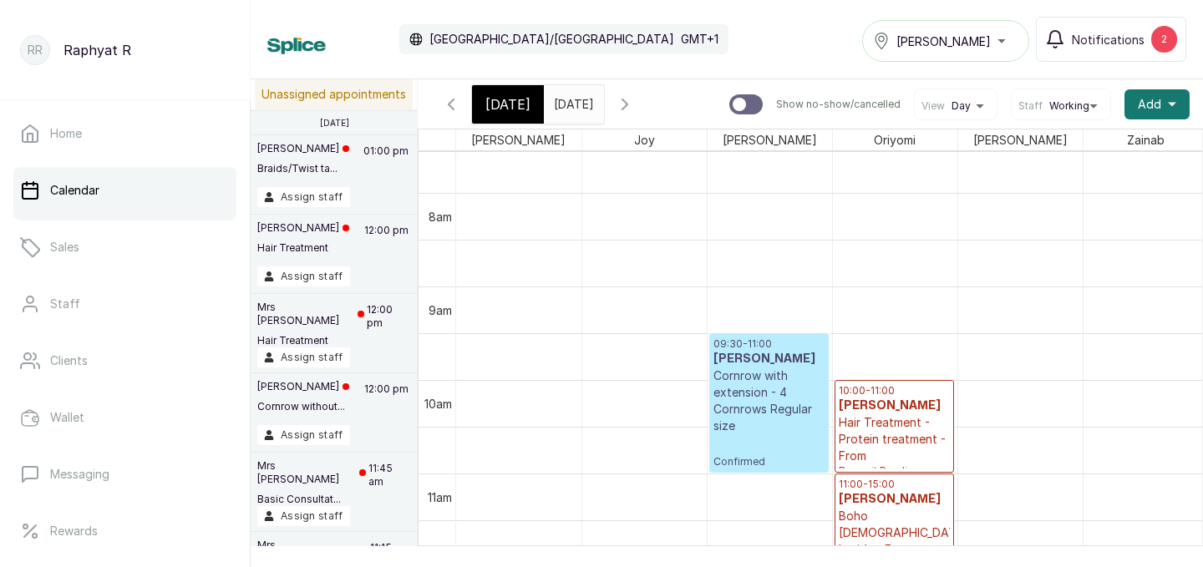
click at [449, 96] on icon "button" at bounding box center [451, 104] width 20 height 20
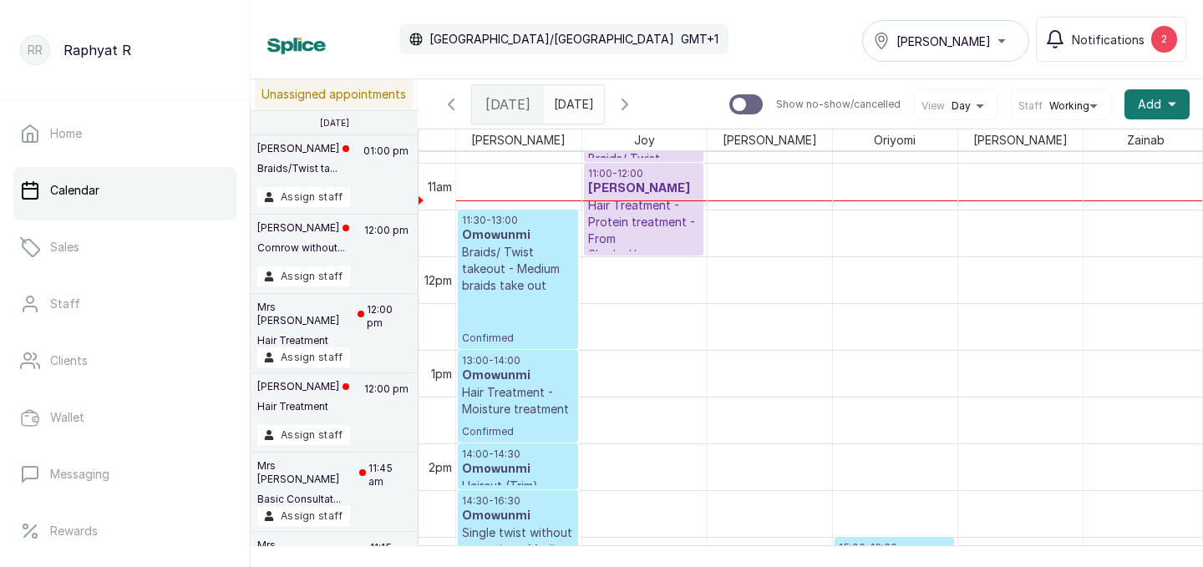
scroll to position [1012, 0]
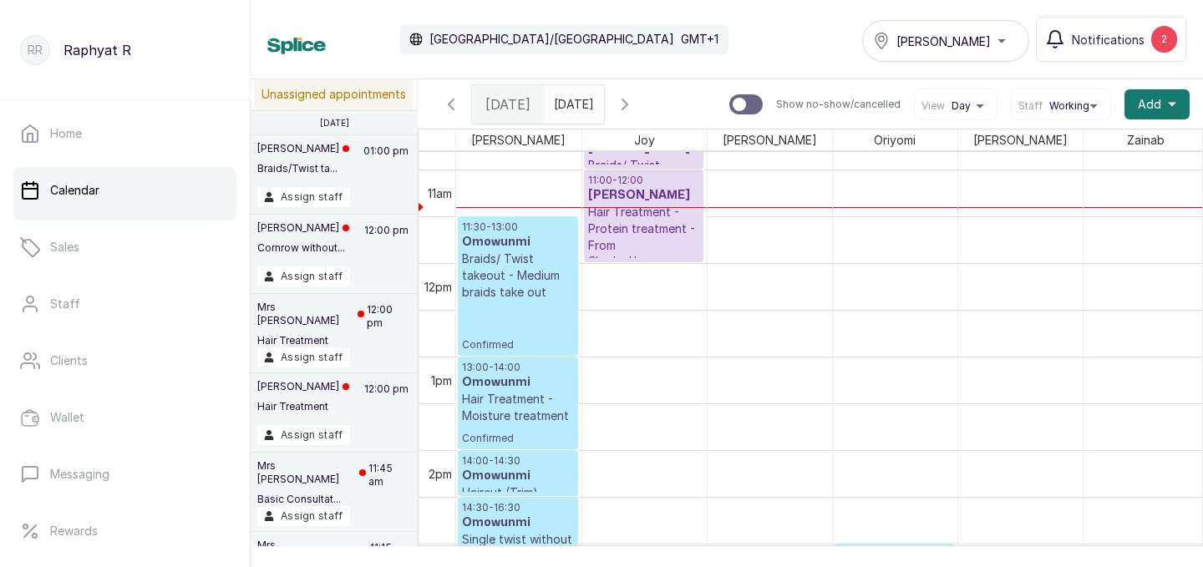
click at [523, 267] on p "Braids/ Twist takeout - Medium braids take out" at bounding box center [518, 276] width 112 height 50
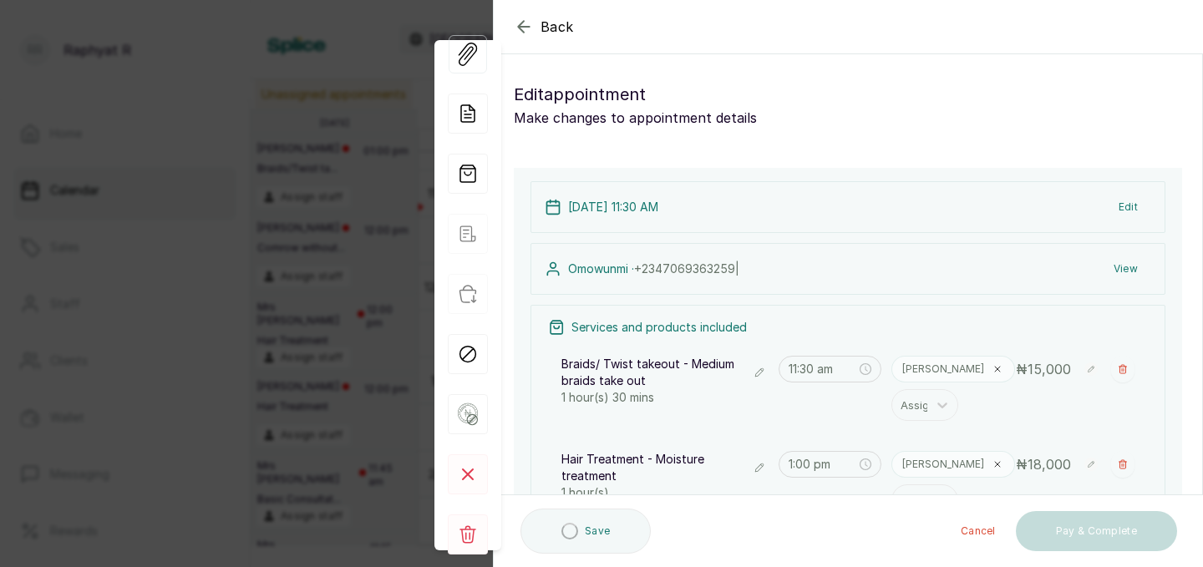
type input "11:30 am"
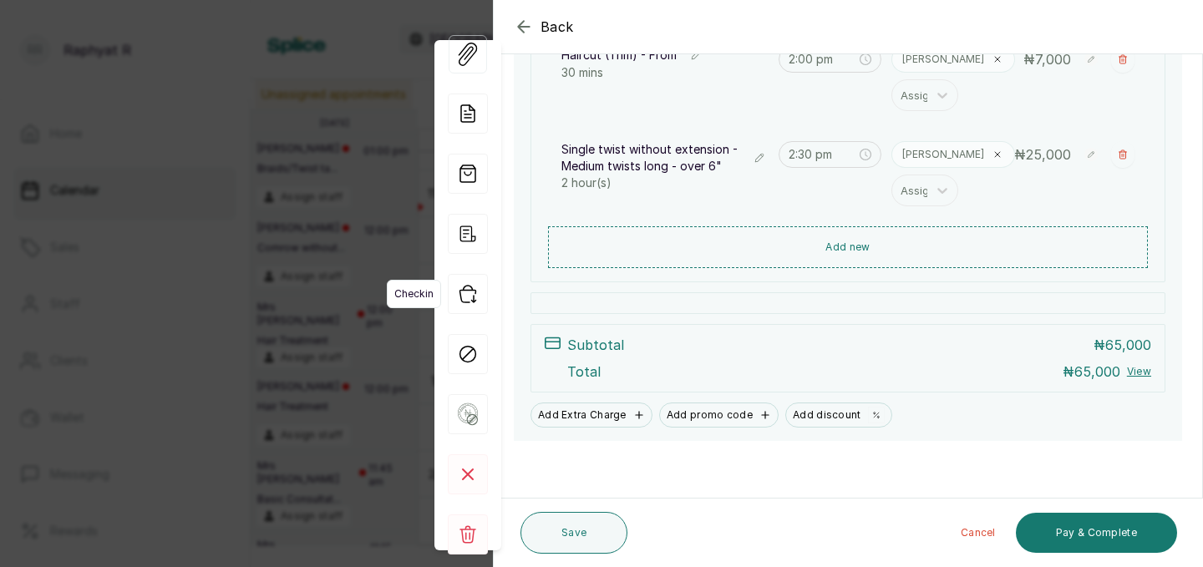
scroll to position [502, 0]
click at [465, 296] on icon "button" at bounding box center [468, 294] width 40 height 40
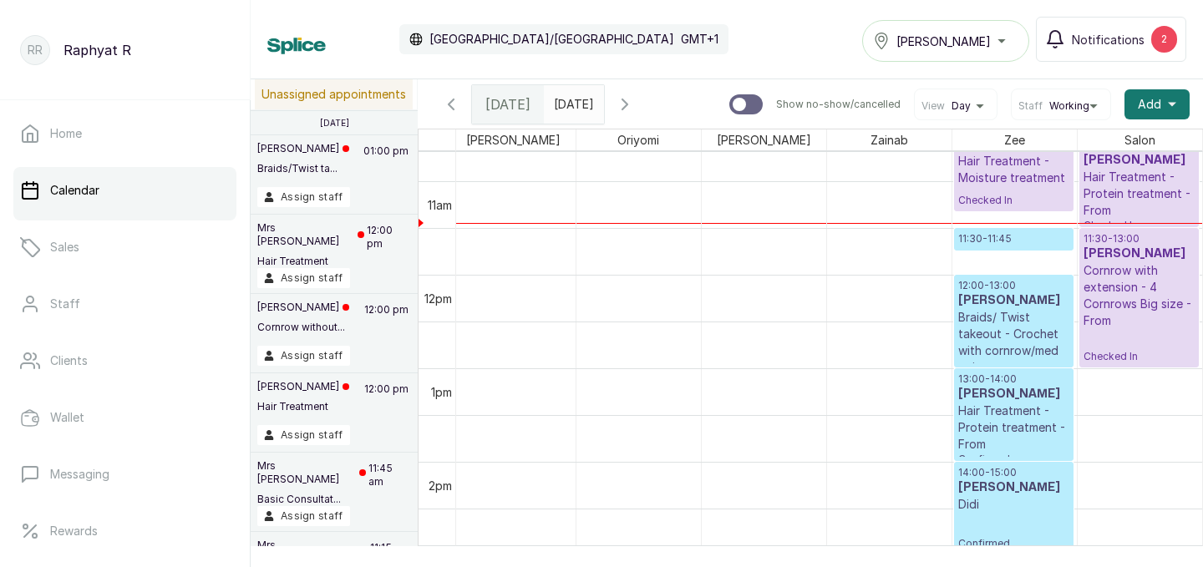
scroll to position [1001, 0]
click at [1044, 236] on p "11:30 - 11:45" at bounding box center [1013, 237] width 111 height 13
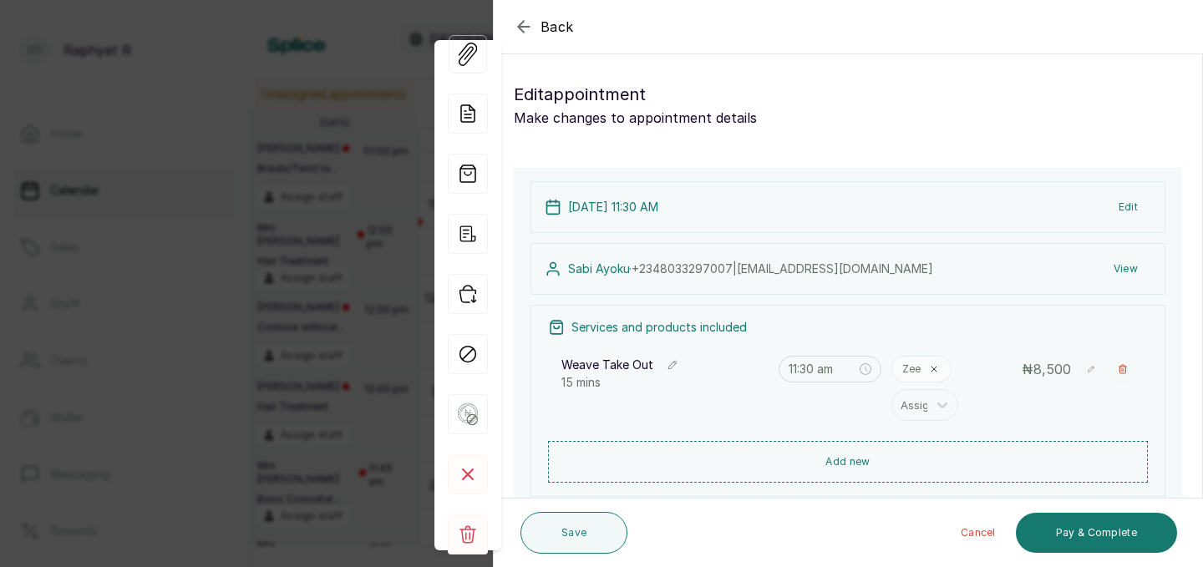
click at [524, 24] on icon "button" at bounding box center [524, 27] width 20 height 20
